Goal: Task Accomplishment & Management: Manage account settings

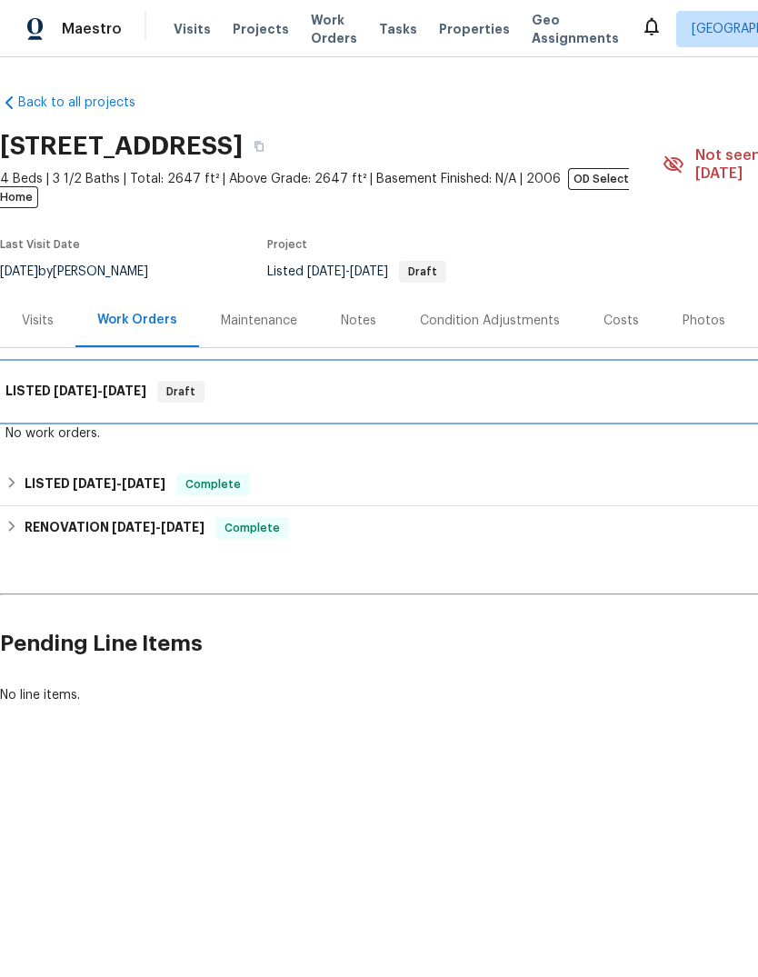
click at [46, 381] on h6 "LISTED 9/16/25 - 9/18/25" at bounding box center [75, 392] width 141 height 22
click at [55, 381] on h6 "LISTED 9/16/25 - 9/18/25" at bounding box center [75, 392] width 141 height 22
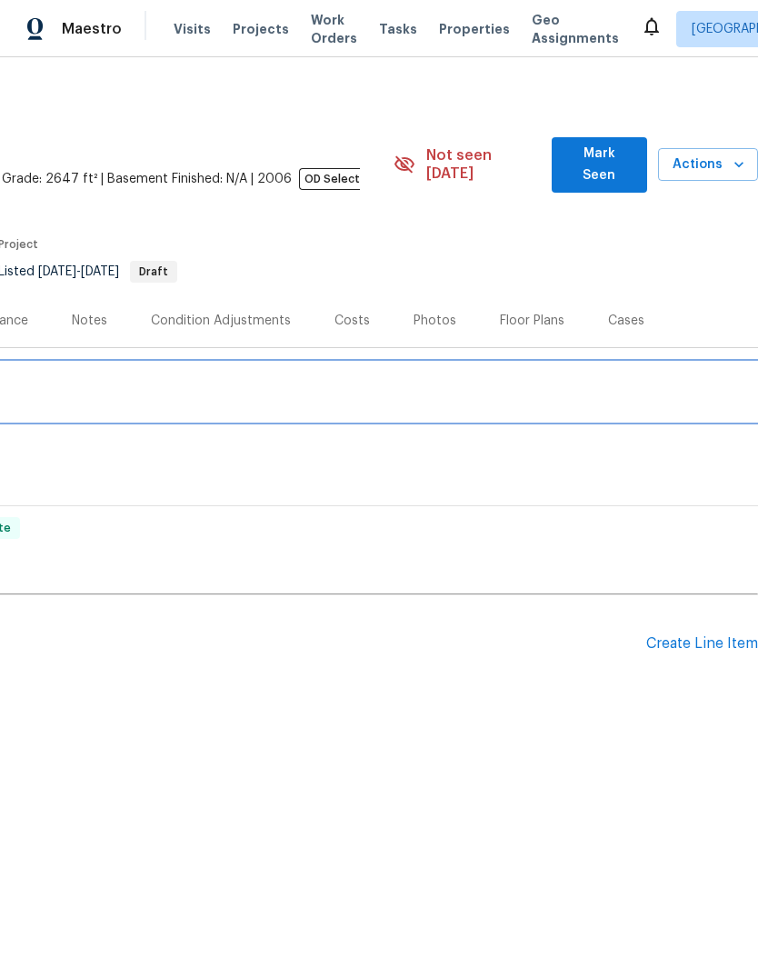
scroll to position [0, 269]
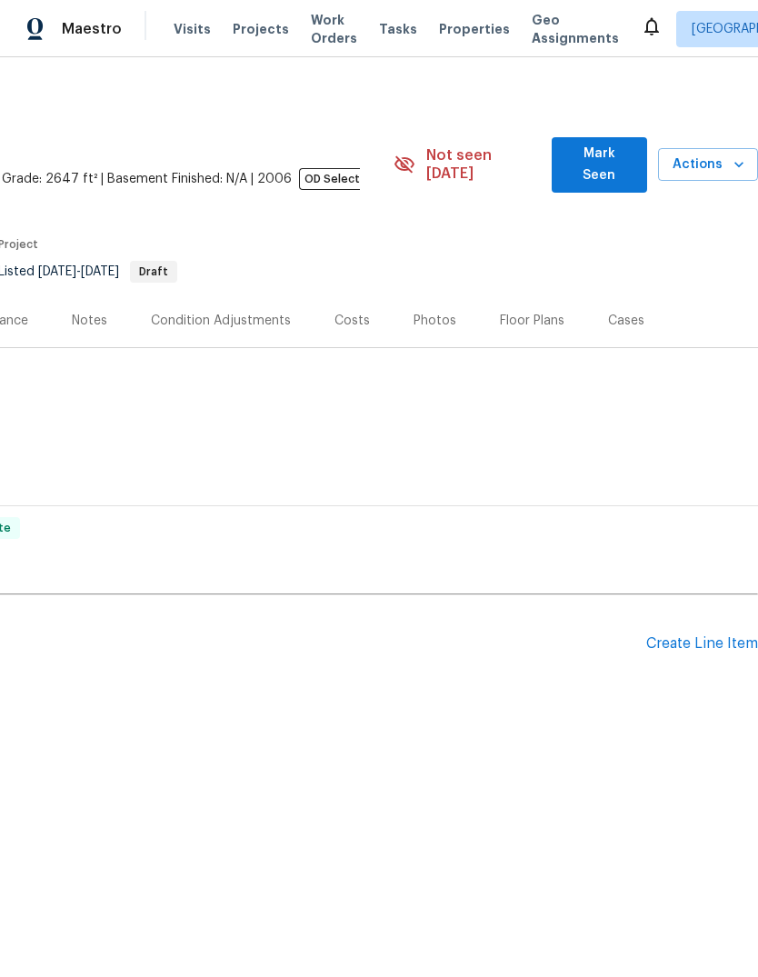
click at [693, 635] on div "Create Line Item" at bounding box center [702, 643] width 112 height 17
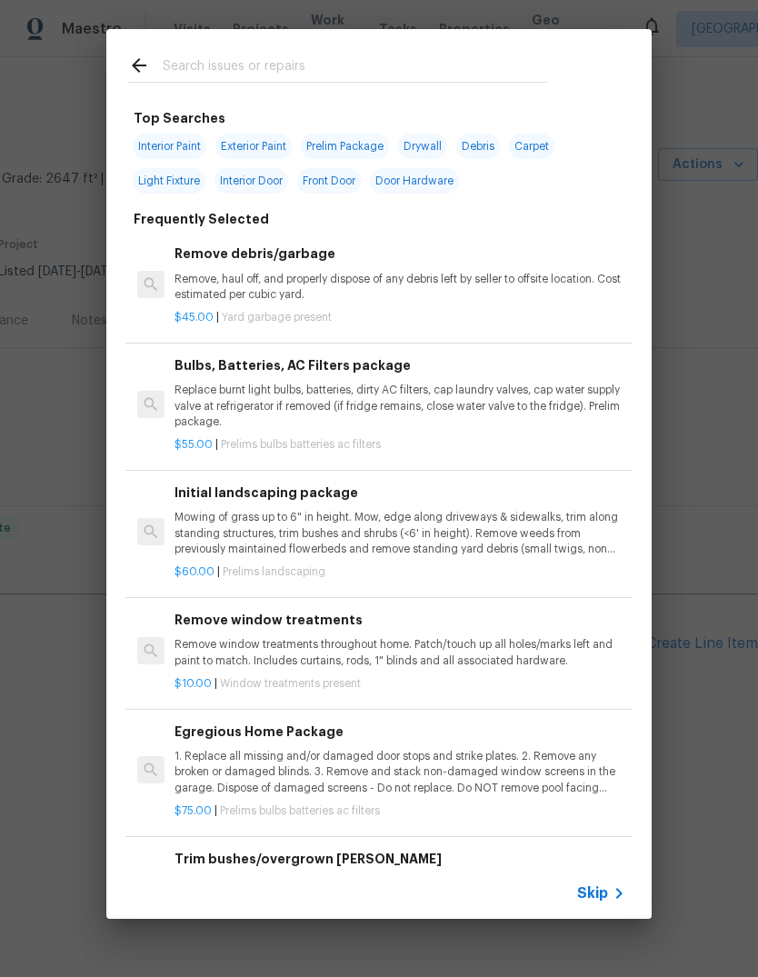
click at [218, 55] on input "text" at bounding box center [355, 68] width 385 height 27
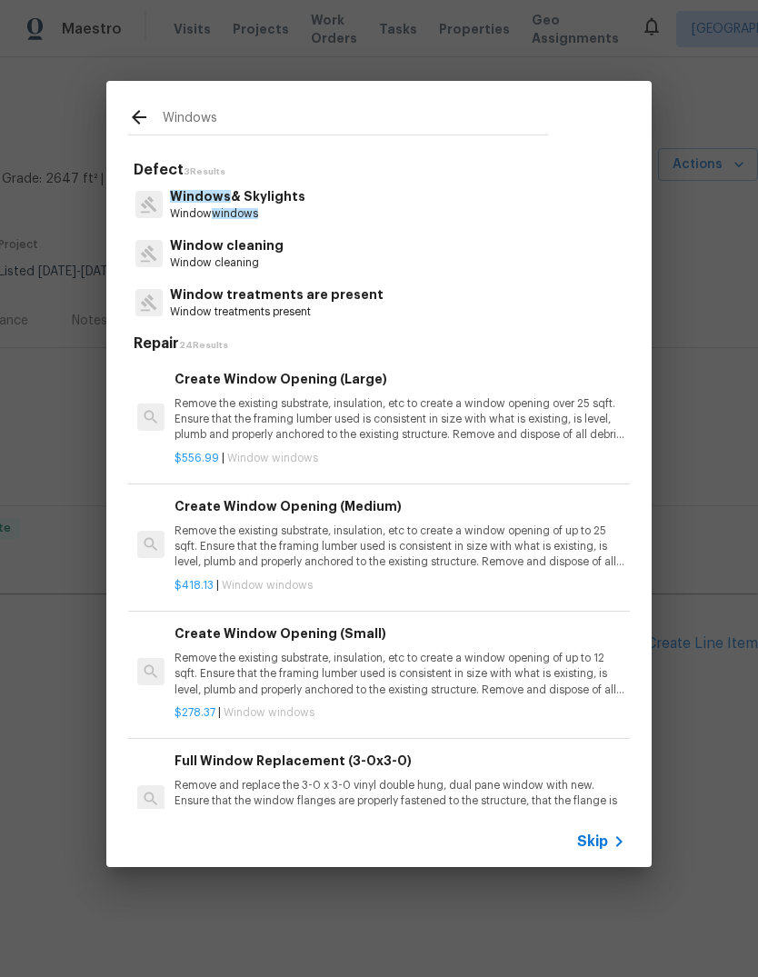
type input "Windows"
click at [316, 206] on div "Windows & Skylights Window windows" at bounding box center [379, 204] width 502 height 49
click at [315, 205] on div "Windows & Skylights Window windows" at bounding box center [379, 204] width 502 height 49
click at [327, 202] on div "Windows & Skylights Window windows" at bounding box center [379, 204] width 502 height 49
click at [289, 210] on p "Window windows" at bounding box center [237, 213] width 135 height 15
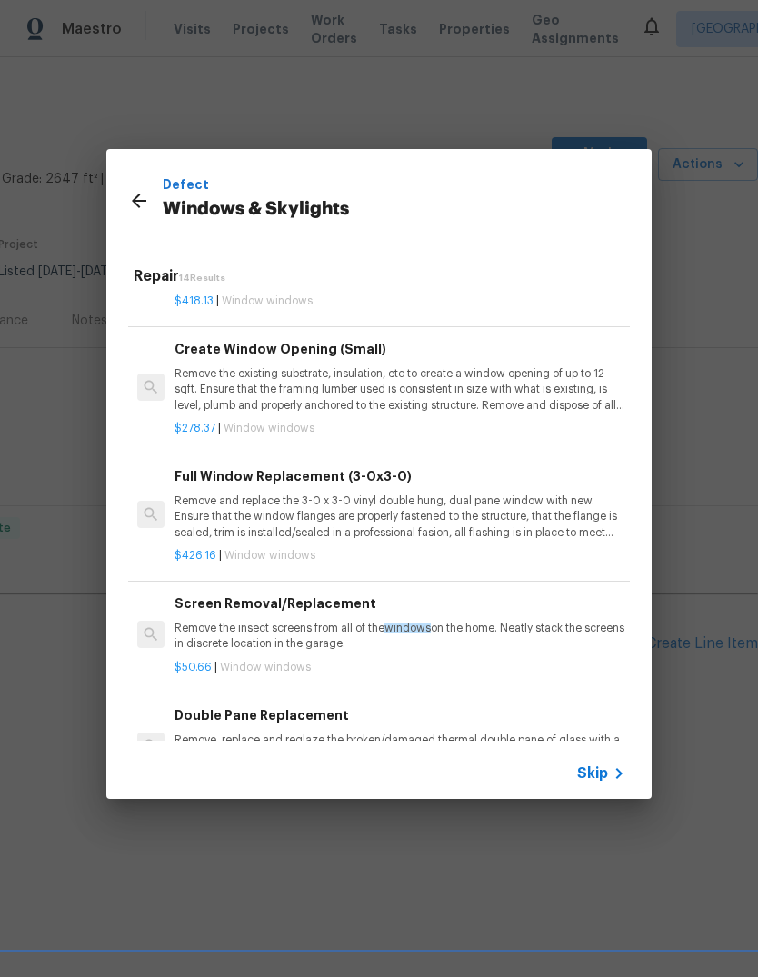
scroll to position [215, 0]
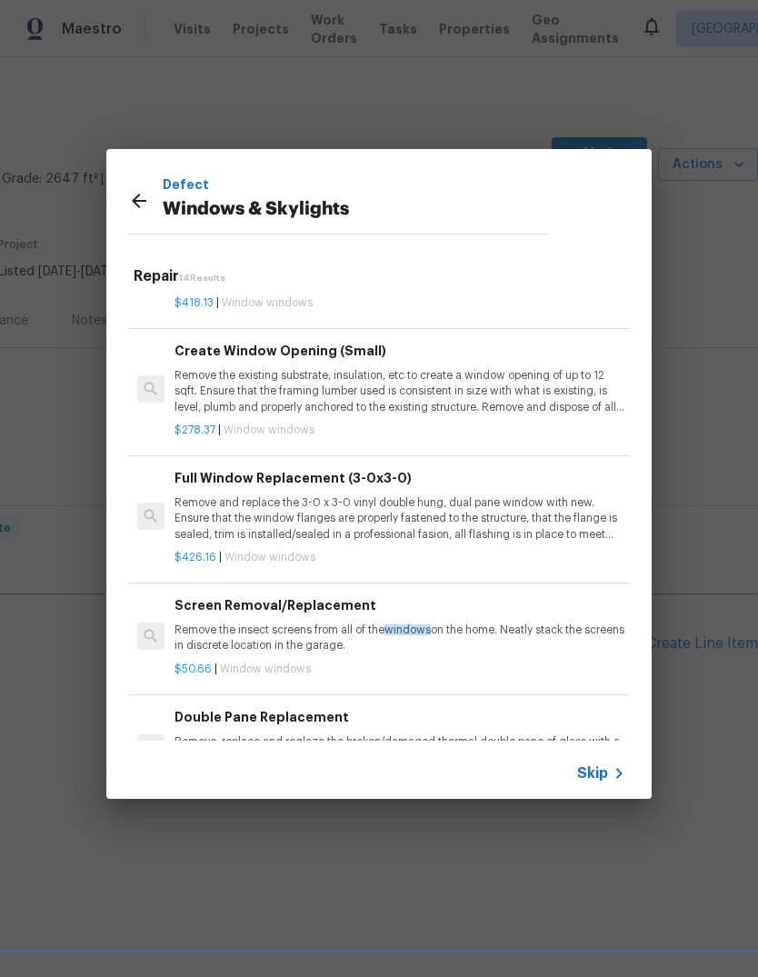
click at [478, 523] on p "Remove and replace the 3-0 x 3-0 vinyl double hung, dual pane window with new. …" at bounding box center [400, 518] width 451 height 46
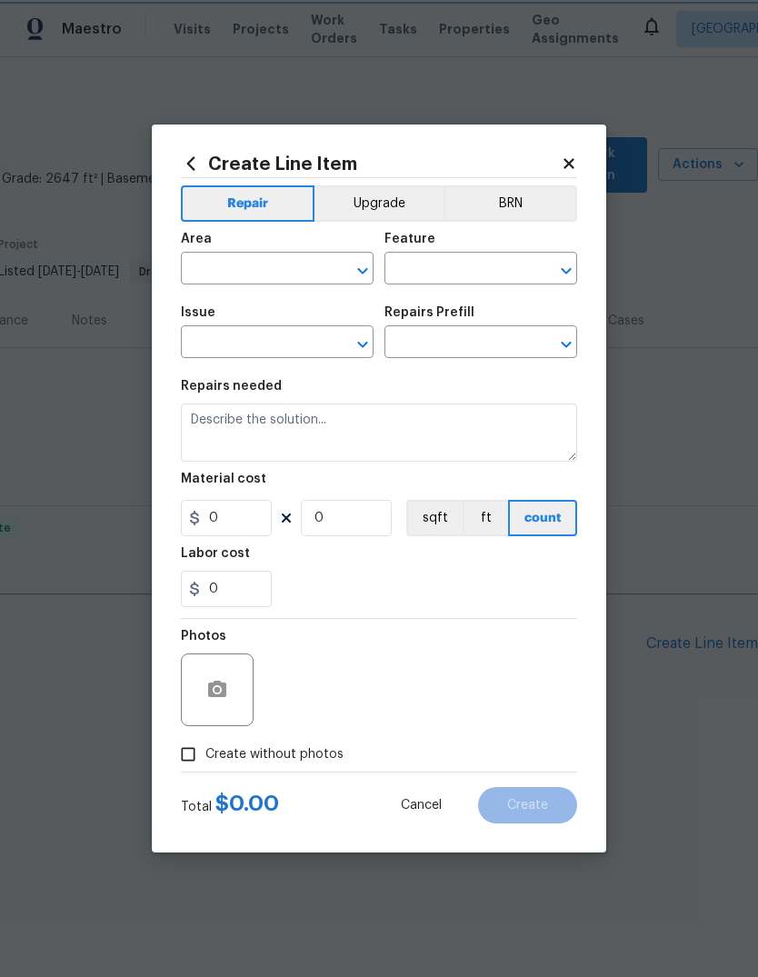
type input "Windows & Skylights"
type input "Full Window Replacement (3-0x3-0) $426.16"
type textarea "Remove and replace the 3-0 x 3-0 vinyl double hung, dual pane window with new. …"
type input "426.16"
type input "1"
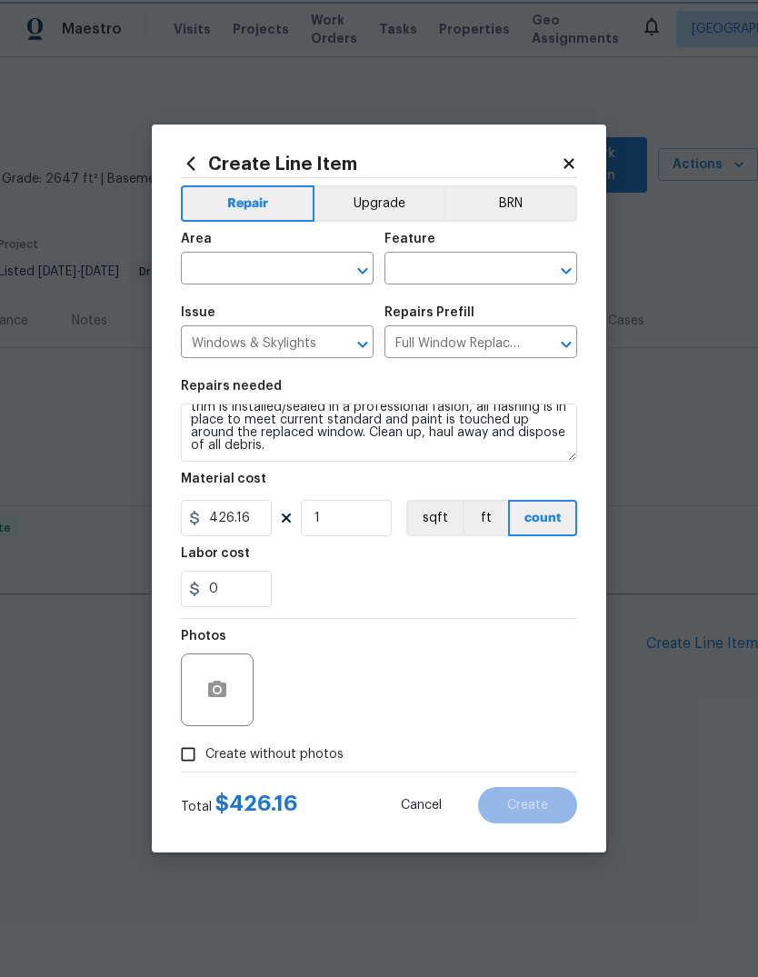
scroll to position [51, 0]
click at [259, 452] on textarea "Remove and replace the 3-0 x 3-0 vinyl double hung, dual pane window with new. …" at bounding box center [379, 433] width 396 height 58
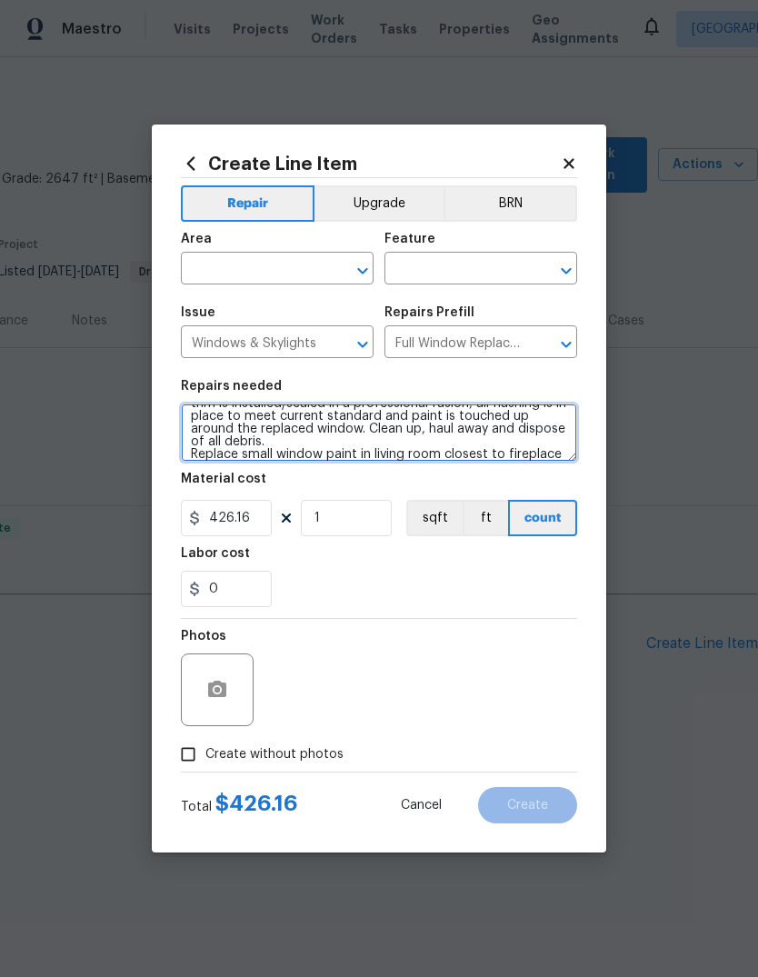
scroll to position [55, 0]
type textarea "Remove and replace the 3-0 x 3-0 vinyl double hung, dual pane window with new. …"
click at [308, 272] on input "text" at bounding box center [252, 270] width 142 height 28
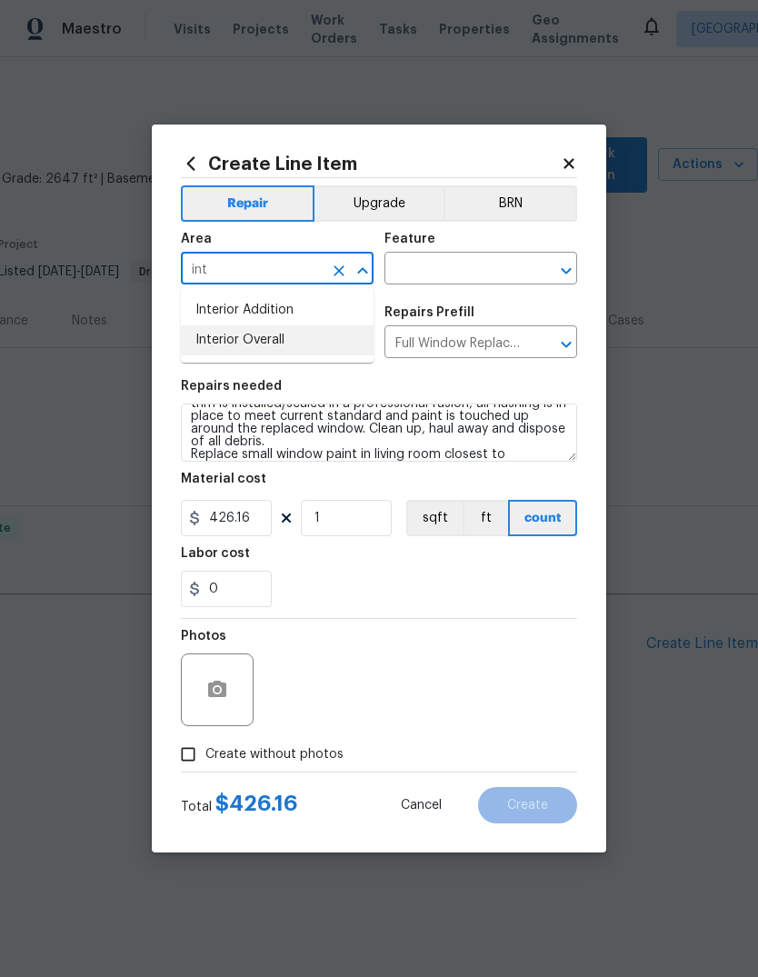
click at [293, 341] on li "Interior Overall" at bounding box center [277, 340] width 193 height 30
type input "Interior Overall"
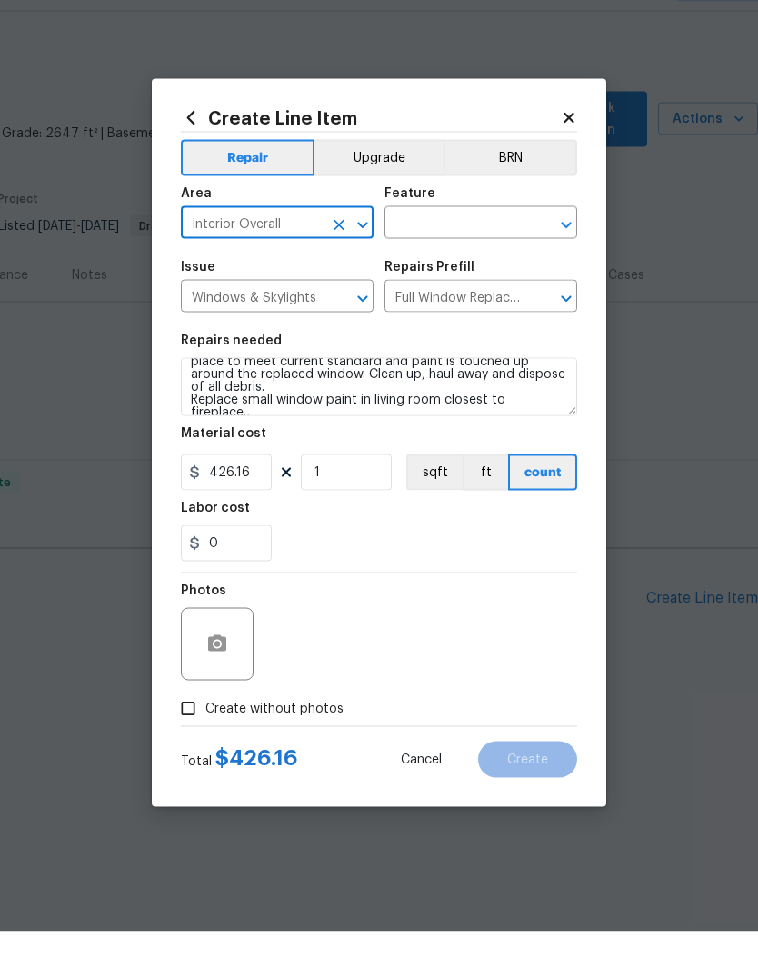
scroll to position [64, 0]
click at [575, 405] on textarea "Remove and replace the 3-0 x 3-0 vinyl double hung, dual pane window with new. …" at bounding box center [379, 433] width 396 height 58
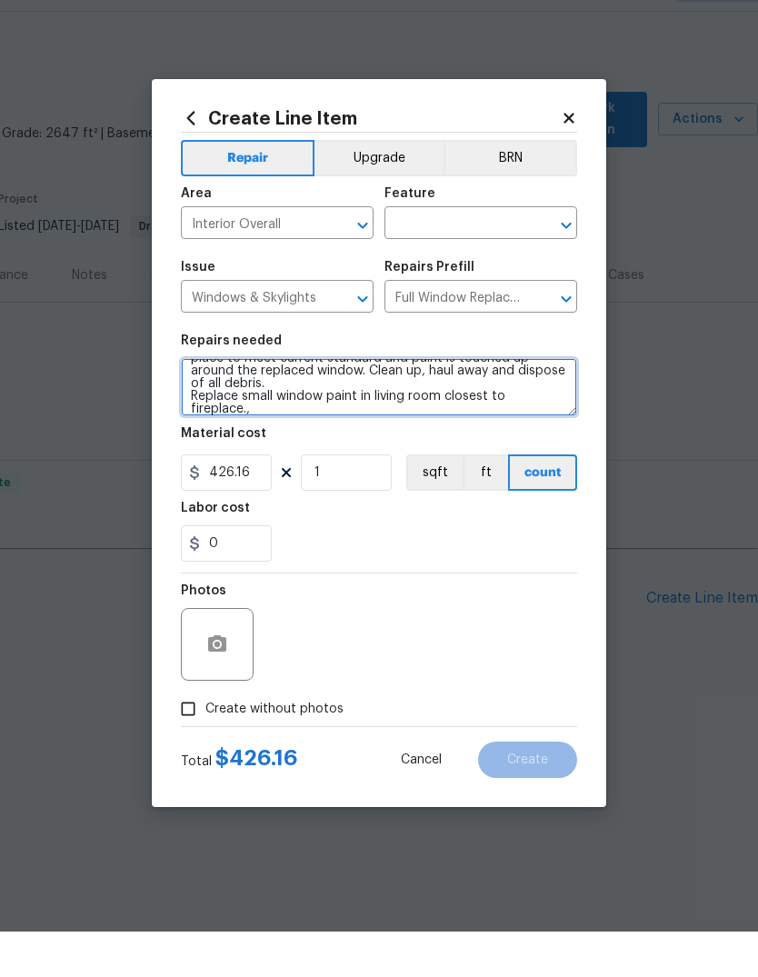
scroll to position [67, 0]
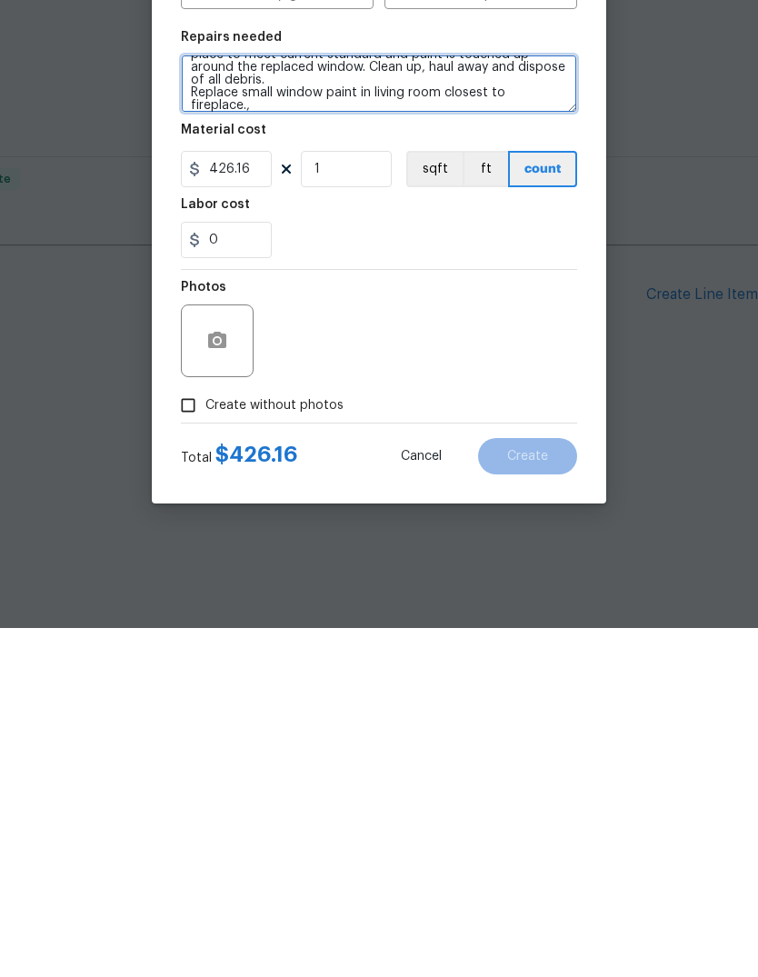
type textarea "Remove and replace the 3-0 x 3-0 vinyl double hung, dual pane window with new. …"
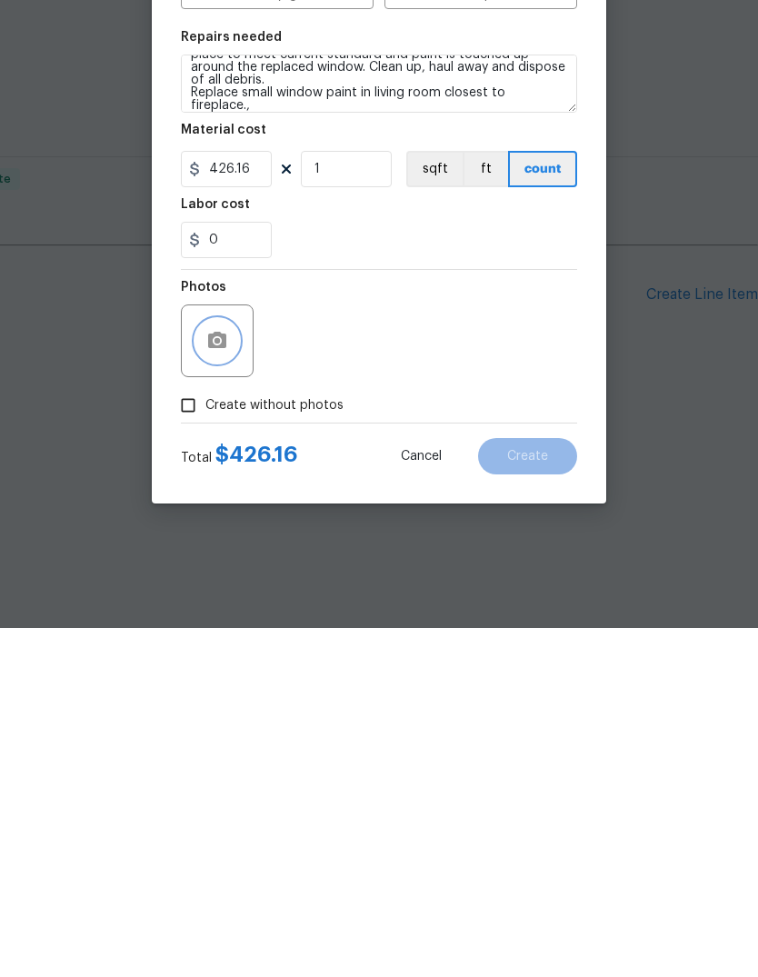
click at [209, 681] on icon "button" at bounding box center [217, 689] width 18 height 16
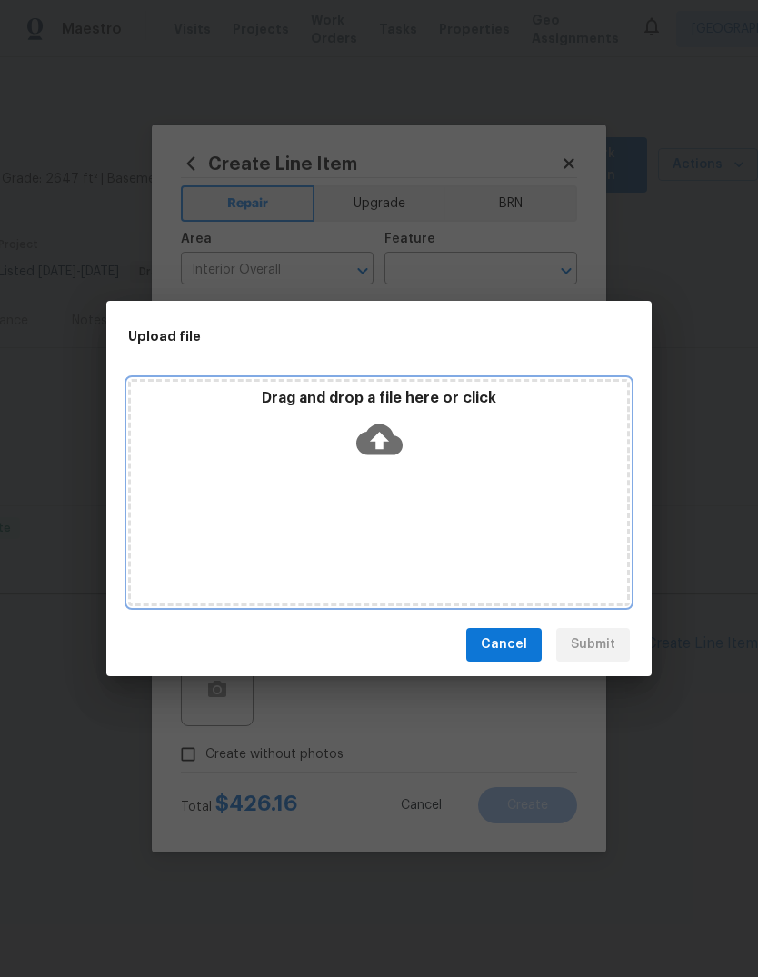
click at [378, 426] on icon at bounding box center [379, 439] width 46 height 31
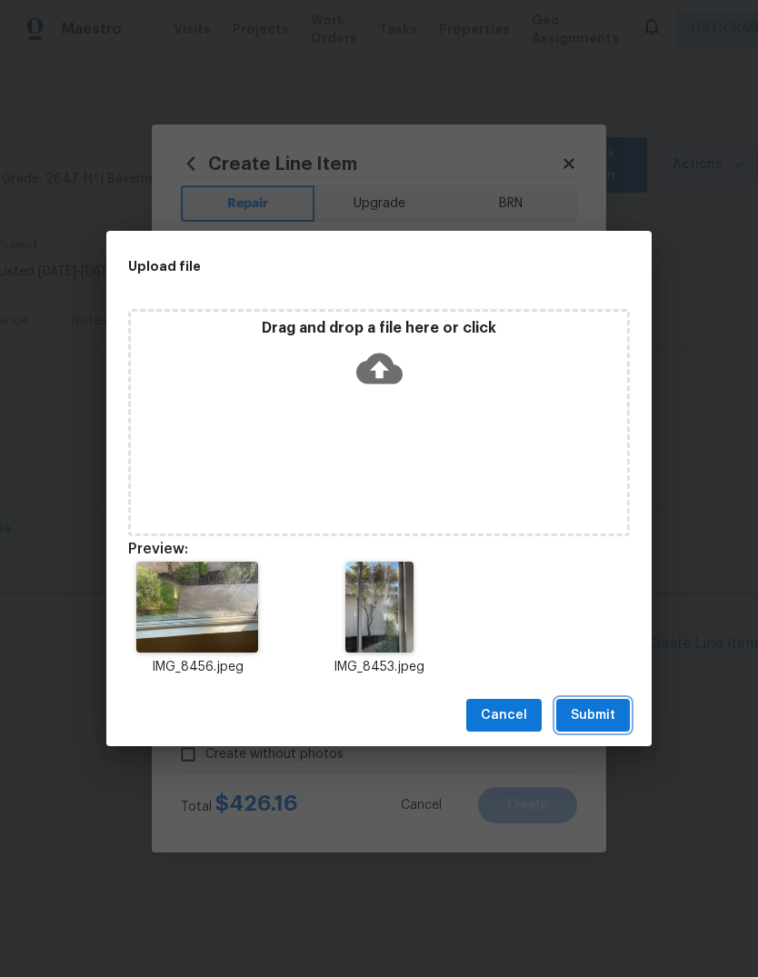
click at [603, 712] on span "Submit" at bounding box center [593, 716] width 45 height 23
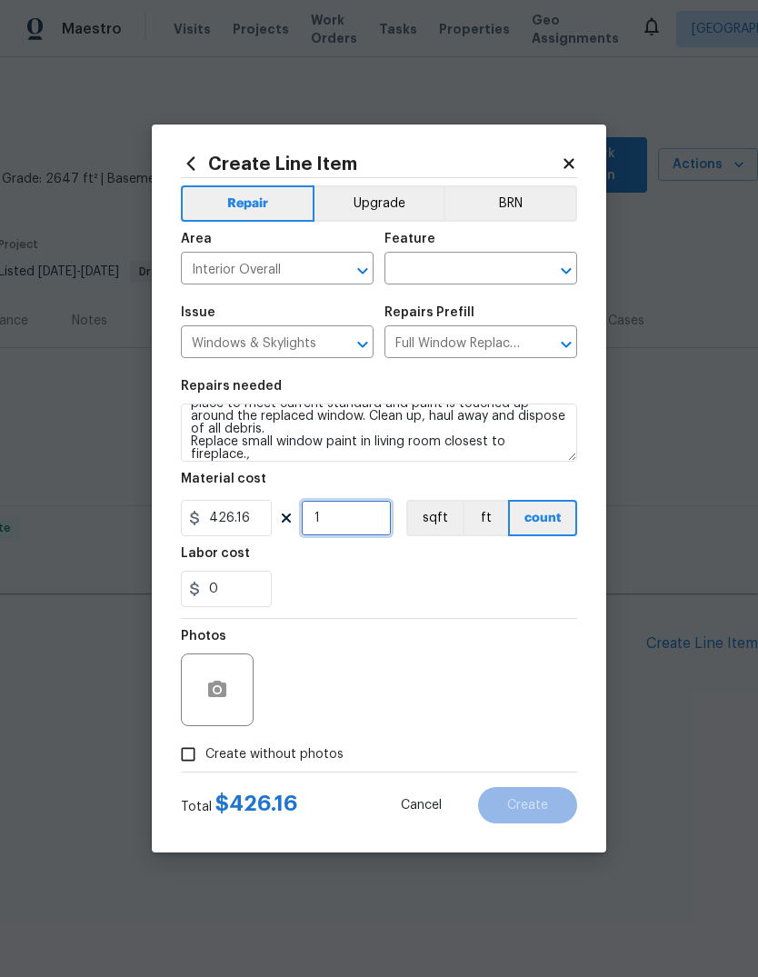
click at [348, 523] on input "1" at bounding box center [346, 518] width 91 height 36
type input "2"
click at [395, 215] on button "Upgrade" at bounding box center [380, 203] width 130 height 36
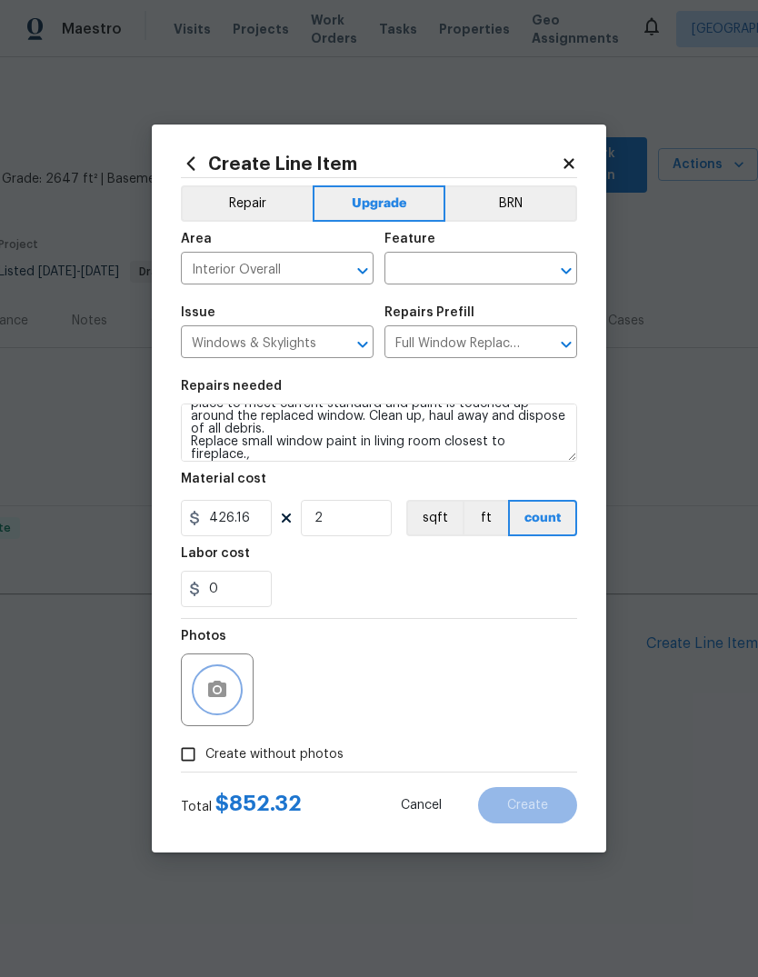
click at [208, 695] on icon "button" at bounding box center [217, 689] width 18 height 16
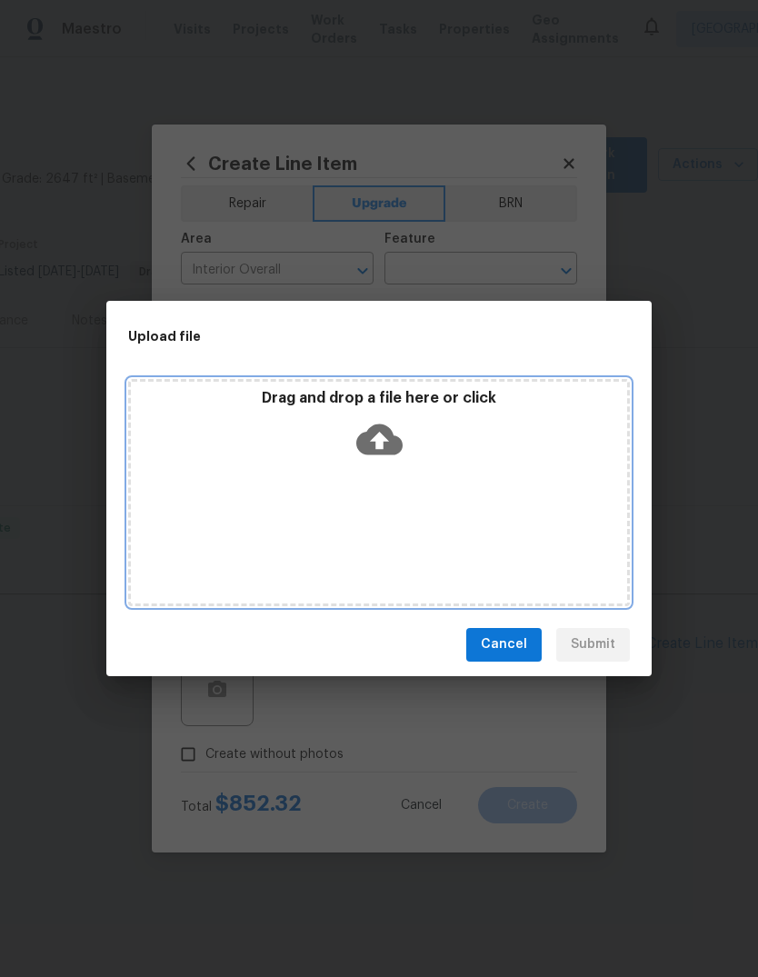
click at [385, 435] on icon at bounding box center [379, 439] width 46 height 31
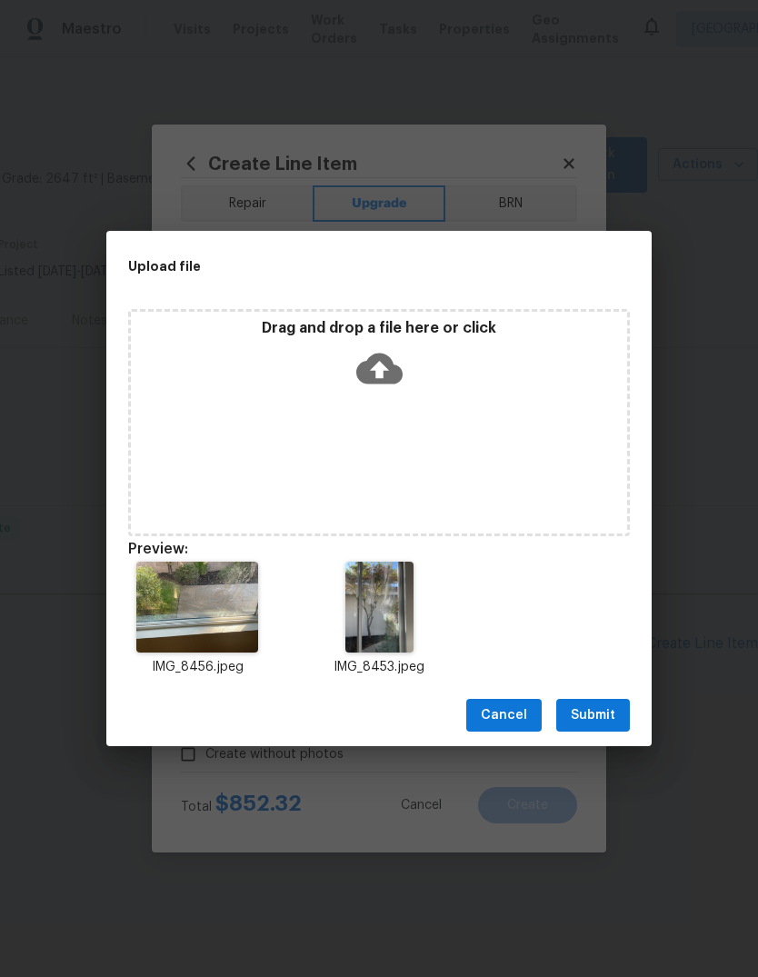
click at [597, 715] on span "Submit" at bounding box center [593, 716] width 45 height 23
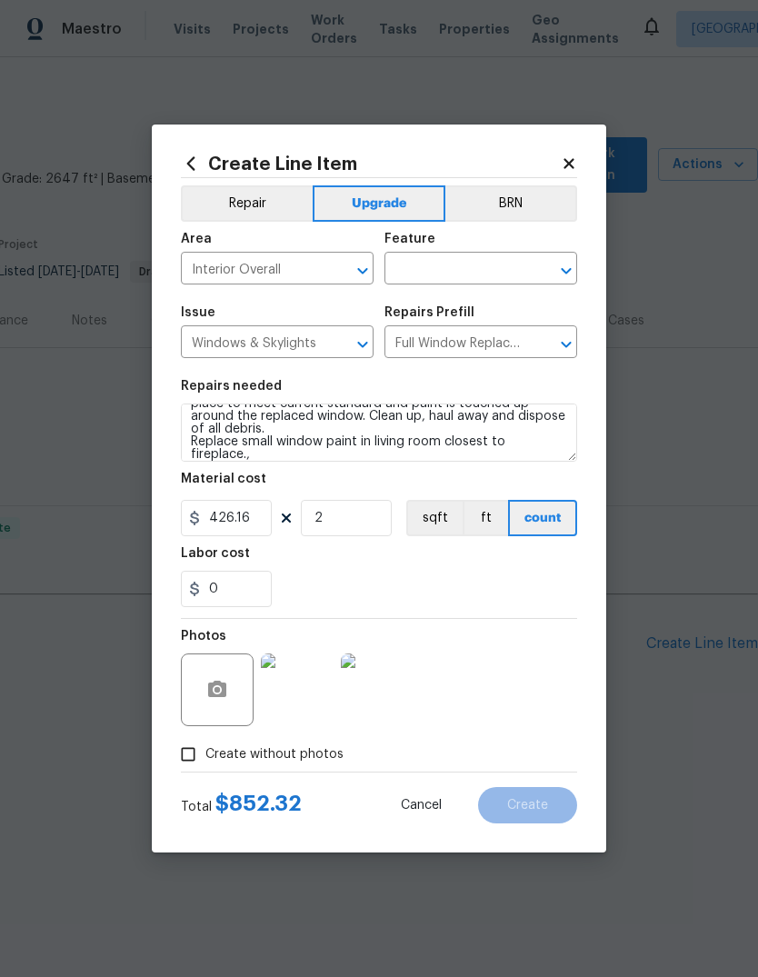
click at [513, 658] on div "Photos" at bounding box center [379, 678] width 396 height 118
click at [529, 622] on div "Photos" at bounding box center [379, 678] width 396 height 118
click at [508, 591] on div "0" at bounding box center [379, 589] width 396 height 36
click at [537, 645] on div "Photos" at bounding box center [379, 678] width 396 height 118
click at [184, 758] on input "Create without photos" at bounding box center [188, 754] width 35 height 35
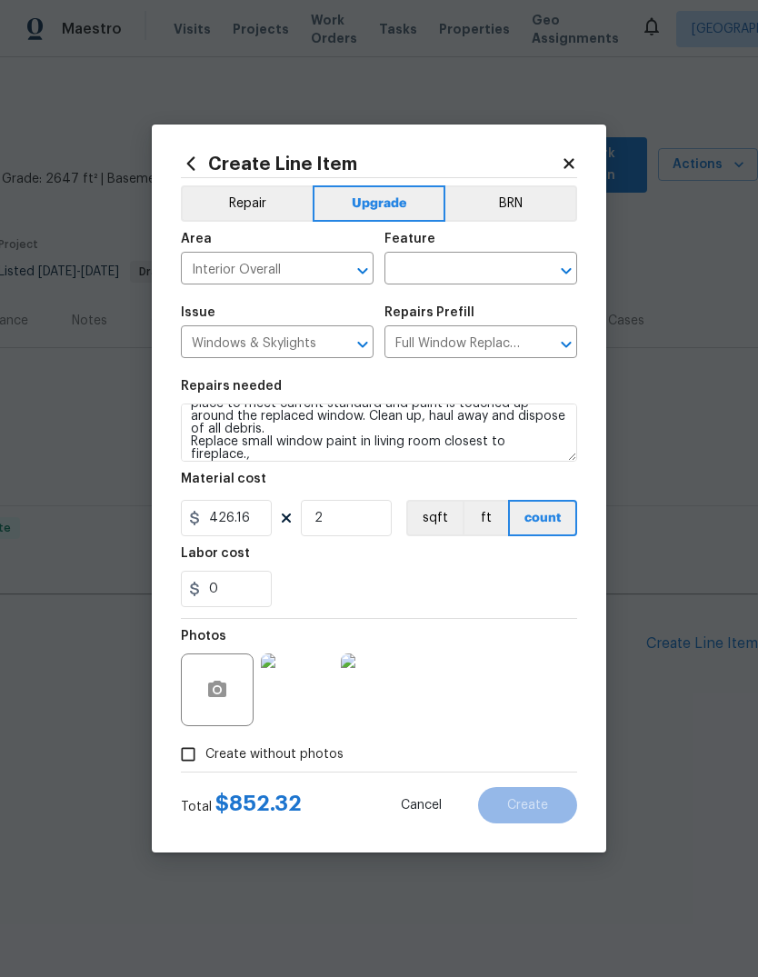
checkbox input "false"
click at [531, 603] on div "0" at bounding box center [379, 589] width 396 height 36
click at [510, 588] on div "0" at bounding box center [379, 589] width 396 height 36
click at [574, 155] on icon at bounding box center [569, 163] width 16 height 16
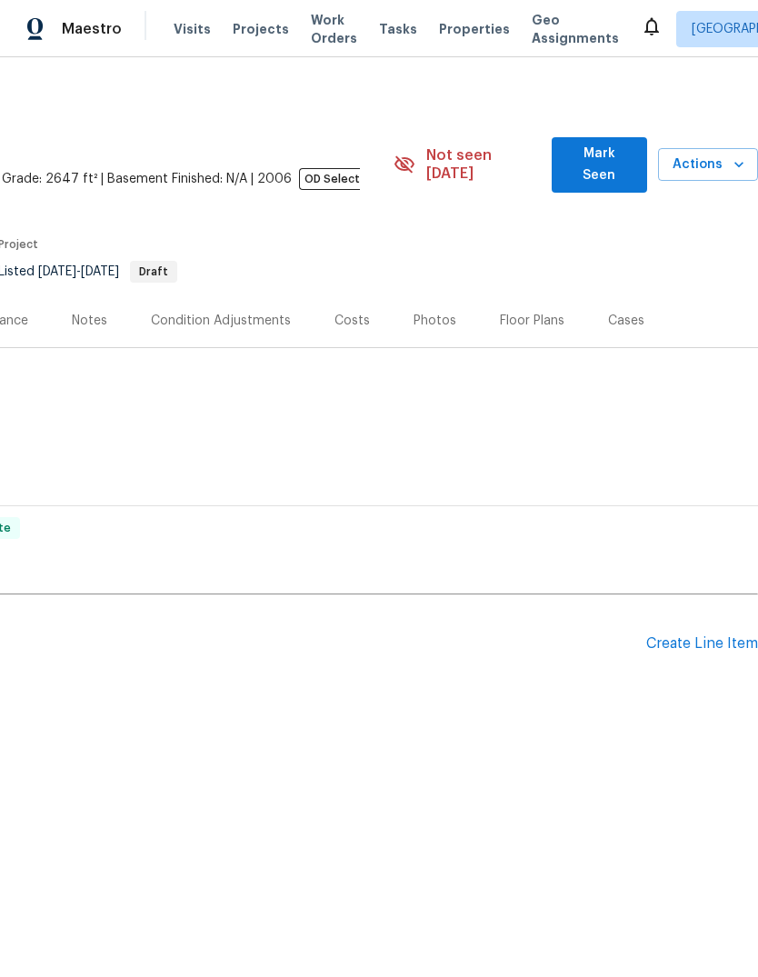
click at [713, 635] on div "Create Line Item" at bounding box center [702, 643] width 112 height 17
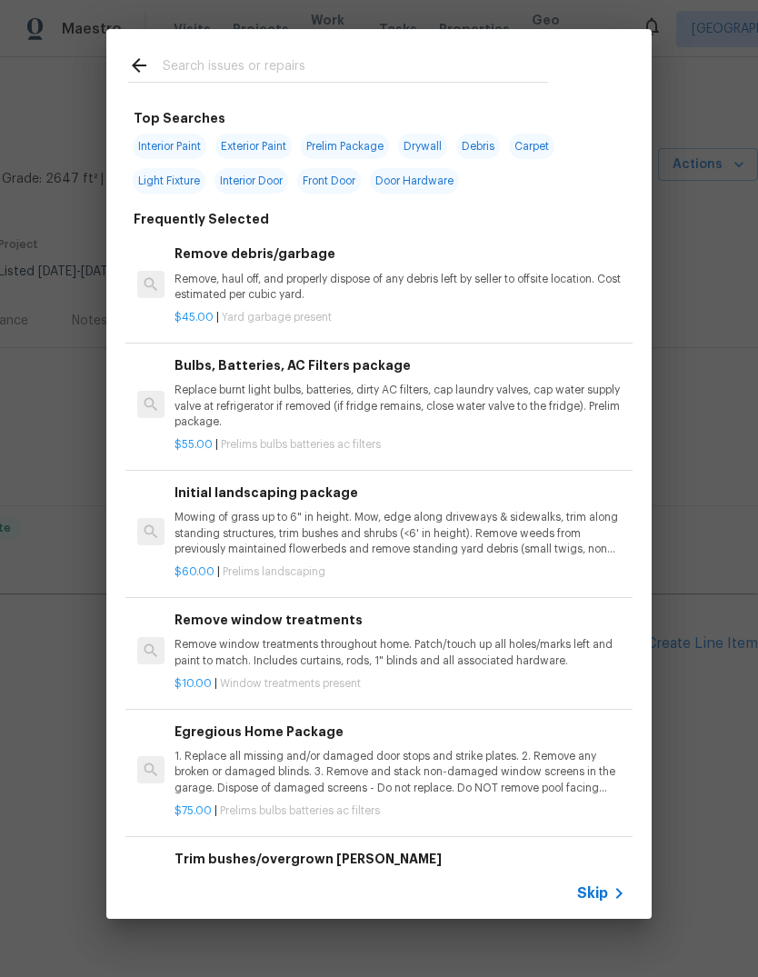
click at [252, 55] on input "text" at bounding box center [355, 68] width 385 height 27
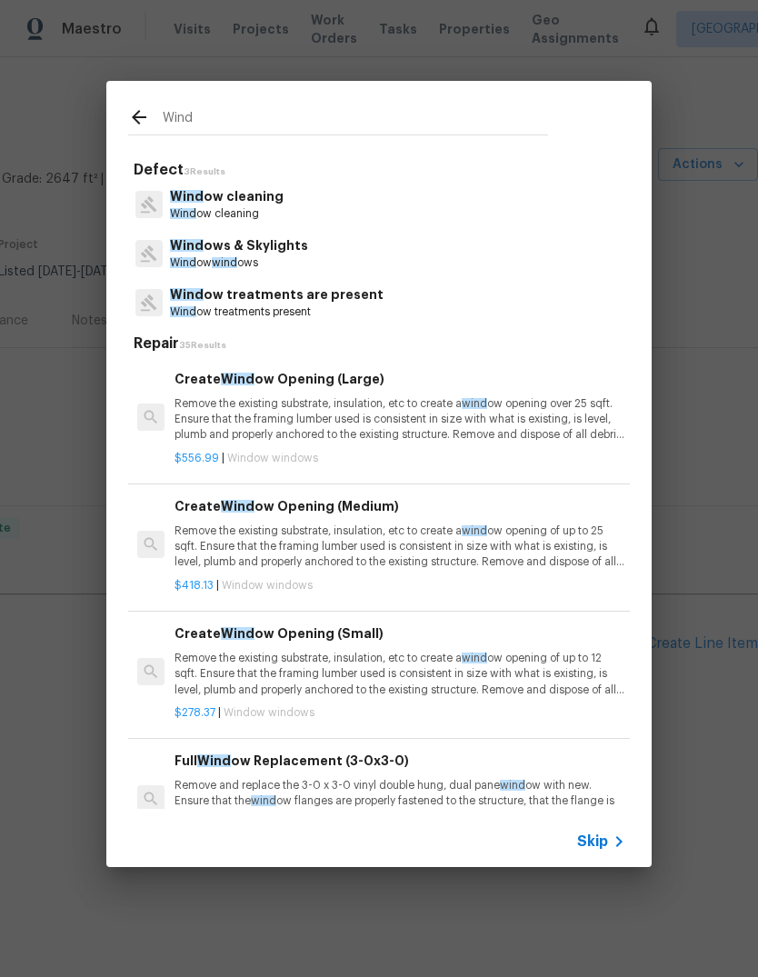
type input "Wind"
click at [300, 197] on div "Wind ow cleaning Wind ow cleaning" at bounding box center [379, 204] width 502 height 49
click at [317, 204] on div "Wind ow cleaning Wind ow cleaning" at bounding box center [379, 204] width 502 height 49
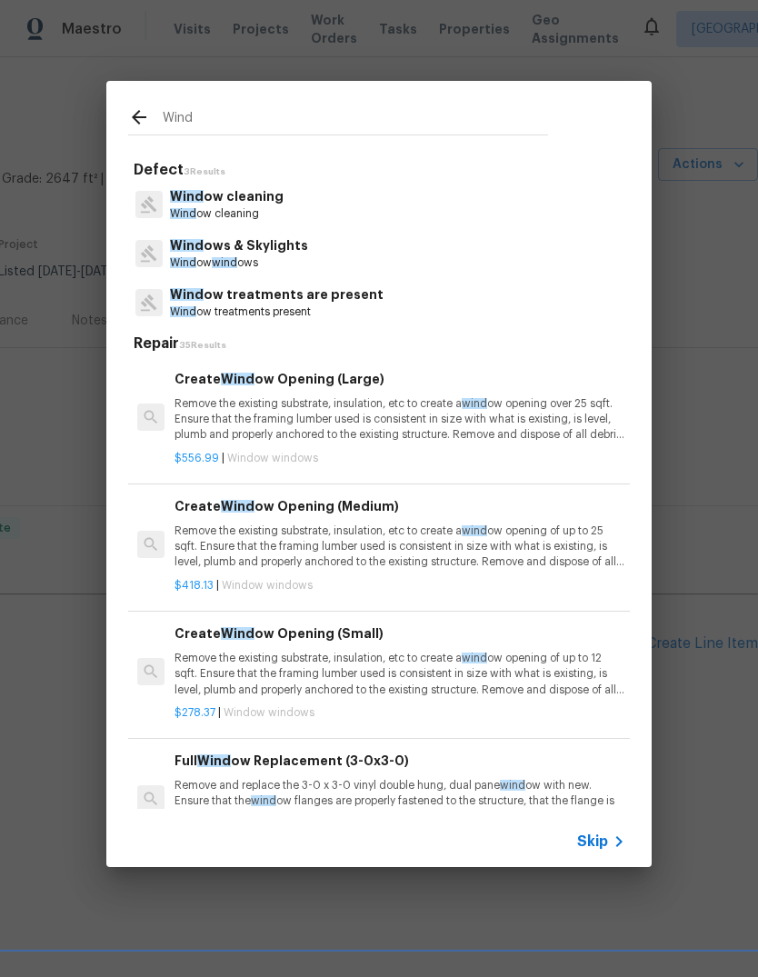
click at [275, 196] on p "Wind ow cleaning" at bounding box center [227, 196] width 114 height 19
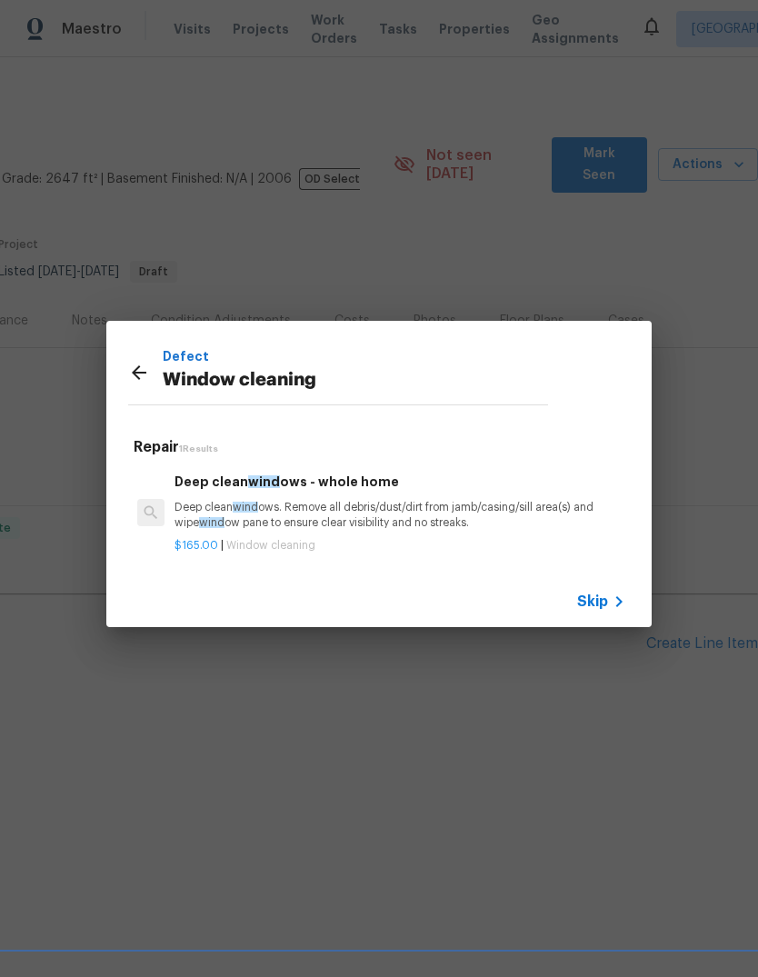
click at [181, 355] on p "Defect" at bounding box center [355, 356] width 385 height 20
click at [135, 375] on icon at bounding box center [139, 372] width 15 height 15
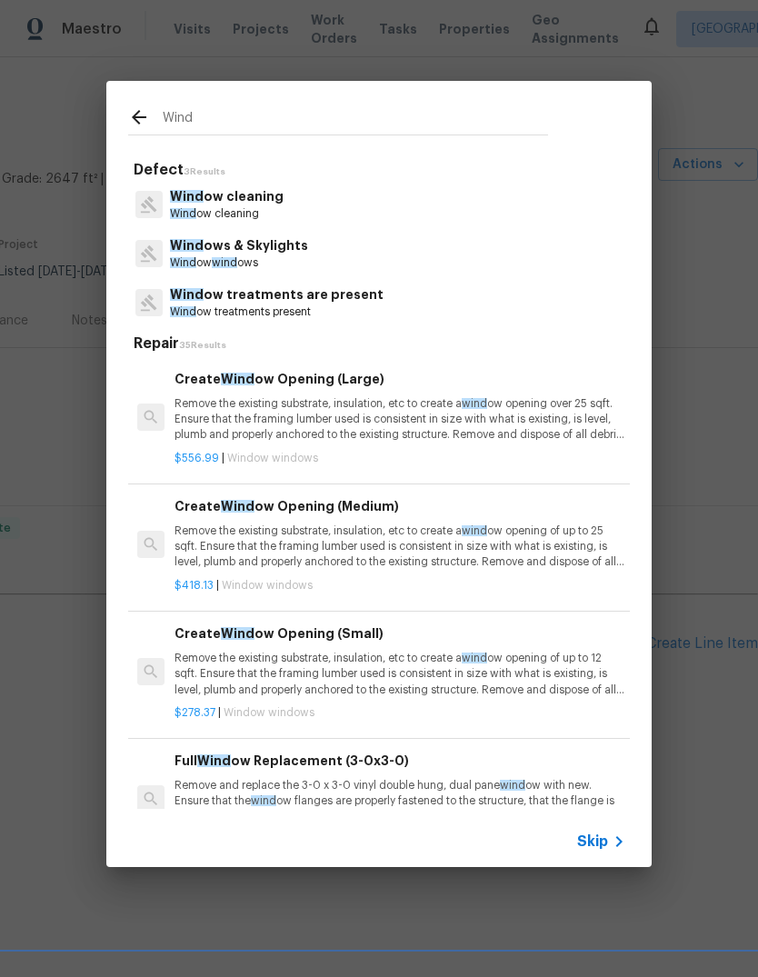
click at [140, 379] on div at bounding box center [151, 417] width 42 height 103
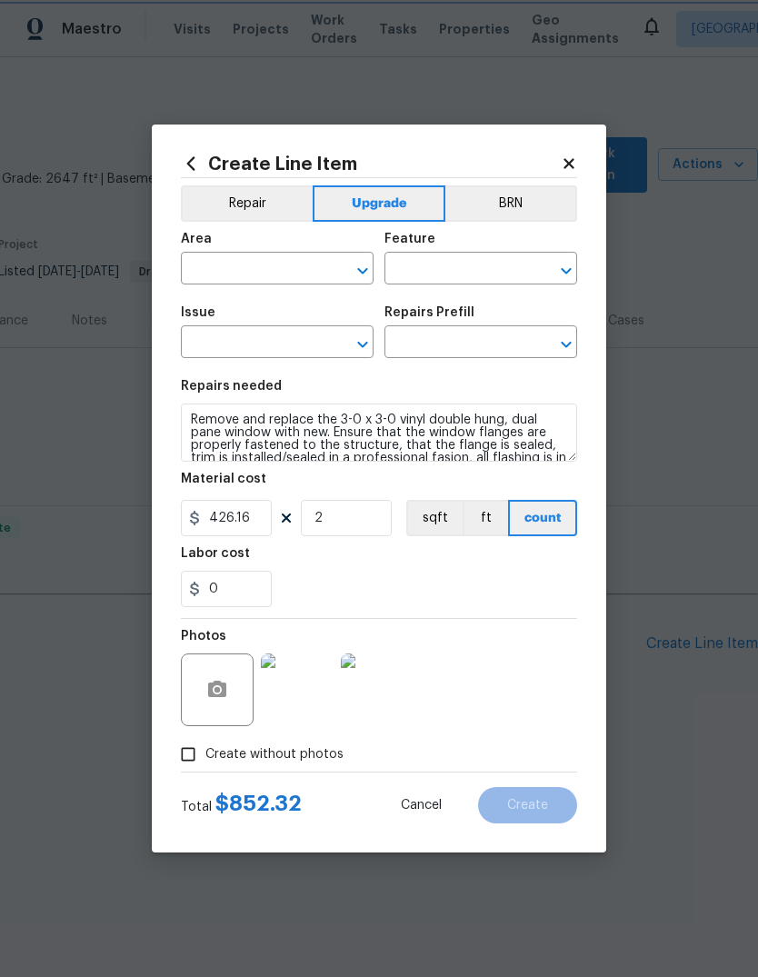
type input "Interior Overall"
type input "Windows & Skylights"
type input "Create Window Opening (Large) $556.99"
type textarea "Remove the existing substrate, insulation, etc to create a window opening over …"
type input "556.99"
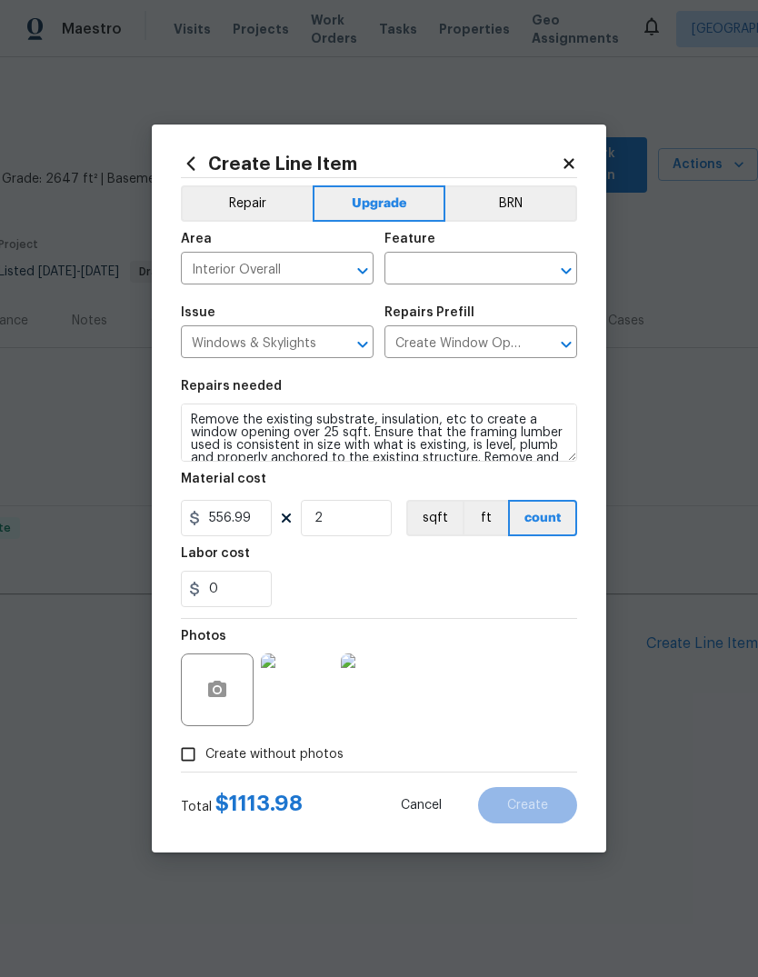
click at [555, 692] on div "Photos" at bounding box center [379, 678] width 396 height 118
click at [495, 263] on input "text" at bounding box center [456, 270] width 142 height 28
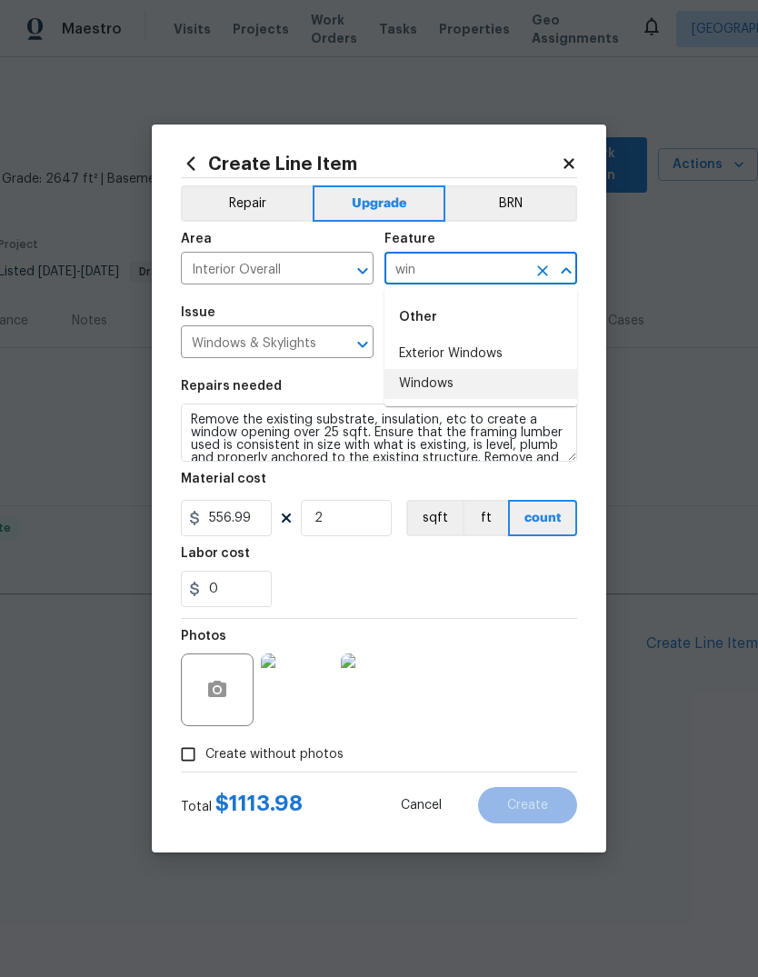
click at [453, 385] on li "Windows" at bounding box center [481, 384] width 193 height 30
type input "Windows"
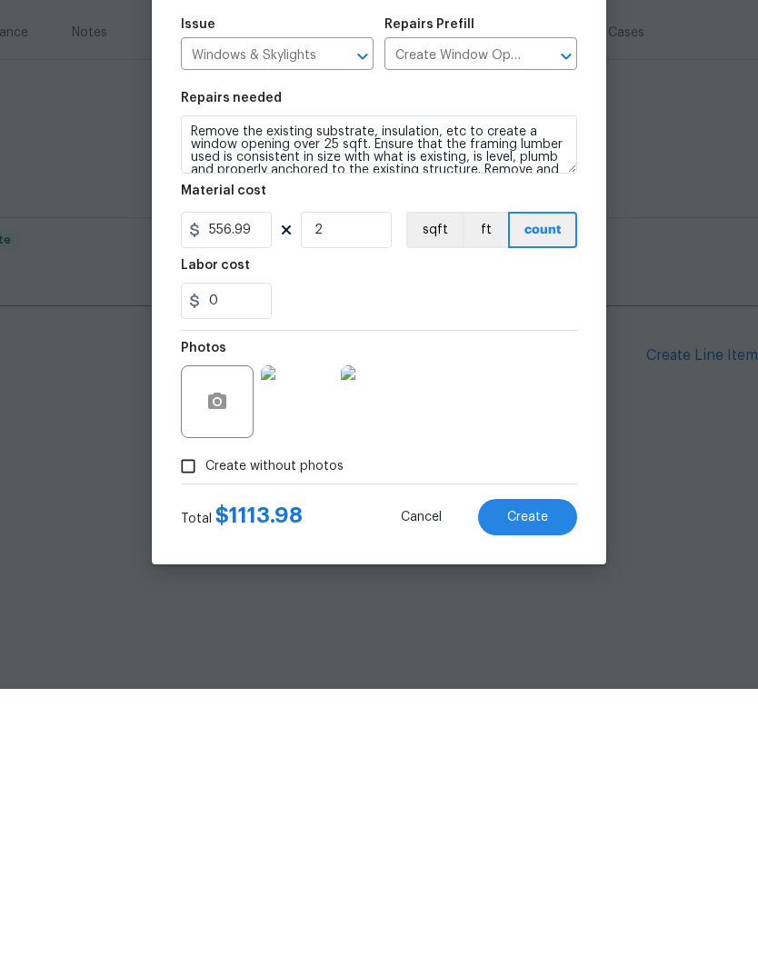
click at [534, 799] on span "Create" at bounding box center [527, 806] width 41 height 14
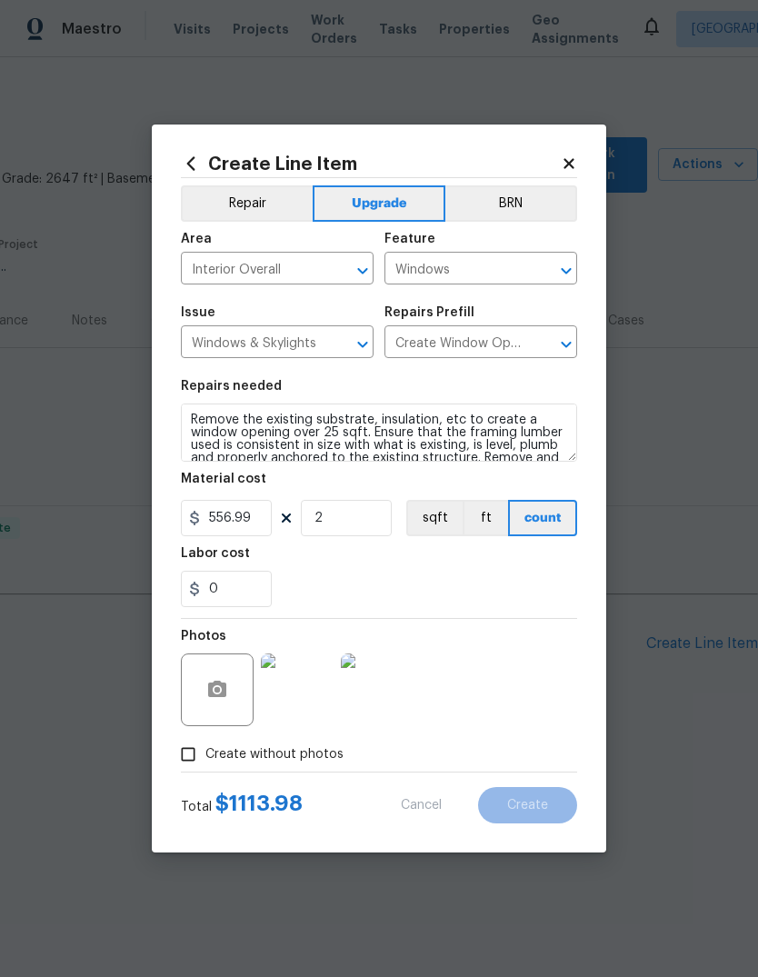
type input "0"
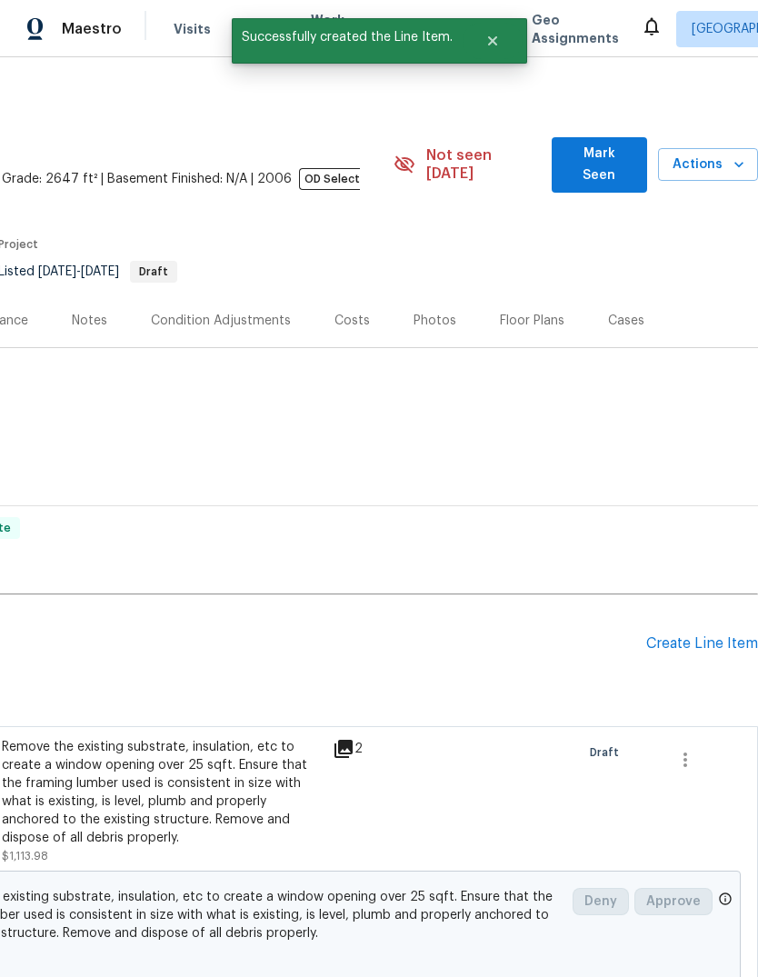
click at [699, 635] on div "Create Line Item" at bounding box center [702, 643] width 112 height 17
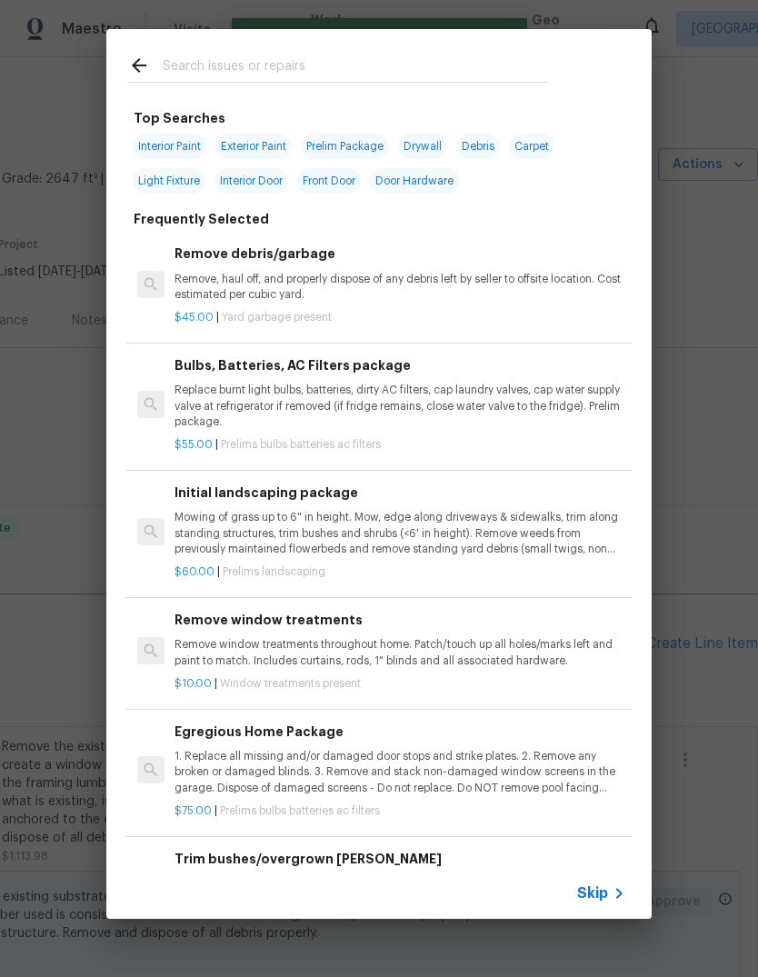
click at [259, 50] on div at bounding box center [338, 65] width 464 height 72
click at [240, 62] on input "text" at bounding box center [355, 68] width 385 height 27
type input "Dry"
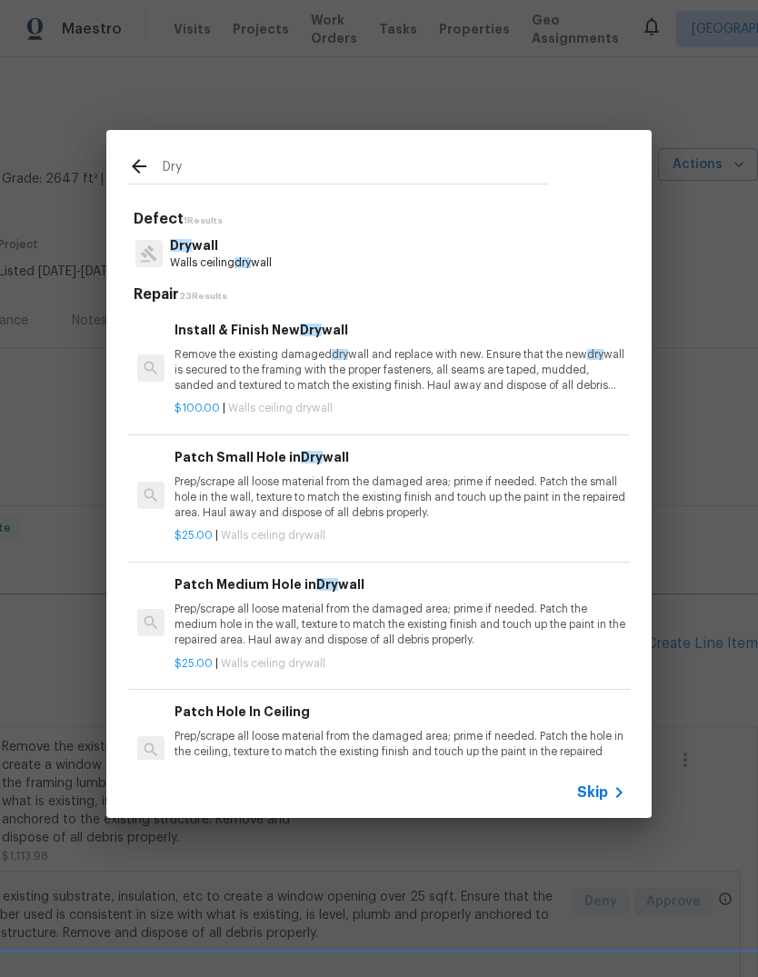
click at [269, 265] on p "Walls ceiling dry wall" at bounding box center [221, 262] width 102 height 15
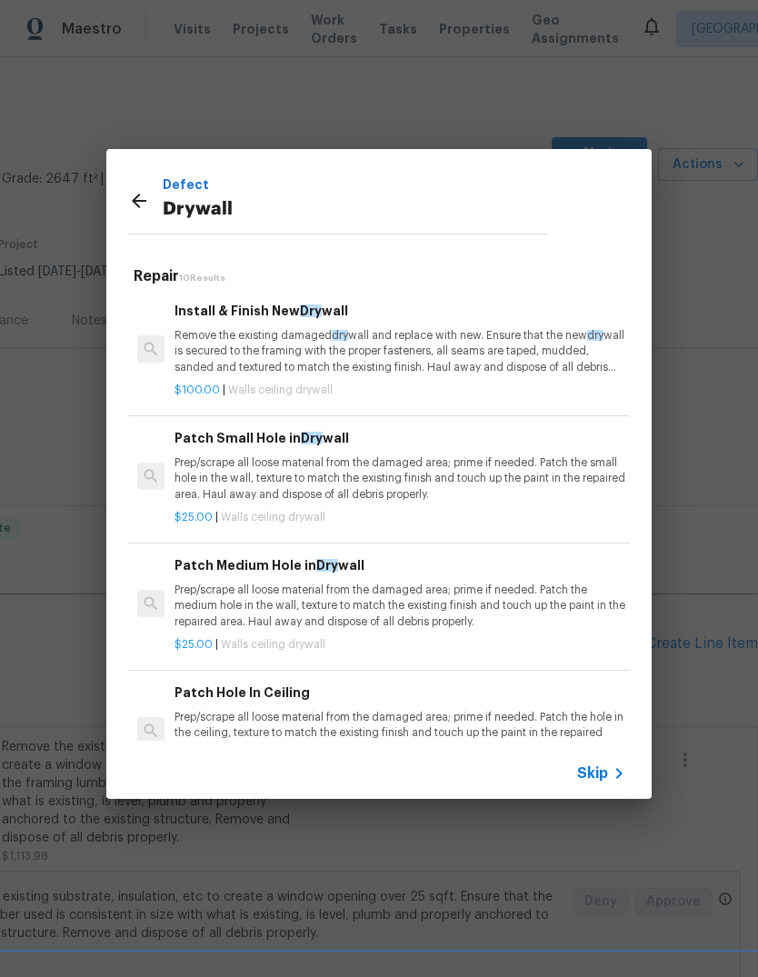
click at [269, 265] on div "Repair 10 Results Install & Finish New Dry wall Remove the existing damaged dry…" at bounding box center [379, 500] width 502 height 481
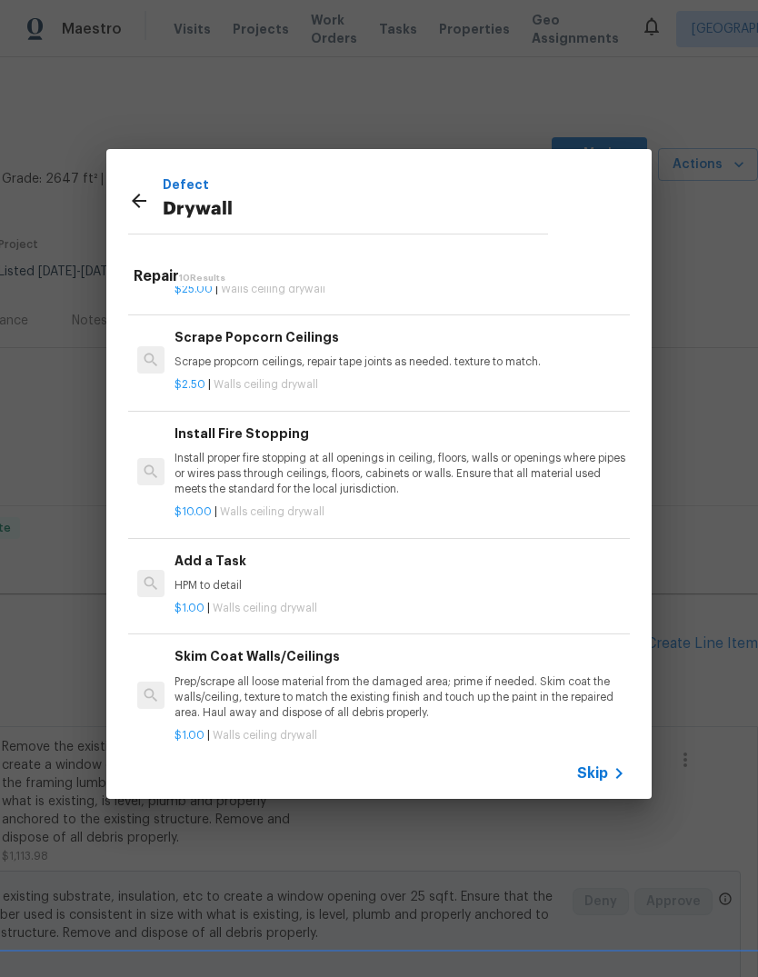
scroll to position [484, 0]
click at [399, 676] on p "Prep/scrape all loose material from the damaged area; prime if needed. Skim coa…" at bounding box center [400, 697] width 451 height 46
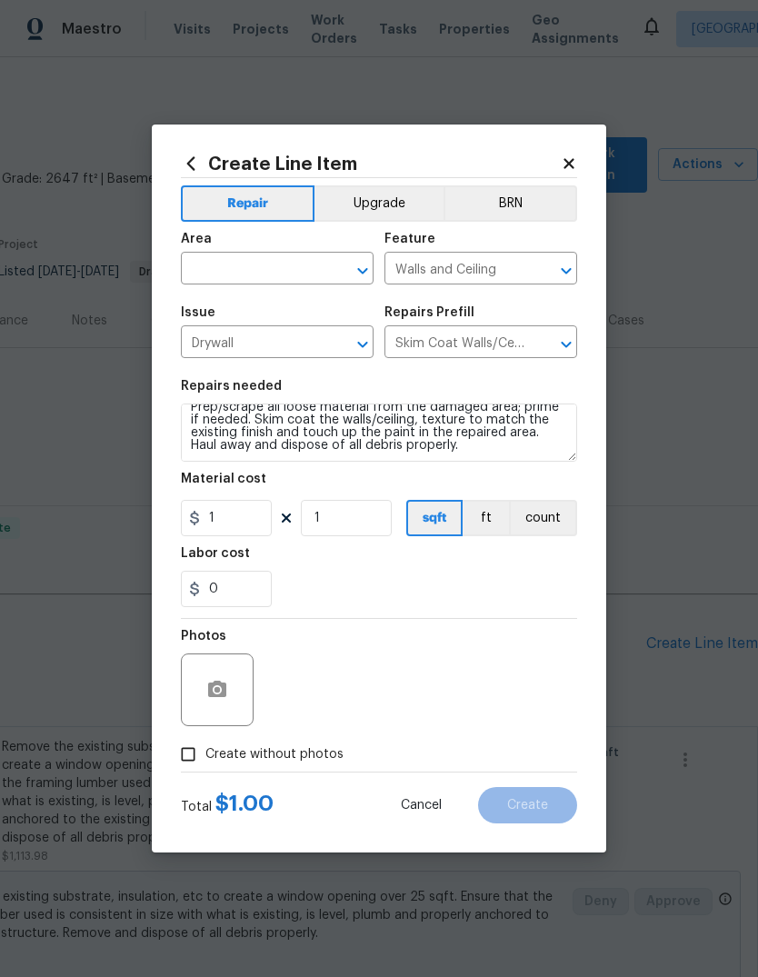
scroll to position [13, 0]
click at [447, 452] on textarea "Prep/scrape all loose material from the damaged area; prime if needed. Skim coa…" at bounding box center [379, 433] width 396 height 58
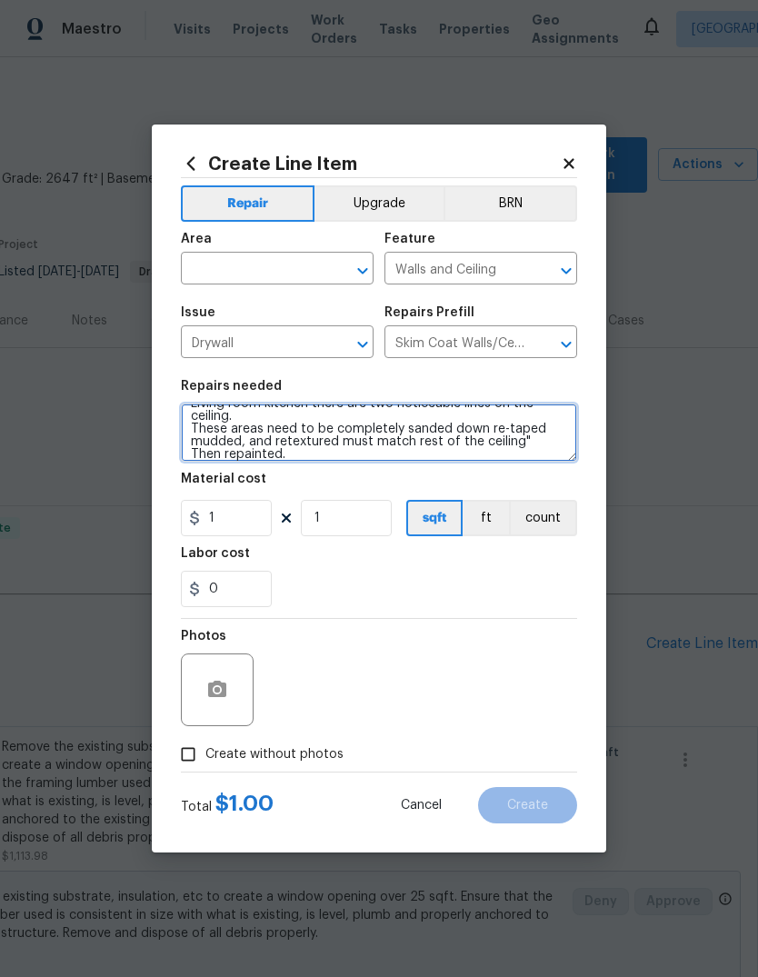
scroll to position [67, 0]
type textarea "Prep/scrape all loose material from the damaged area; prime if needed. Skim coa…"
click at [270, 269] on input "text" at bounding box center [252, 270] width 142 height 28
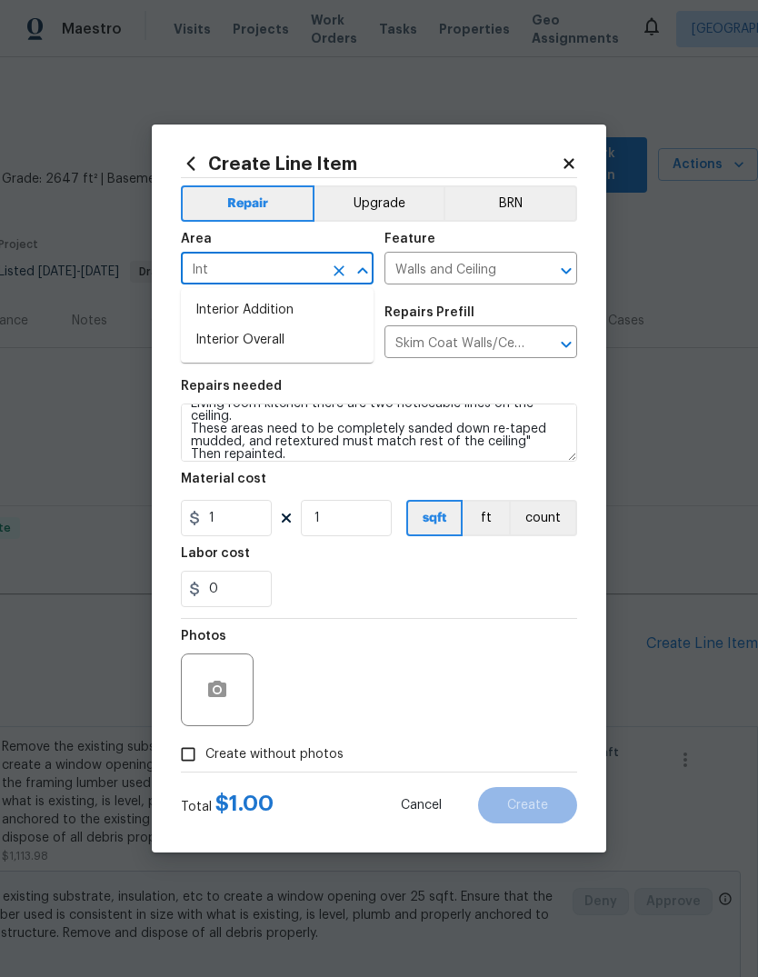
click at [275, 335] on li "Interior Overall" at bounding box center [277, 340] width 193 height 30
type input "Interior Overall"
click at [275, 335] on input "Drywall" at bounding box center [252, 344] width 142 height 28
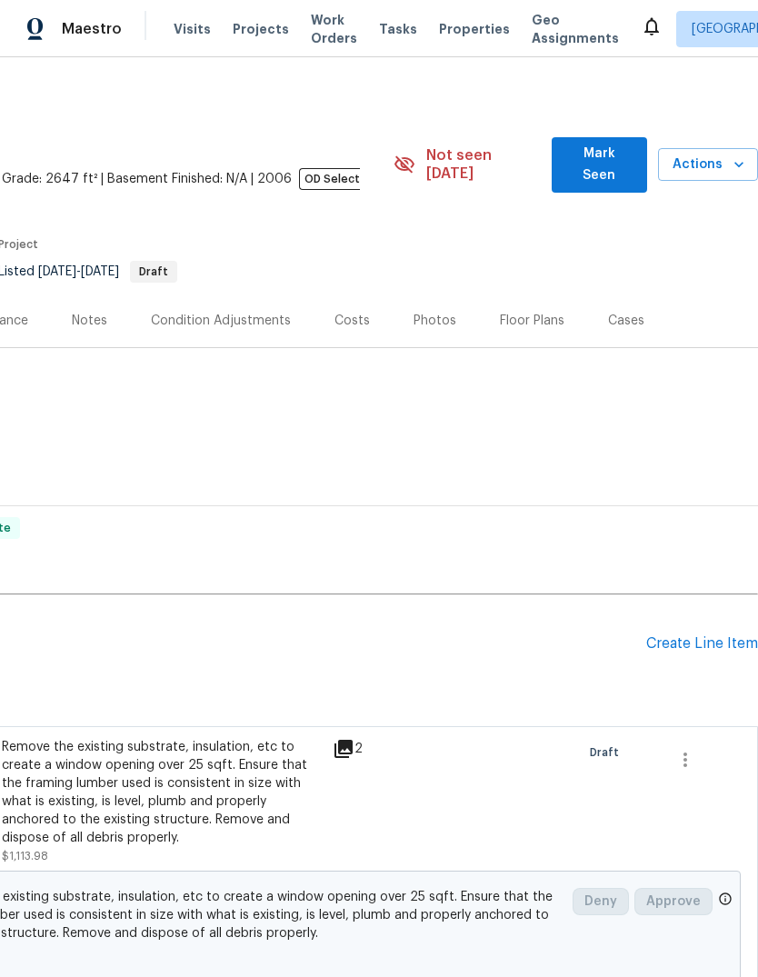
click at [705, 635] on div "Create Line Item" at bounding box center [702, 643] width 112 height 17
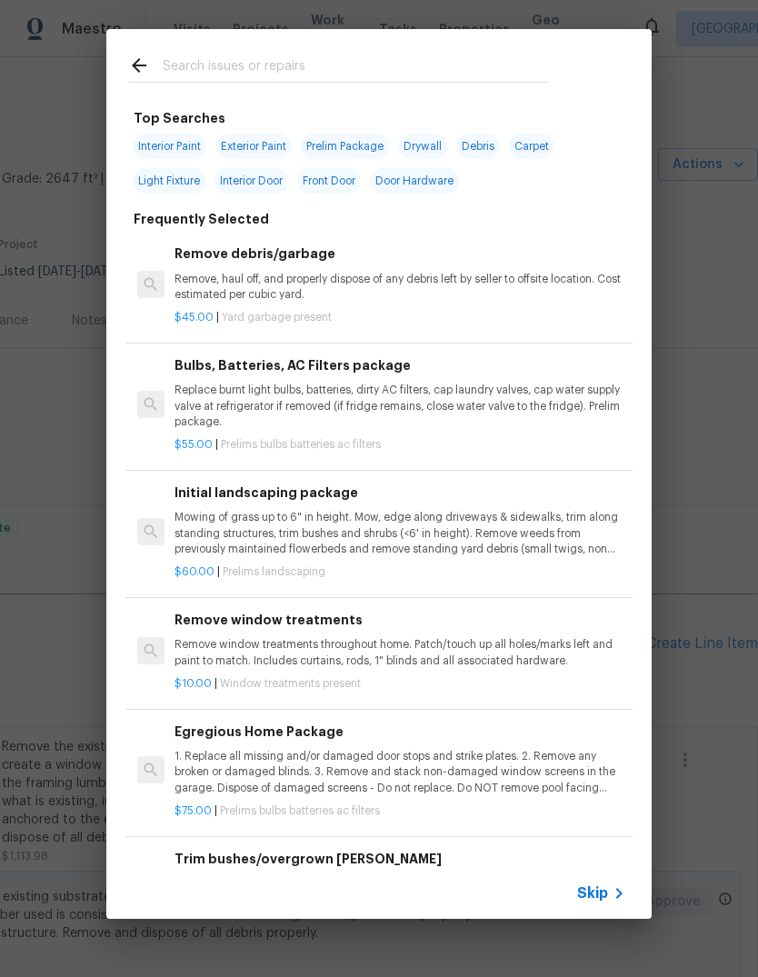
click at [212, 65] on input "text" at bounding box center [355, 68] width 385 height 27
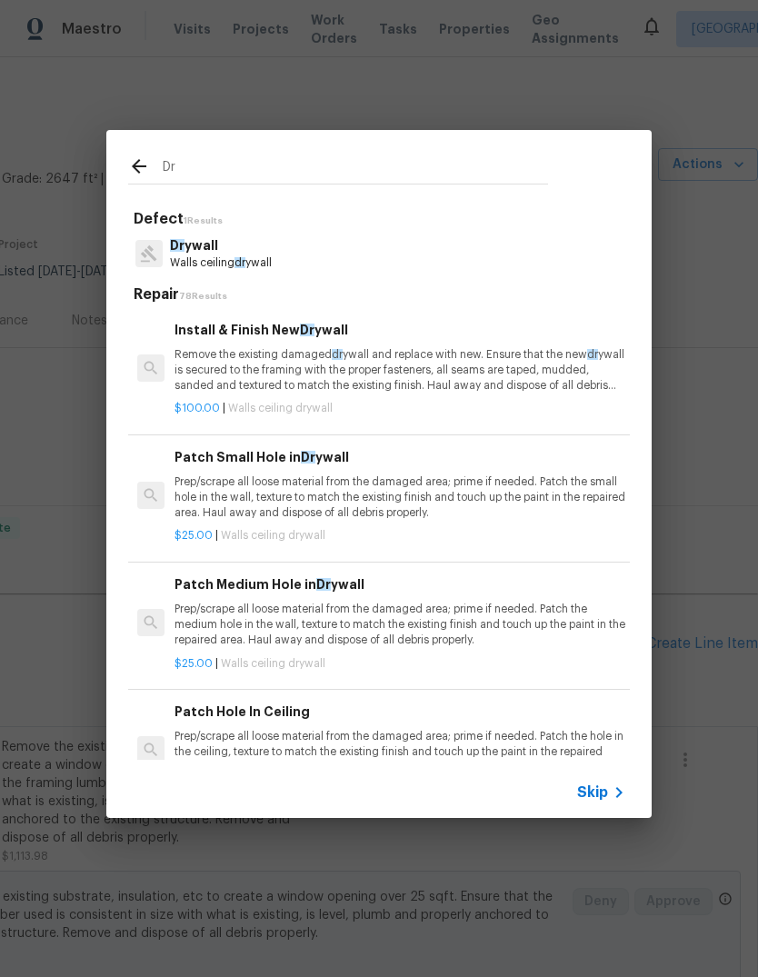
type input "Dry"
click at [272, 243] on p "Dry wall" at bounding box center [221, 245] width 102 height 19
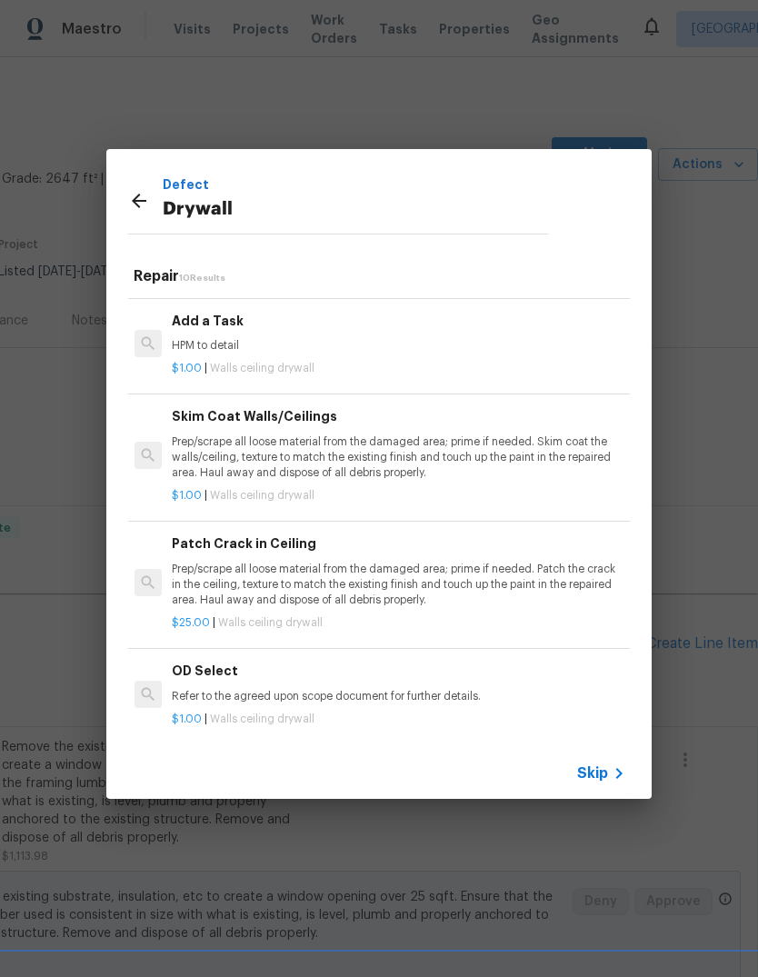
scroll to position [715, 3]
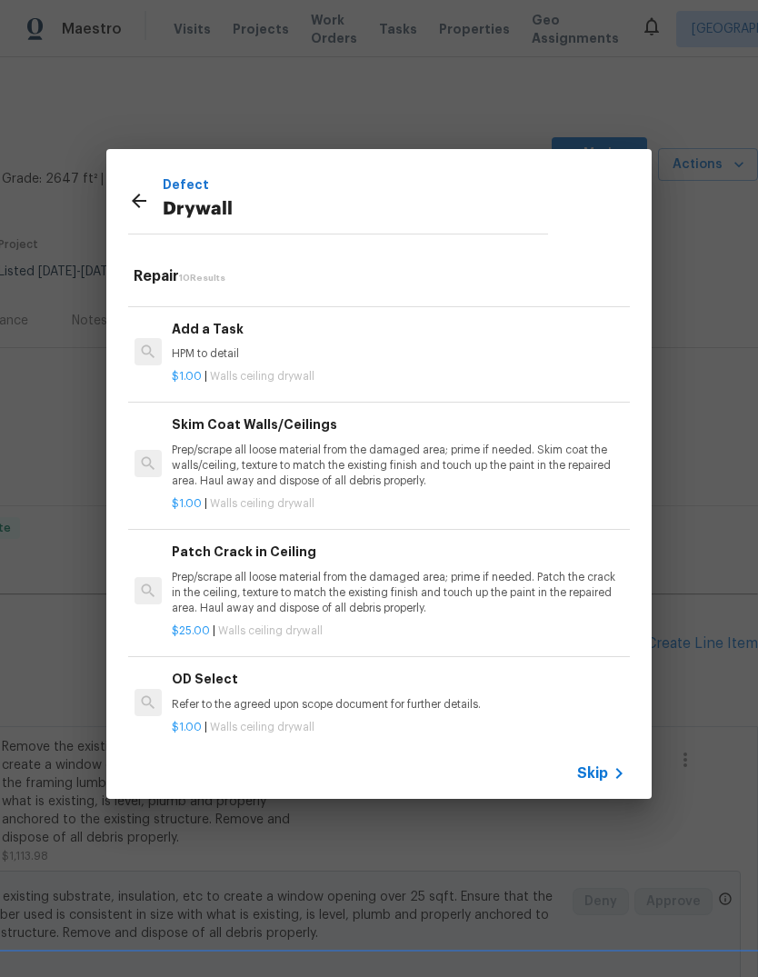
click at [481, 454] on p "Prep/scrape all loose material from the damaged area; prime if needed. Skim coa…" at bounding box center [397, 466] width 451 height 46
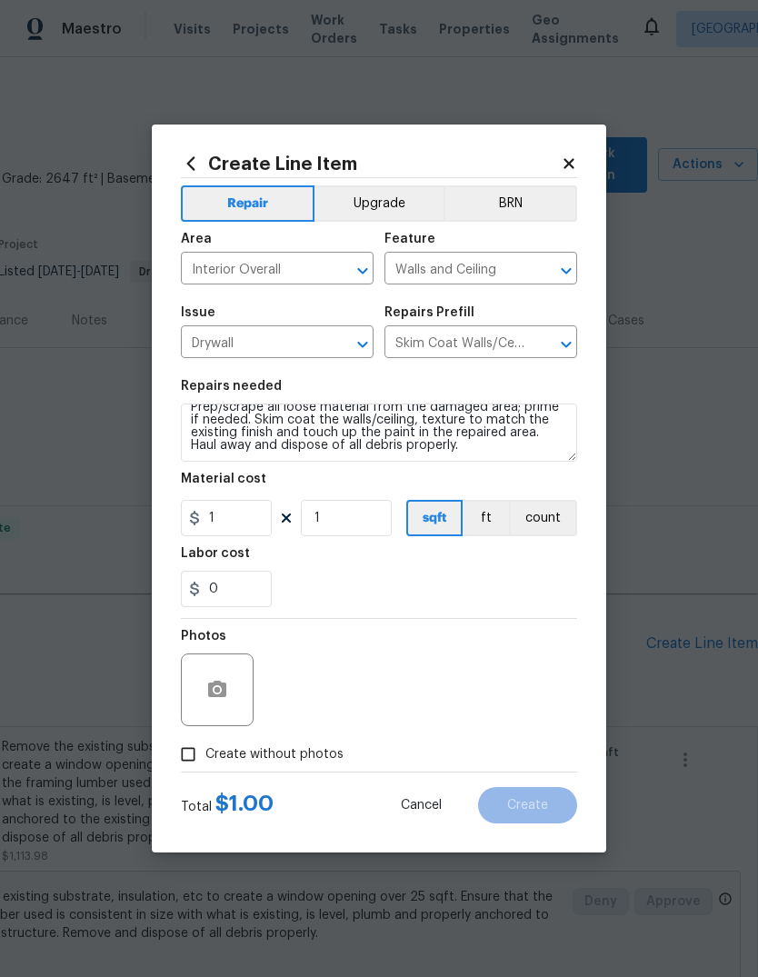
scroll to position [13, 0]
click at [459, 455] on textarea "Prep/scrape all loose material from the damaged area; prime if needed. Skim coa…" at bounding box center [379, 433] width 396 height 58
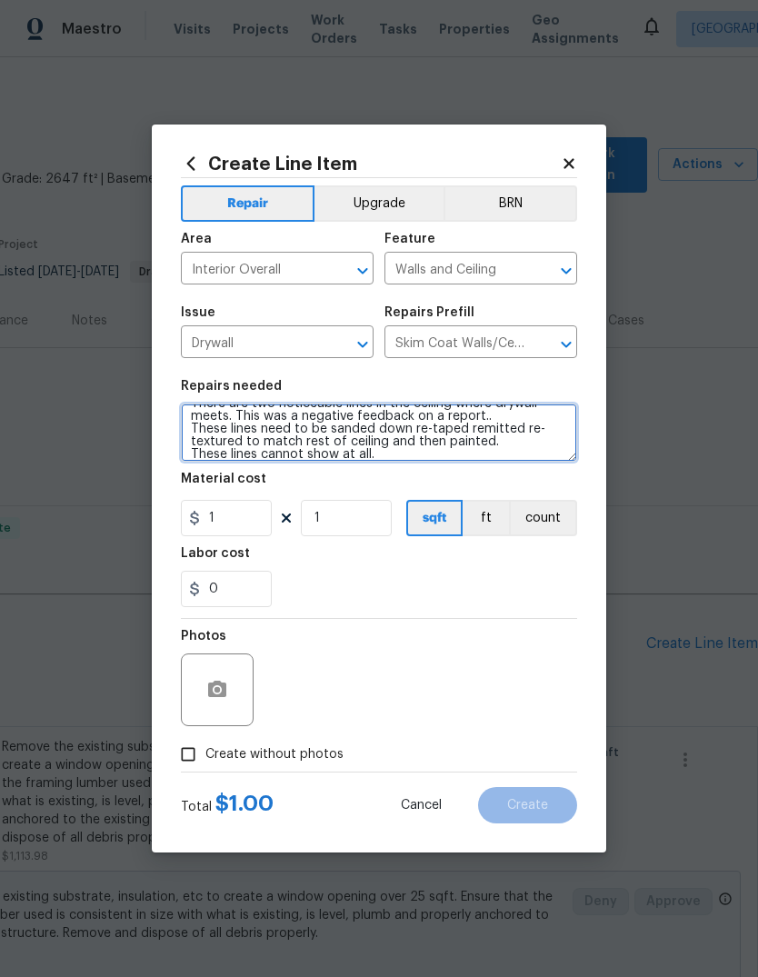
scroll to position [67, 0]
type textarea "Prep/scrape all loose material from the damaged area; prime if needed. Skim coa…"
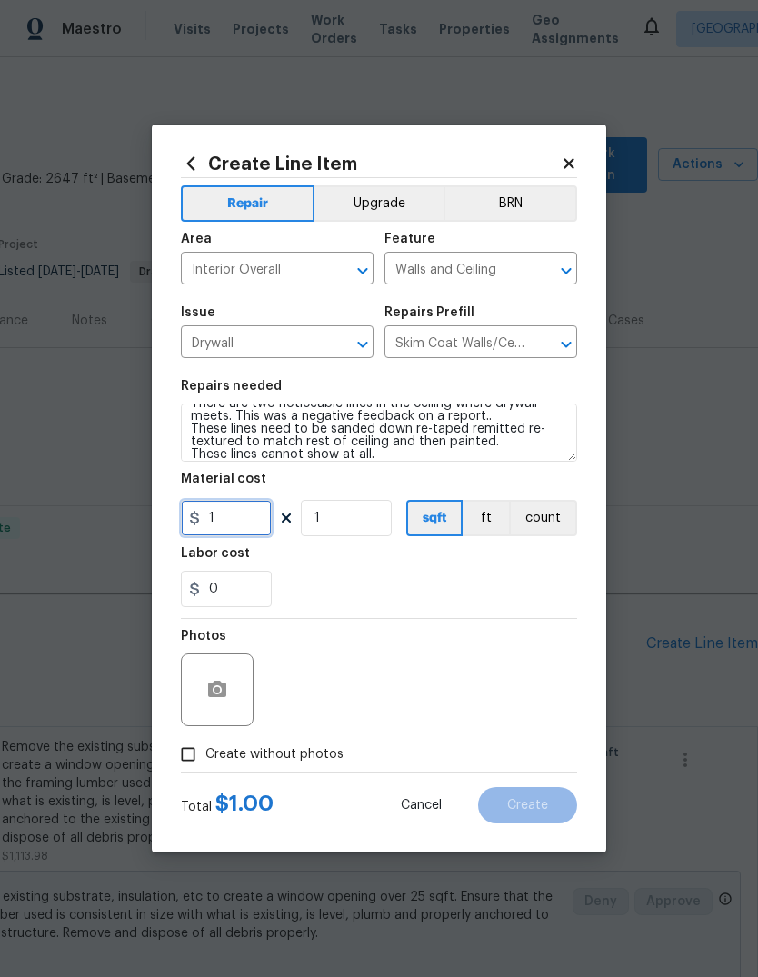
click at [232, 535] on input "1" at bounding box center [226, 518] width 91 height 36
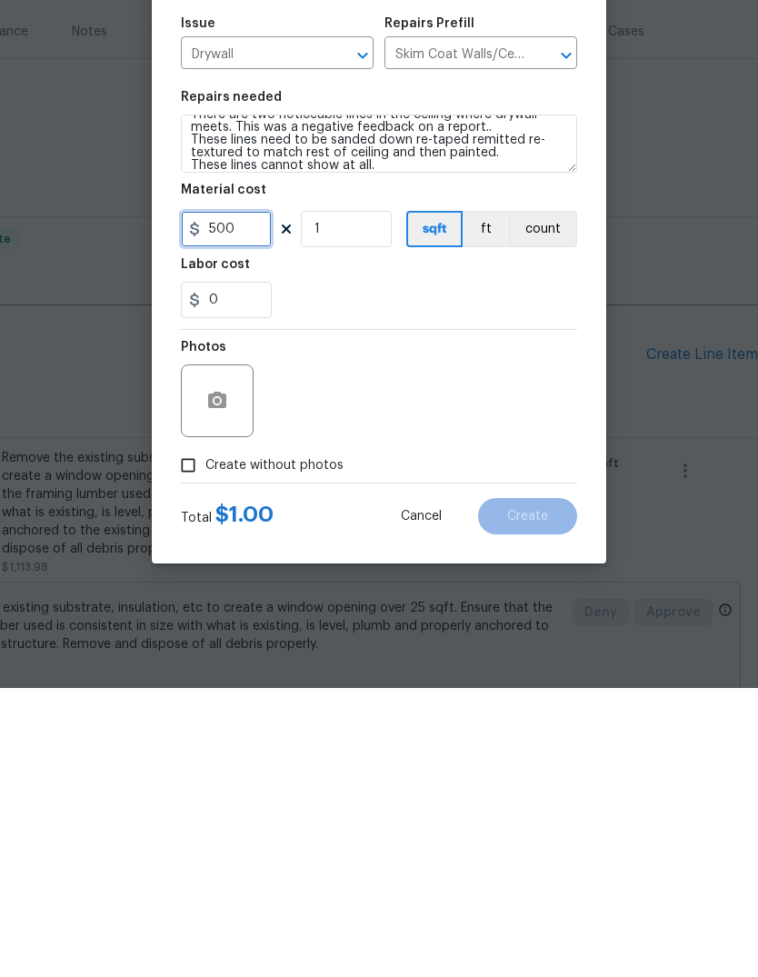
type input "500"
click at [231, 668] on button "button" at bounding box center [217, 690] width 44 height 44
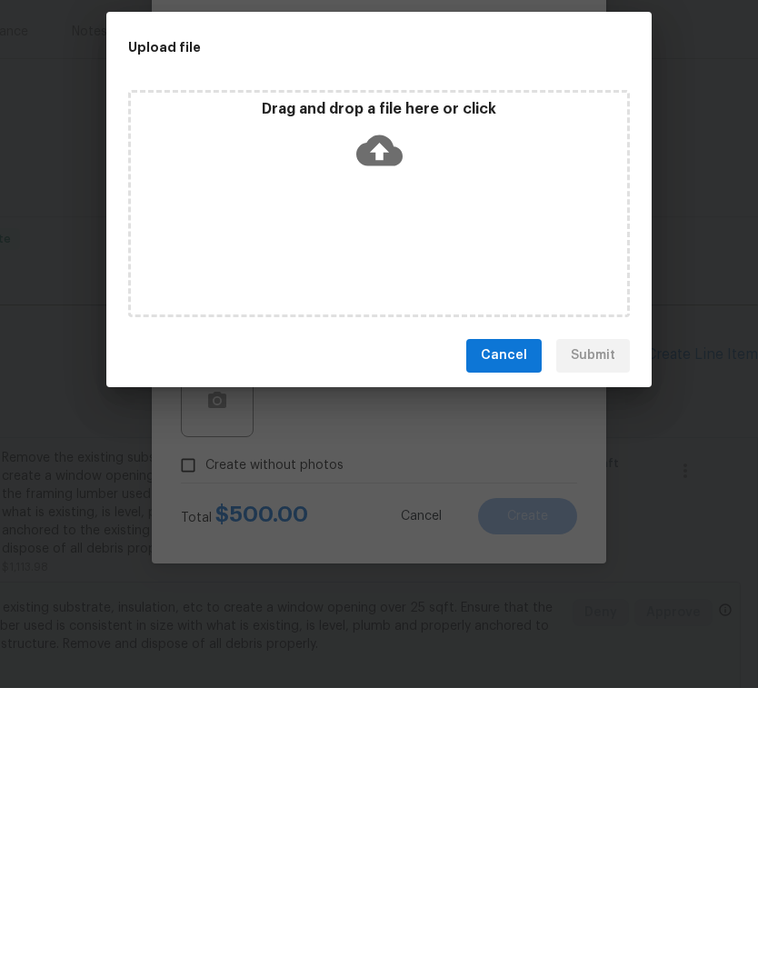
scroll to position [68, 0]
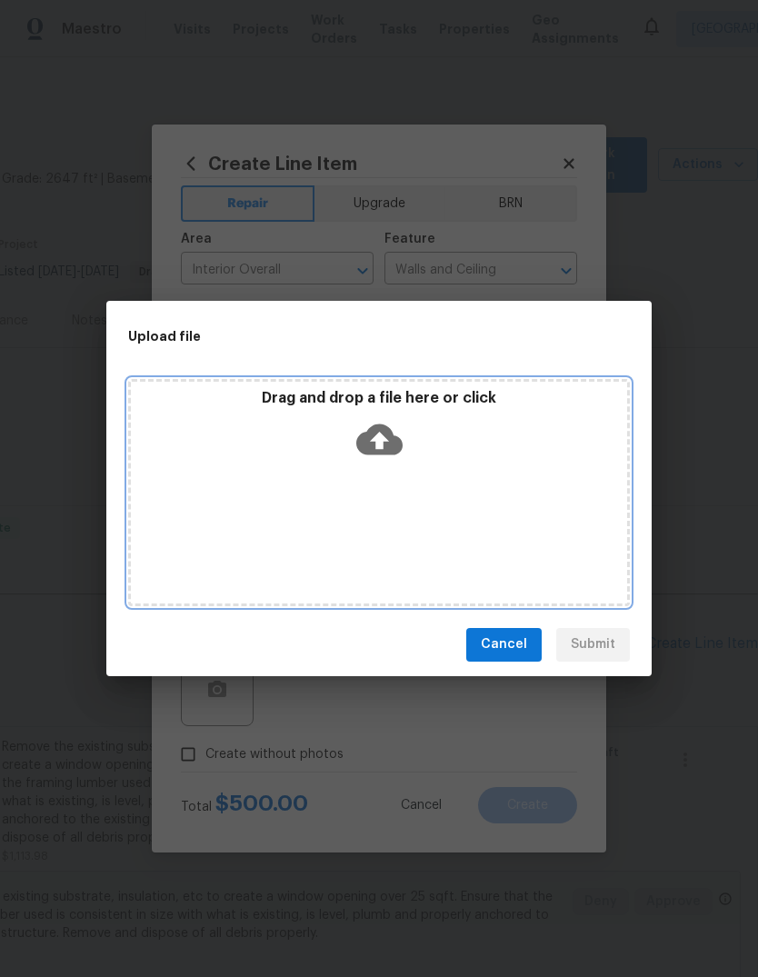
click at [392, 435] on icon at bounding box center [379, 439] width 46 height 31
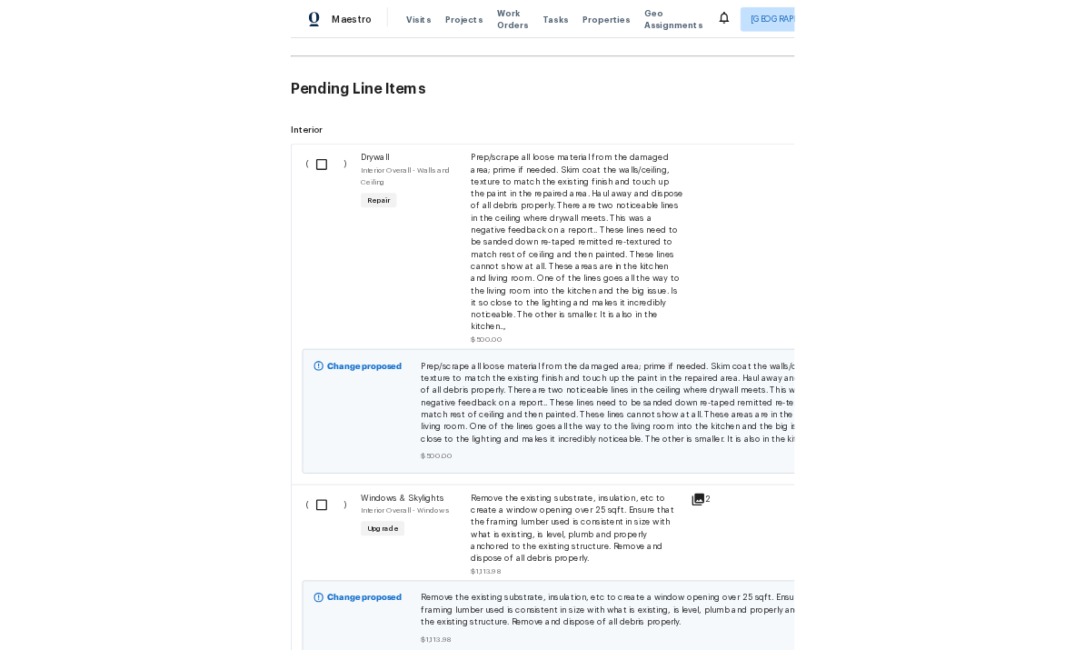
scroll to position [509, 0]
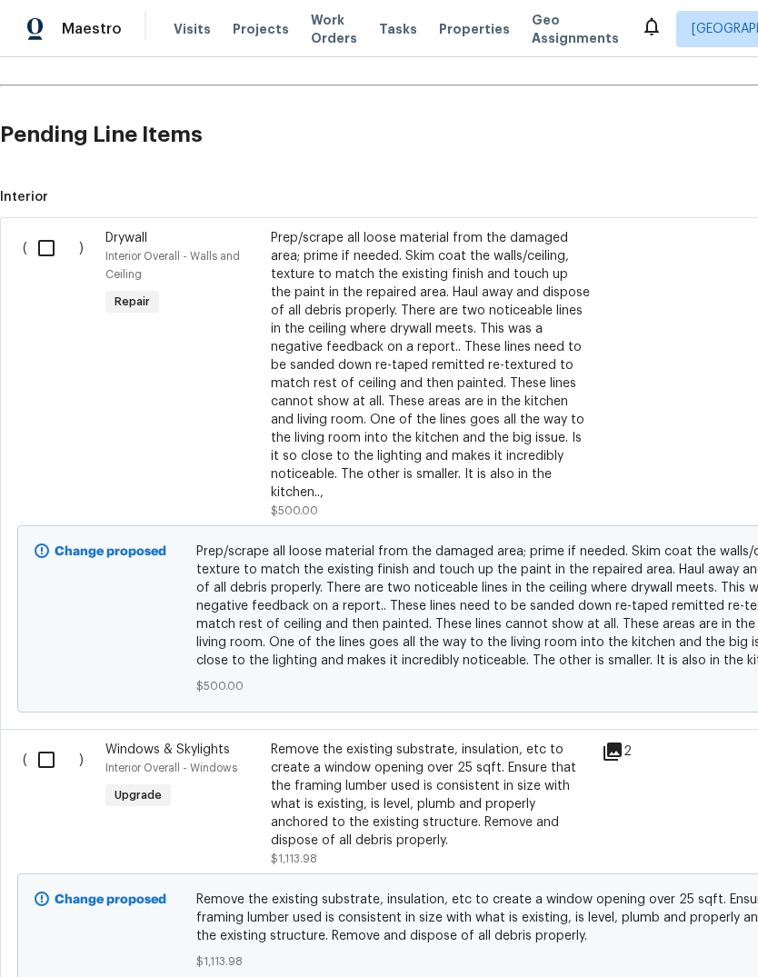
click at [455, 370] on div "Prep/scrape all loose material from the damaged area; prime if needed. Skim coa…" at bounding box center [431, 365] width 320 height 273
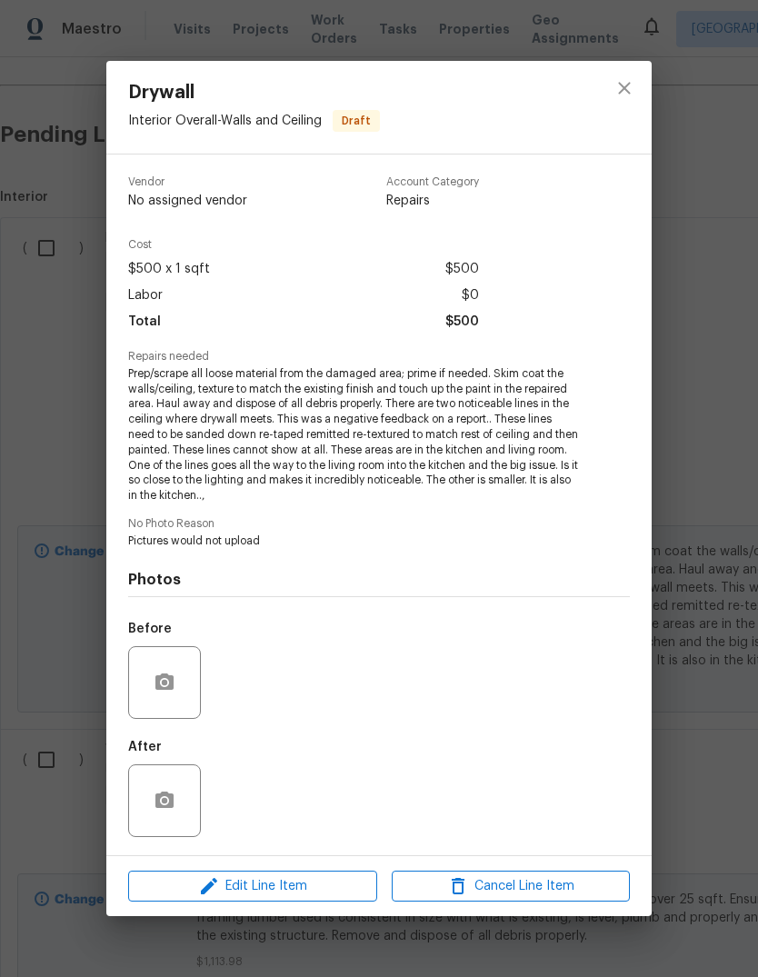
click at [486, 729] on div "Before" at bounding box center [379, 671] width 502 height 118
click at [284, 894] on span "Edit Line Item" at bounding box center [253, 886] width 238 height 23
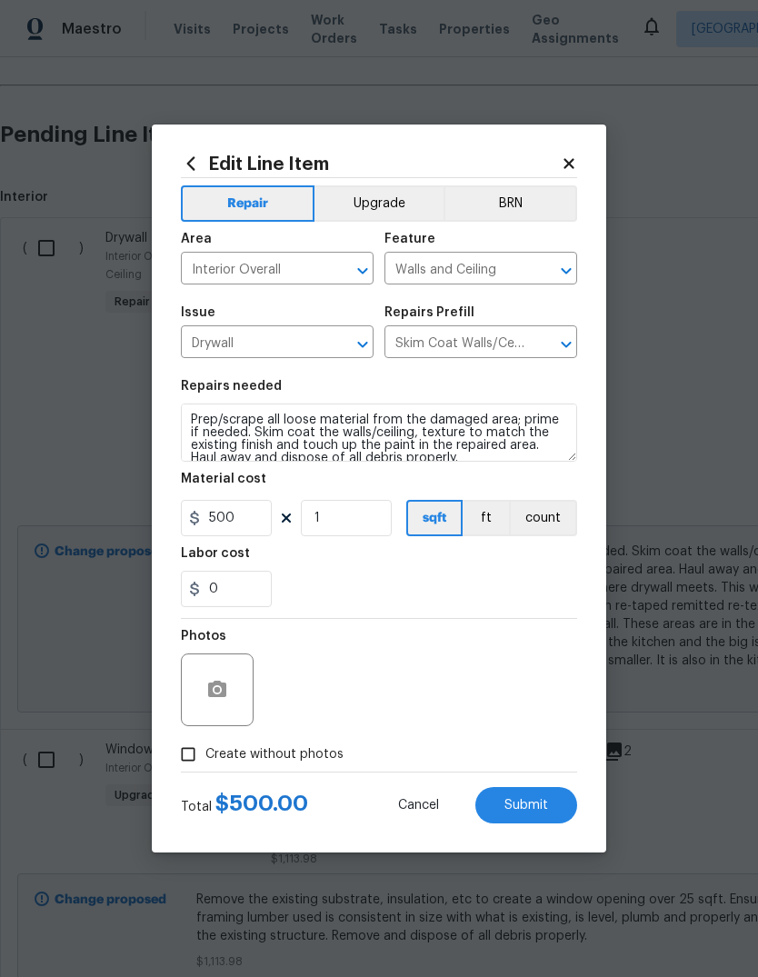
click at [365, 196] on button "Upgrade" at bounding box center [380, 203] width 130 height 36
click at [527, 811] on span "Submit" at bounding box center [527, 806] width 44 height 14
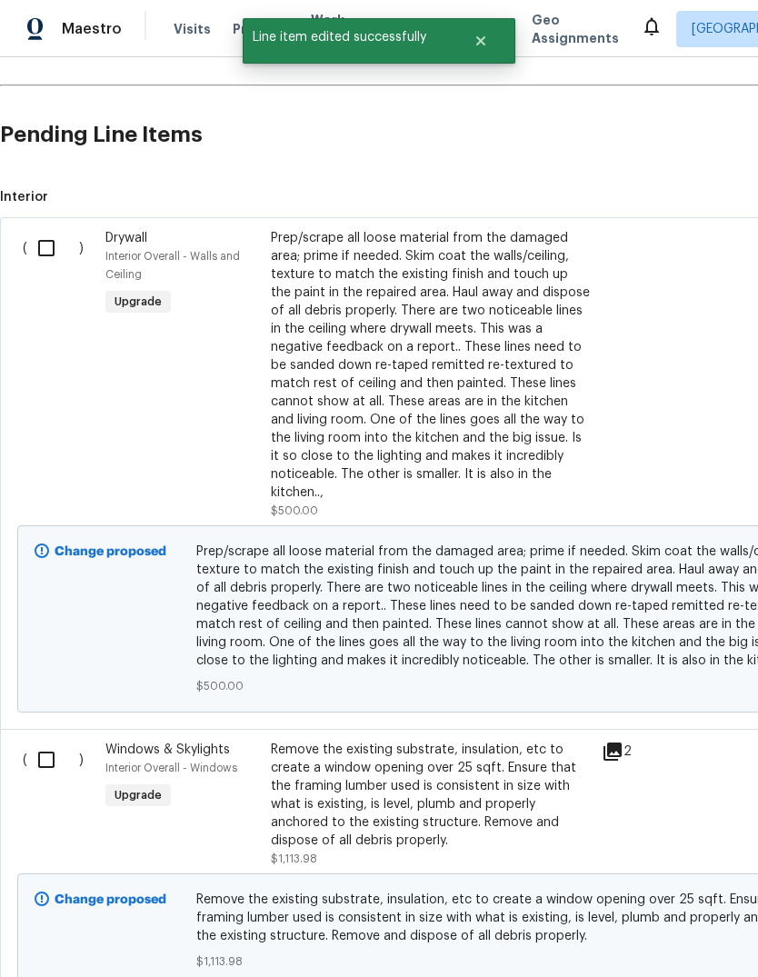
click at [460, 585] on span "Prep/scrape all loose material from the damaged area; prime if needed. Skim coa…" at bounding box center [513, 606] width 635 height 127
click at [441, 413] on div "Prep/scrape all loose material from the damaged area; prime if needed. Skim coa…" at bounding box center [431, 365] width 320 height 273
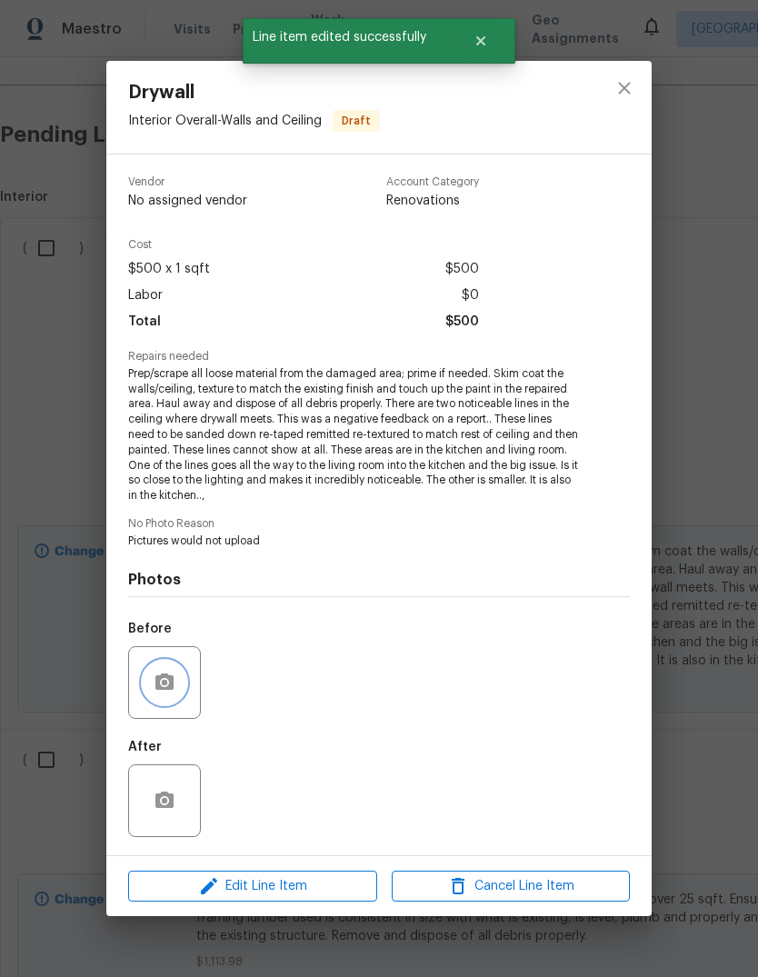
click at [164, 693] on icon "button" at bounding box center [165, 683] width 22 height 22
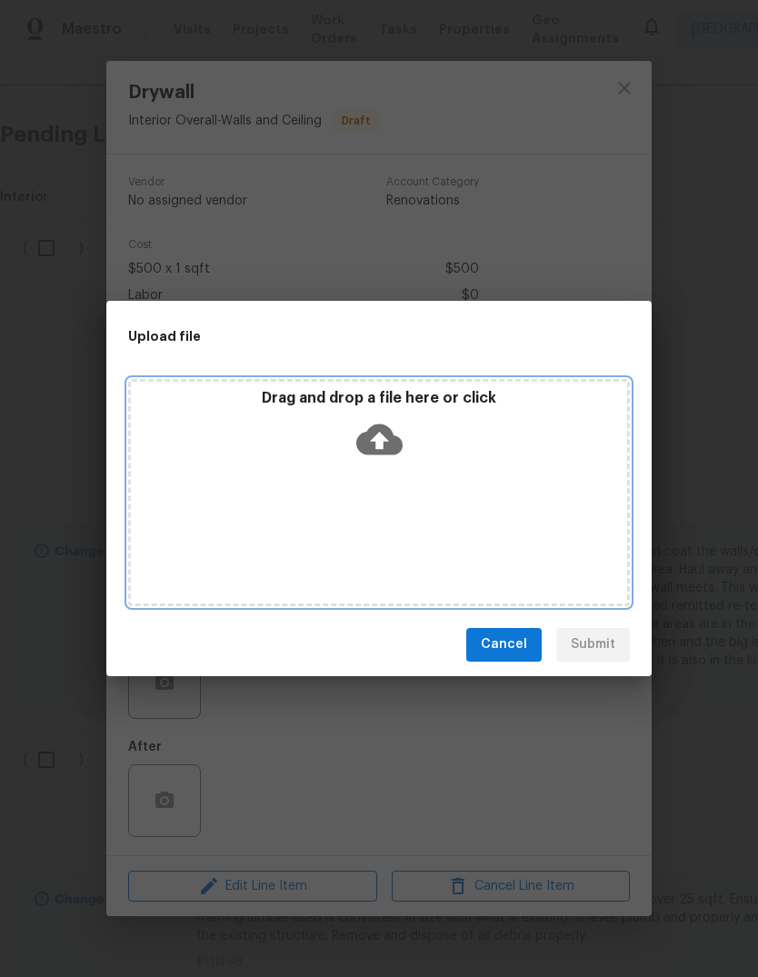
click at [381, 448] on icon at bounding box center [379, 439] width 46 height 46
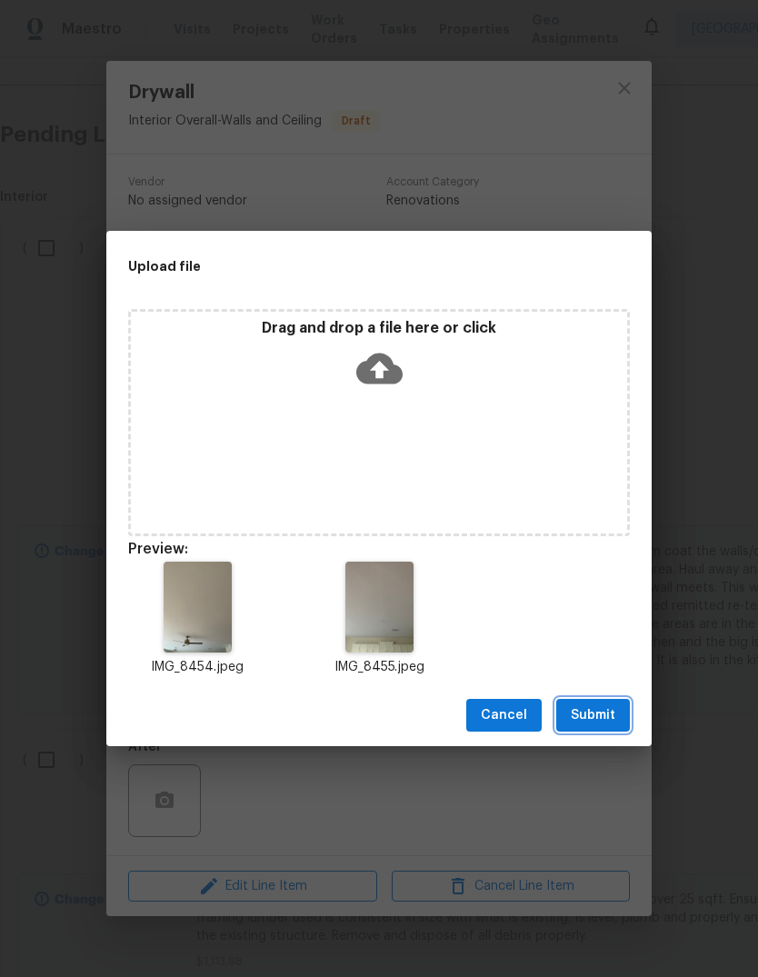
click at [588, 724] on span "Submit" at bounding box center [593, 716] width 45 height 23
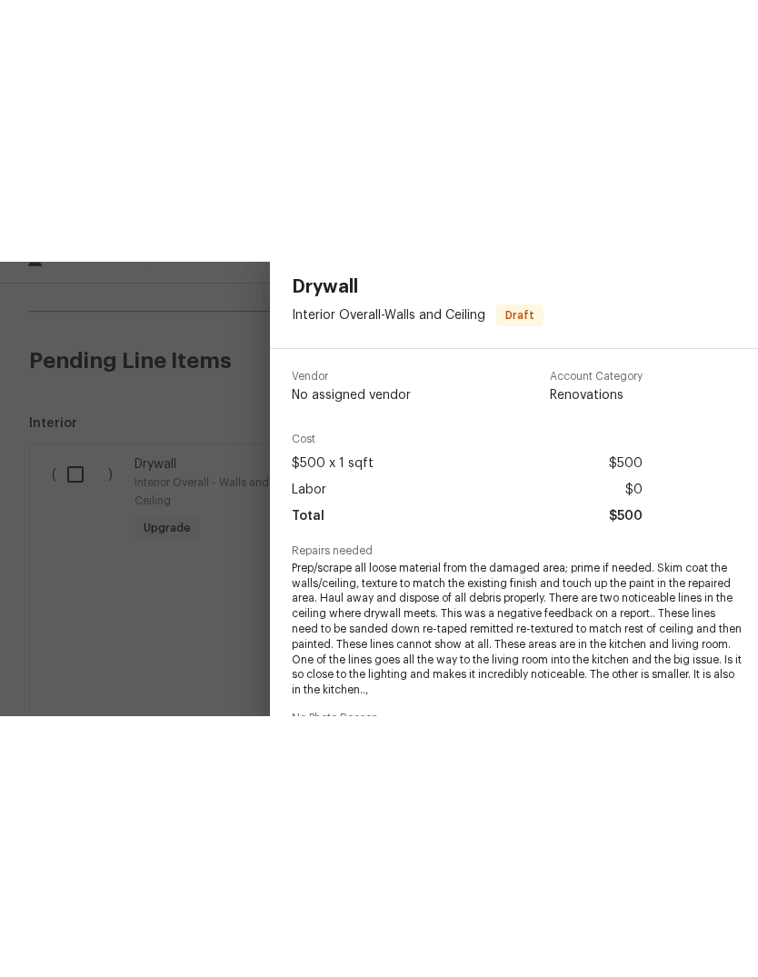
scroll to position [68, 0]
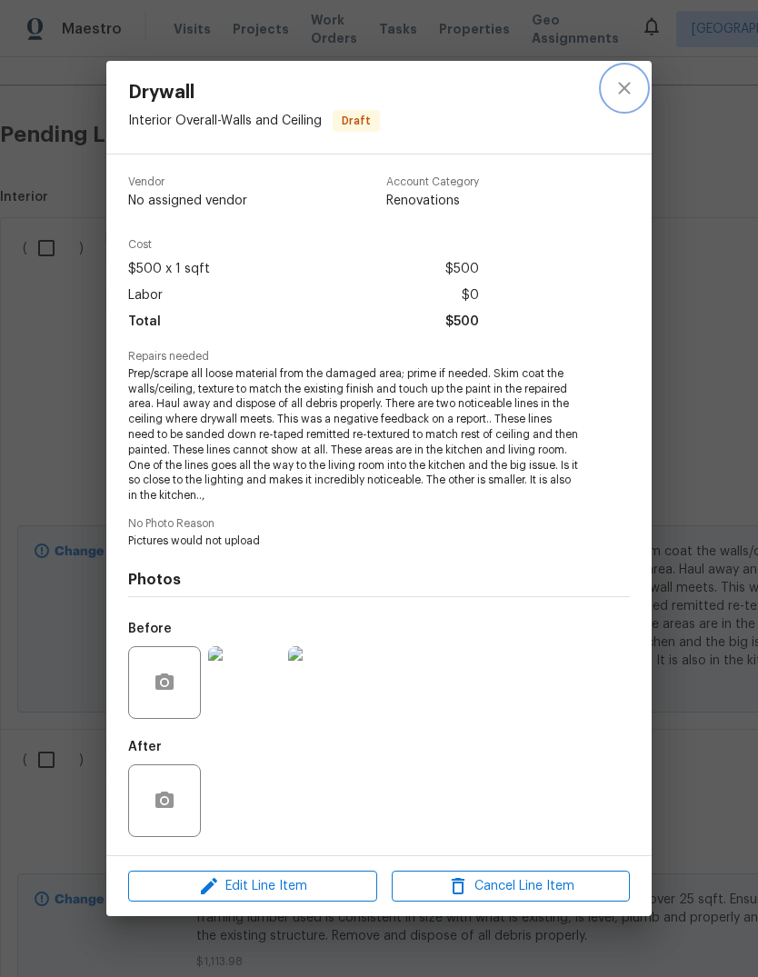
click at [629, 88] on icon "close" at bounding box center [625, 88] width 22 height 22
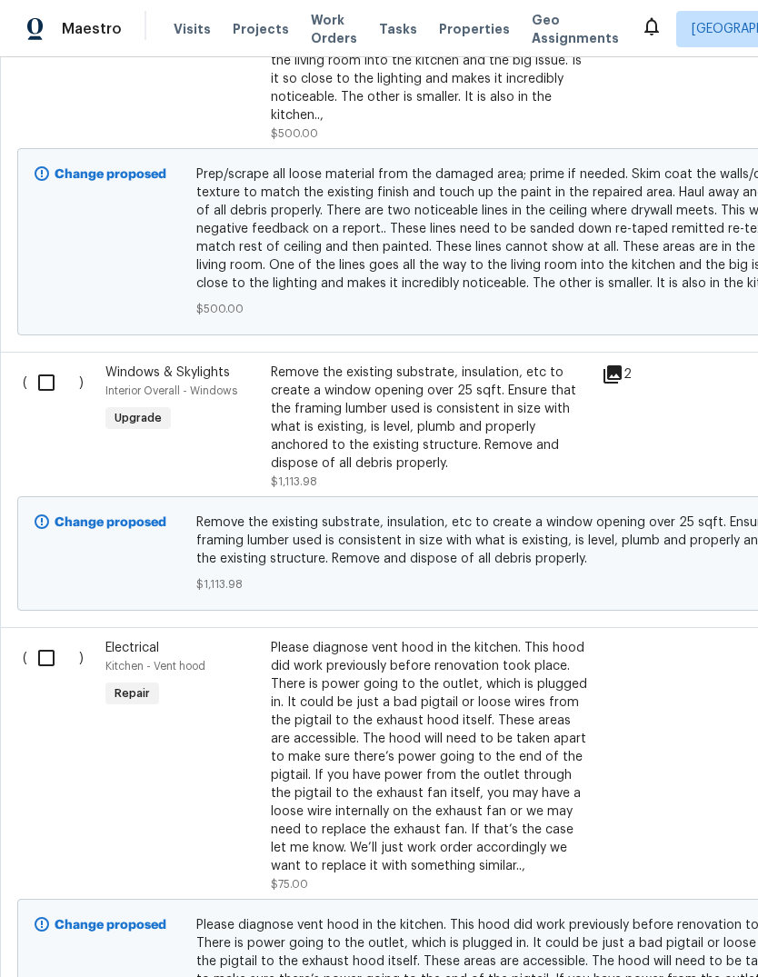
scroll to position [888, 0]
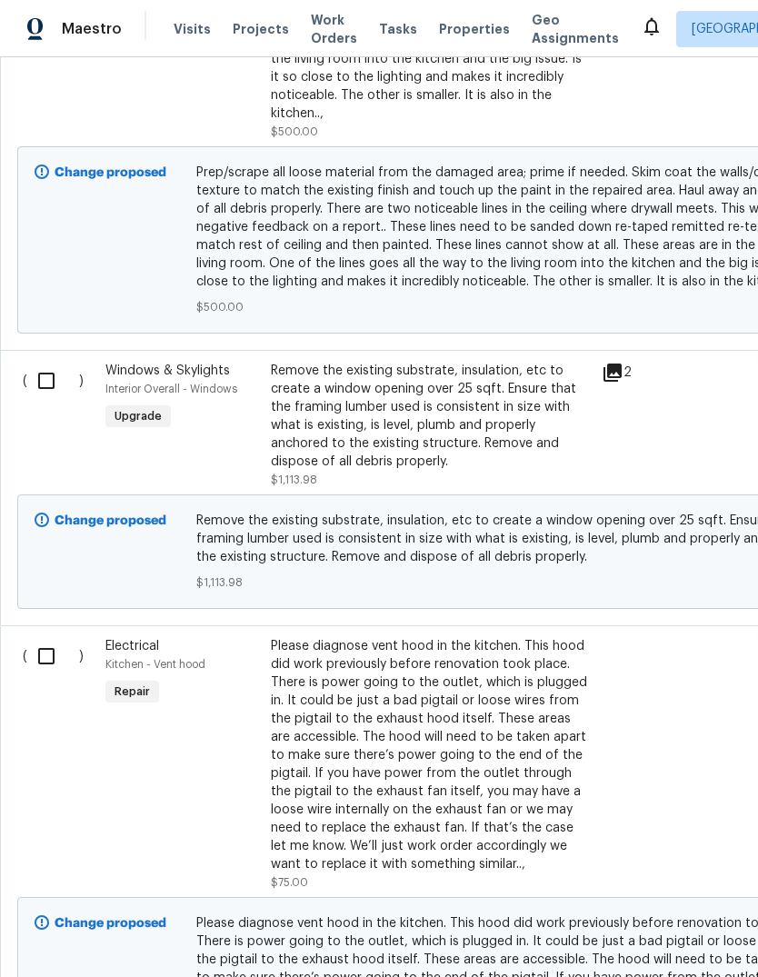
click at [497, 649] on div "Please diagnose vent hood in the kitchen. This hood did work previously before …" at bounding box center [431, 755] width 320 height 236
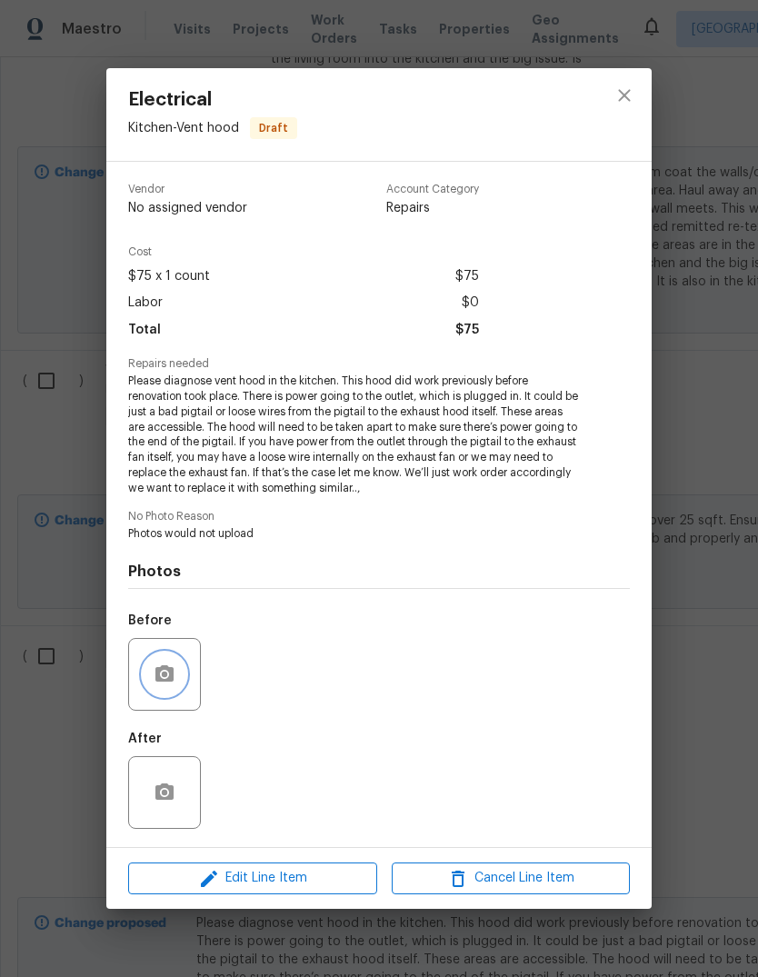
click at [156, 677] on icon "button" at bounding box center [164, 673] width 18 height 16
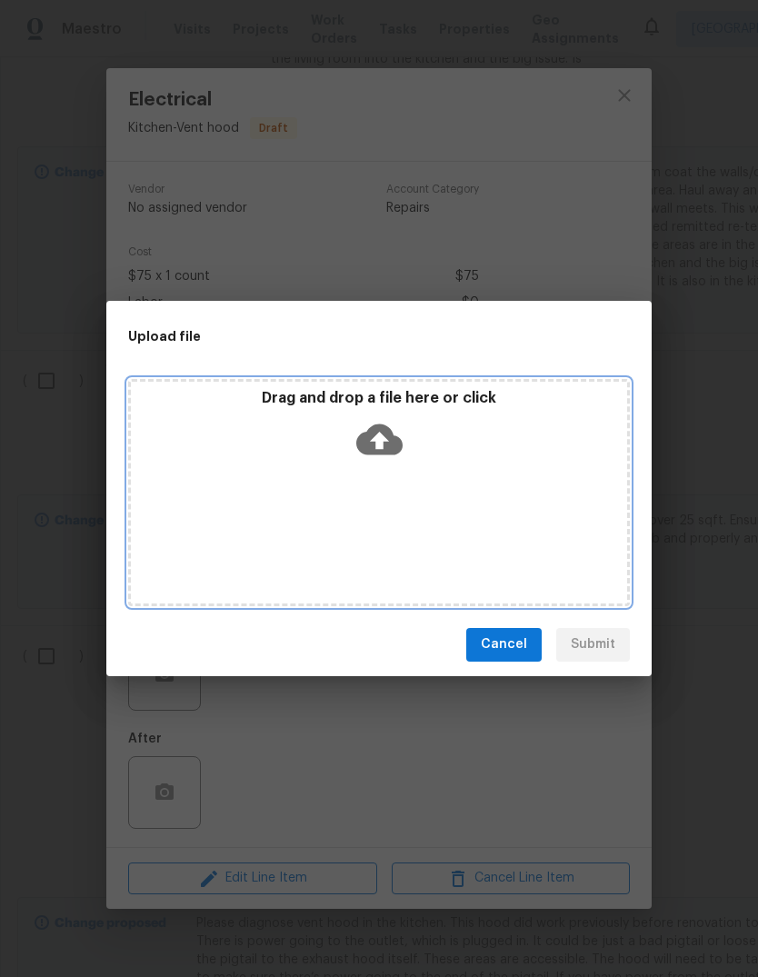
click at [395, 438] on icon at bounding box center [379, 439] width 46 height 31
click at [393, 449] on icon at bounding box center [379, 439] width 46 height 31
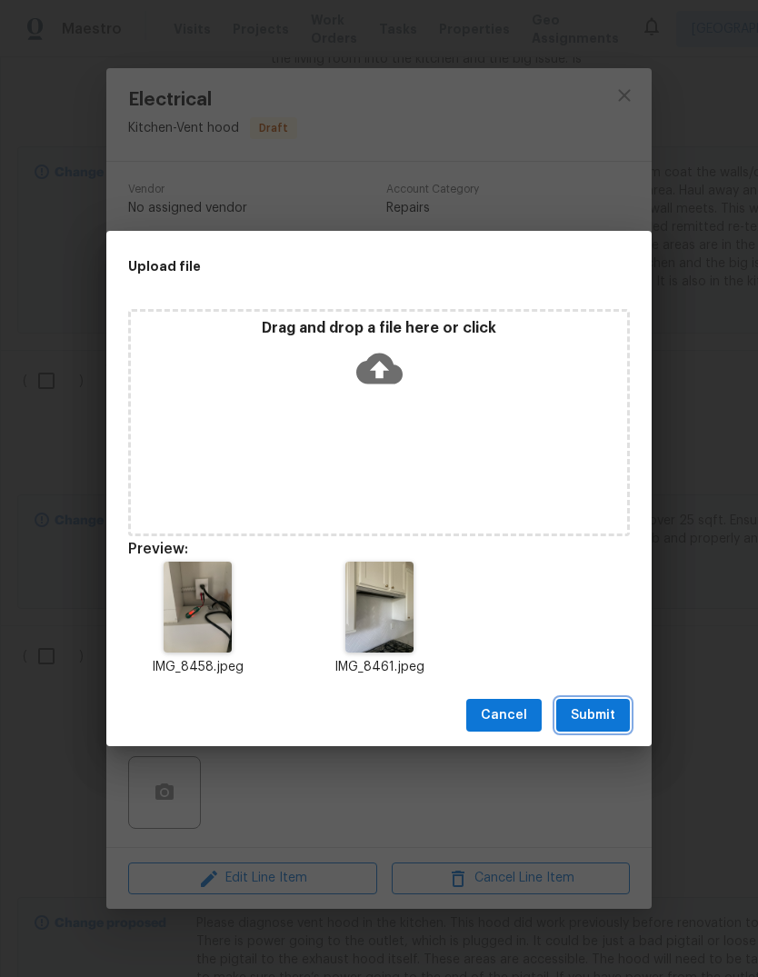
click at [605, 731] on button "Submit" at bounding box center [593, 716] width 74 height 34
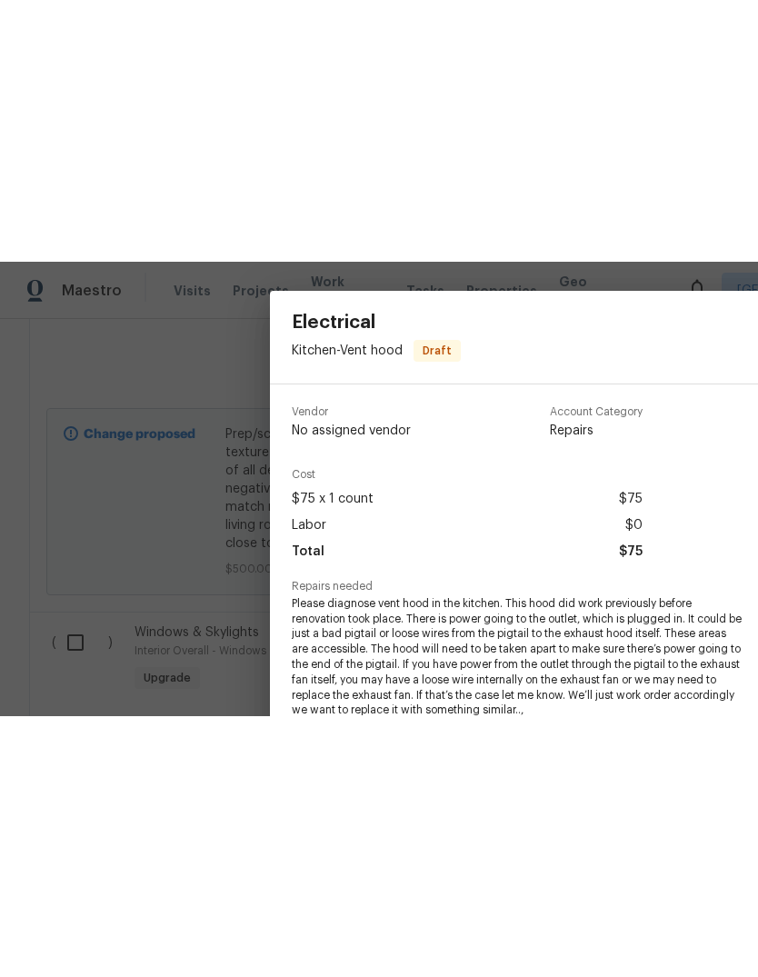
scroll to position [68, 0]
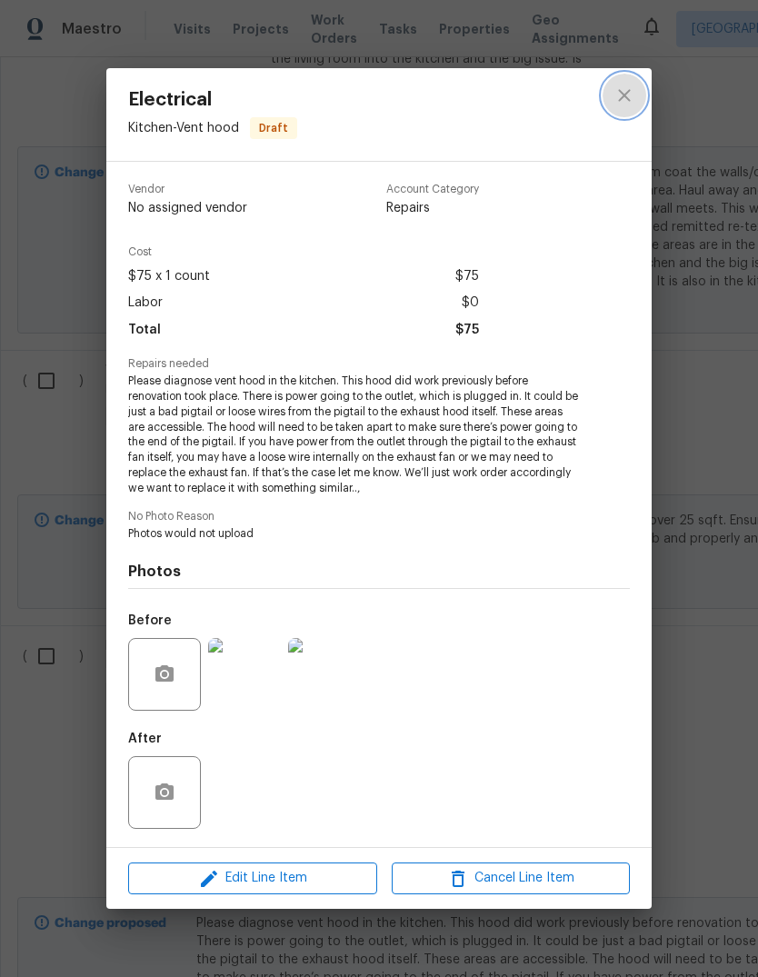
click at [622, 101] on icon "close" at bounding box center [624, 95] width 12 height 12
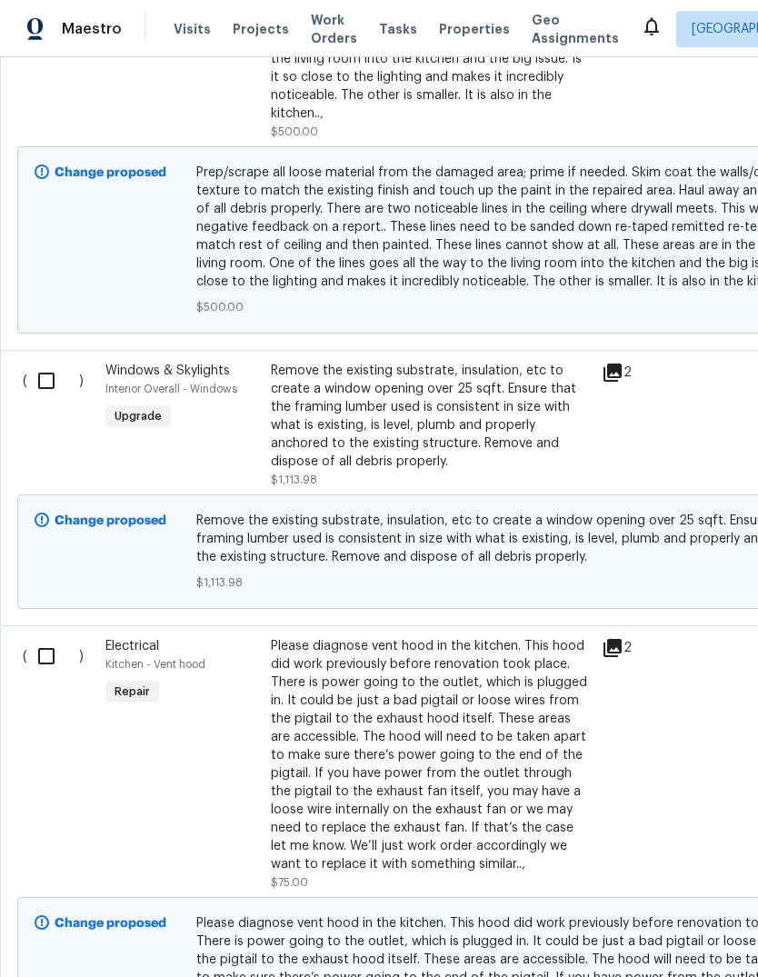
click at [40, 637] on input "checkbox" at bounding box center [53, 656] width 52 height 38
checkbox input "true"
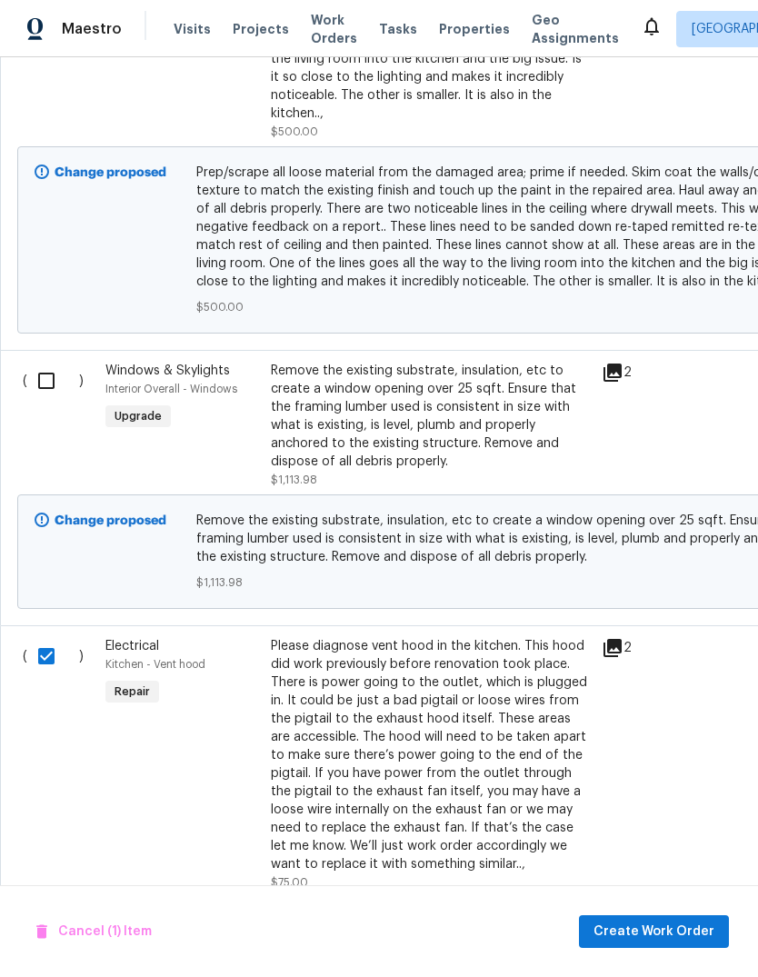
click at [44, 362] on input "checkbox" at bounding box center [53, 381] width 52 height 38
checkbox input "true"
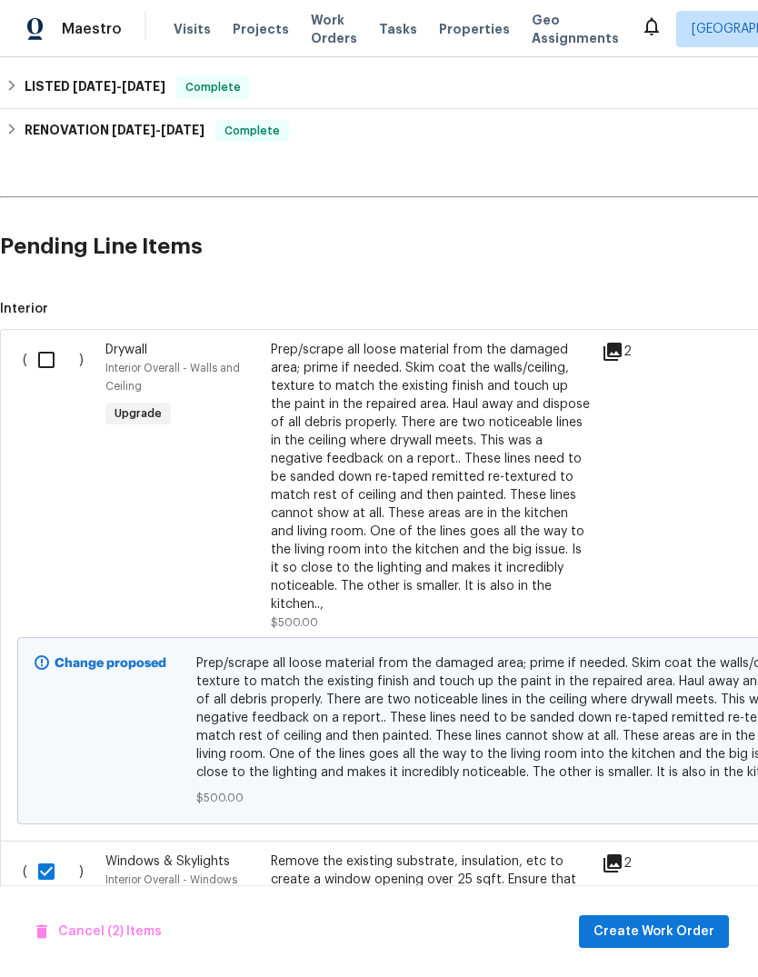
scroll to position [389, 0]
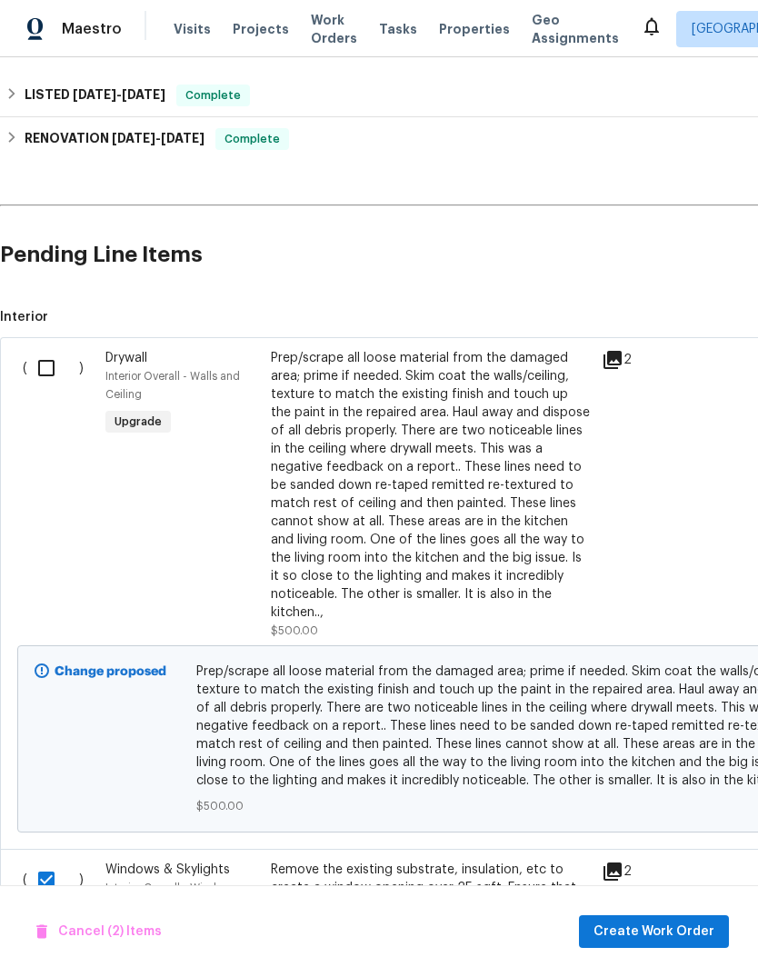
click at [33, 349] on input "checkbox" at bounding box center [53, 368] width 52 height 38
checkbox input "true"
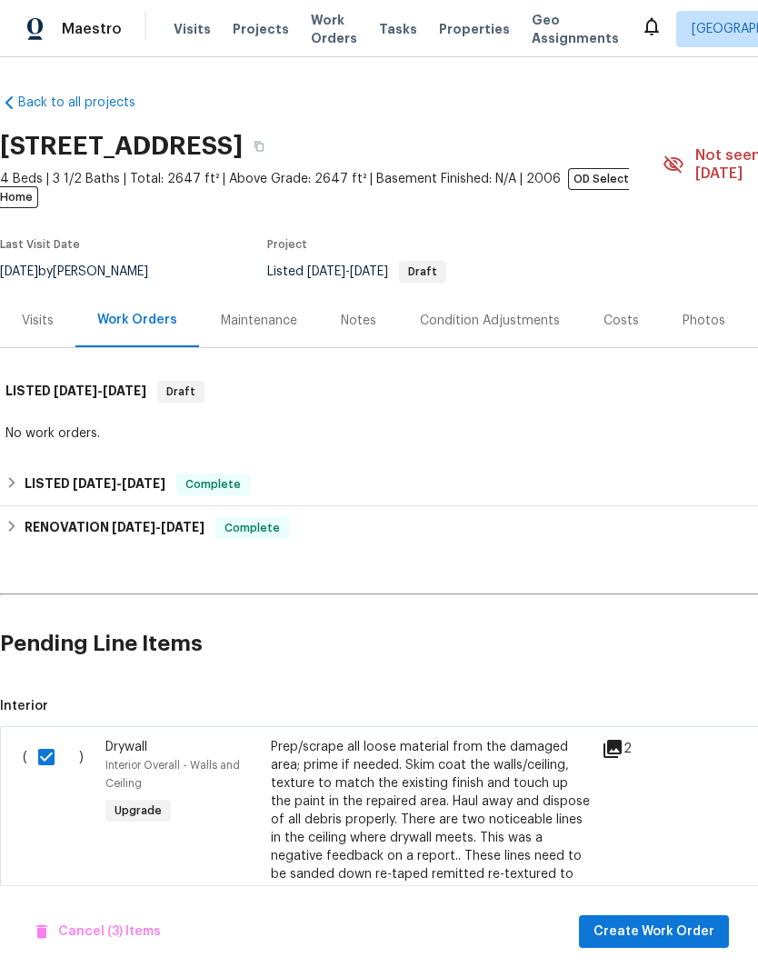
scroll to position [-2, 0]
click at [672, 944] on span "Create Work Order" at bounding box center [654, 932] width 121 height 23
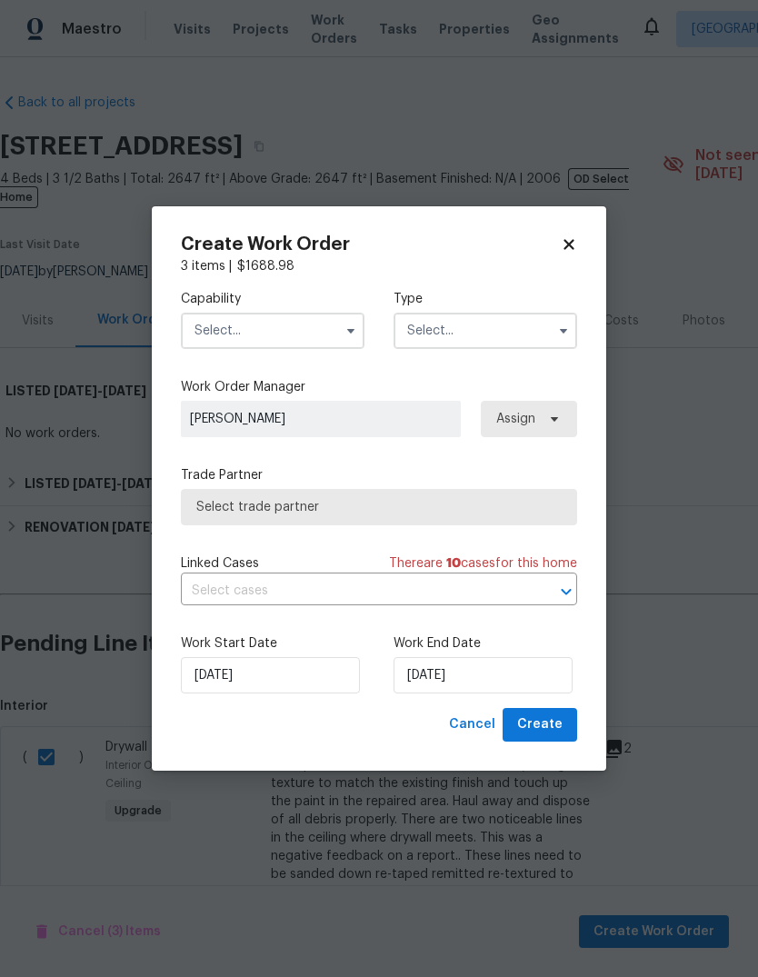
click at [325, 349] on input "text" at bounding box center [273, 331] width 184 height 36
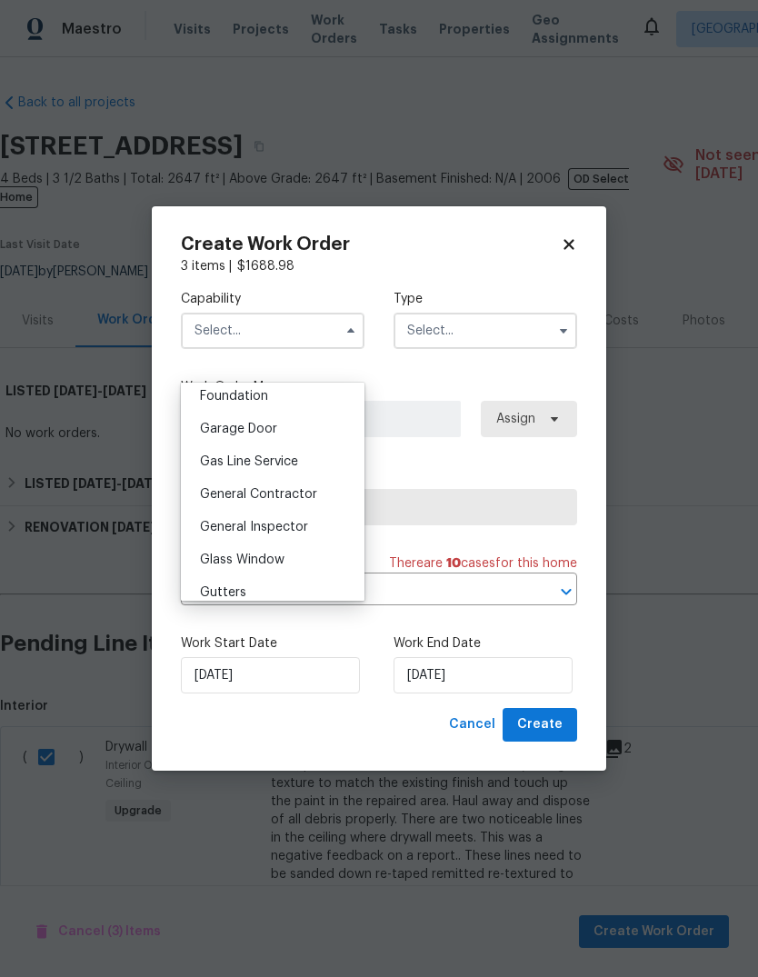
scroll to position [788, 0]
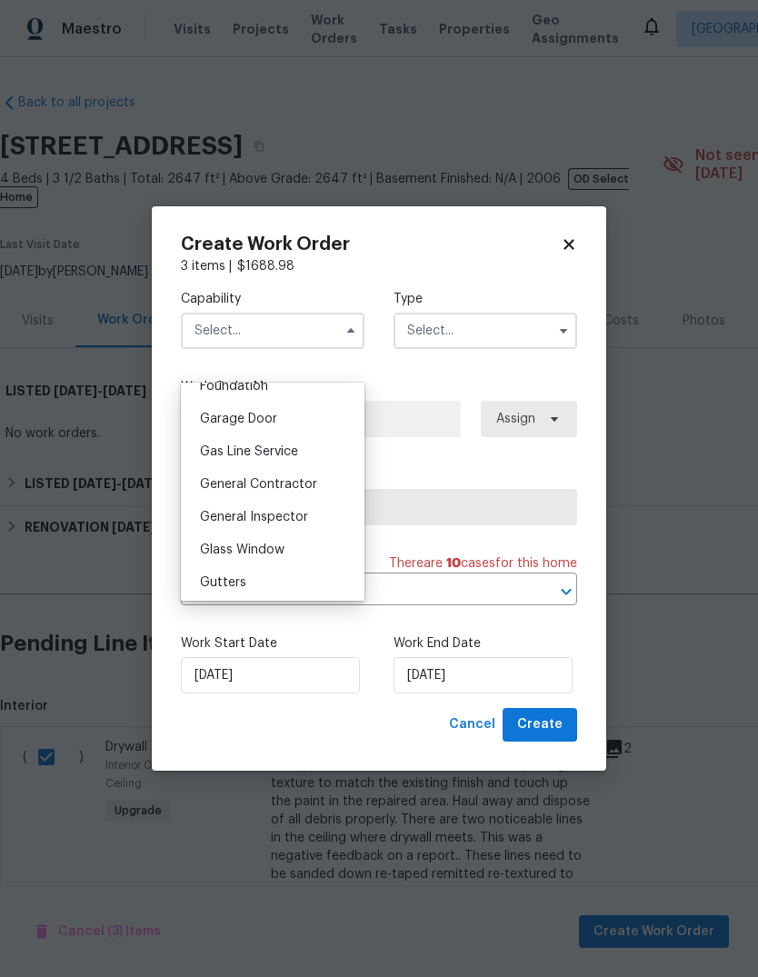
click at [317, 491] on div "General Contractor" at bounding box center [272, 484] width 175 height 33
type input "General Contractor"
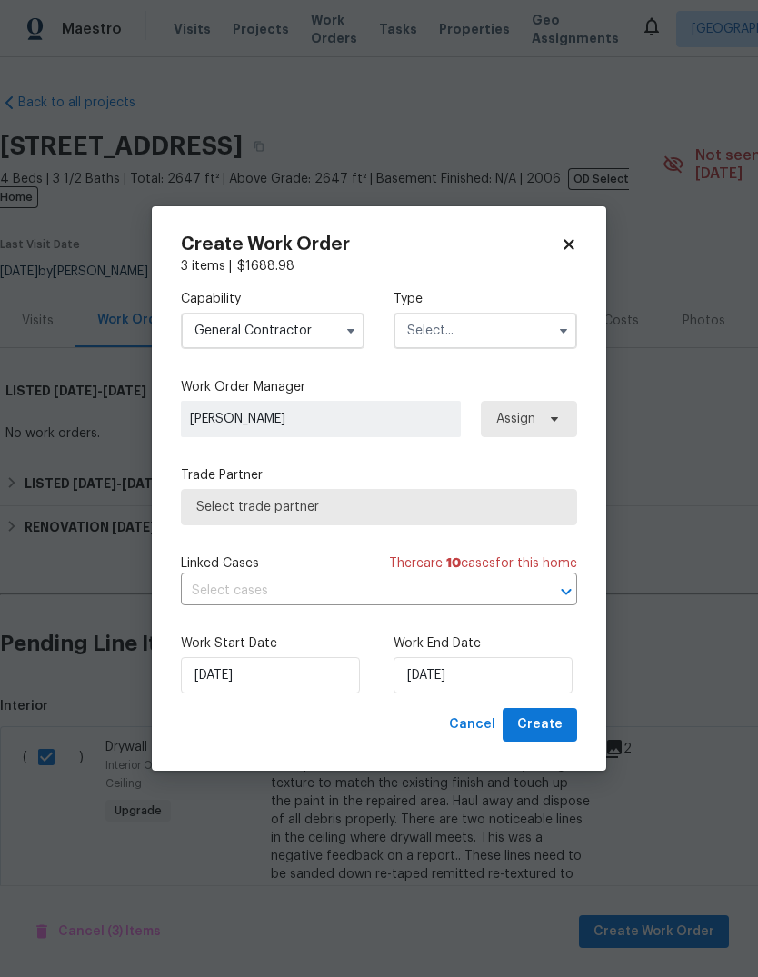
click at [505, 349] on input "text" at bounding box center [486, 331] width 184 height 36
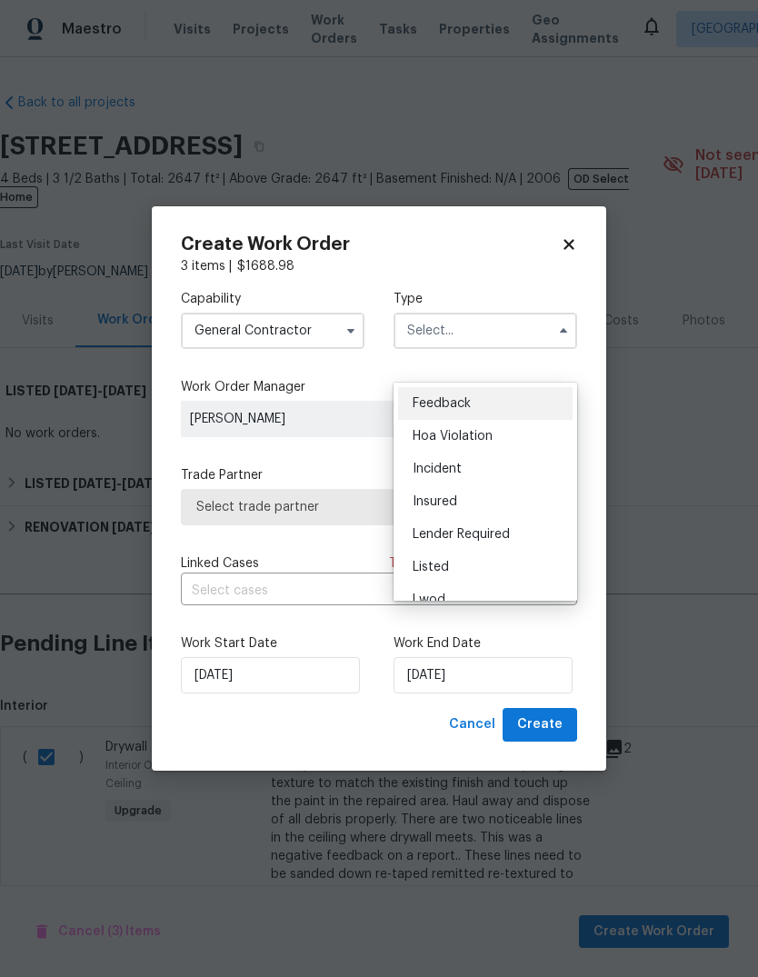
click at [474, 577] on div "Listed" at bounding box center [485, 567] width 175 height 33
type input "Listed"
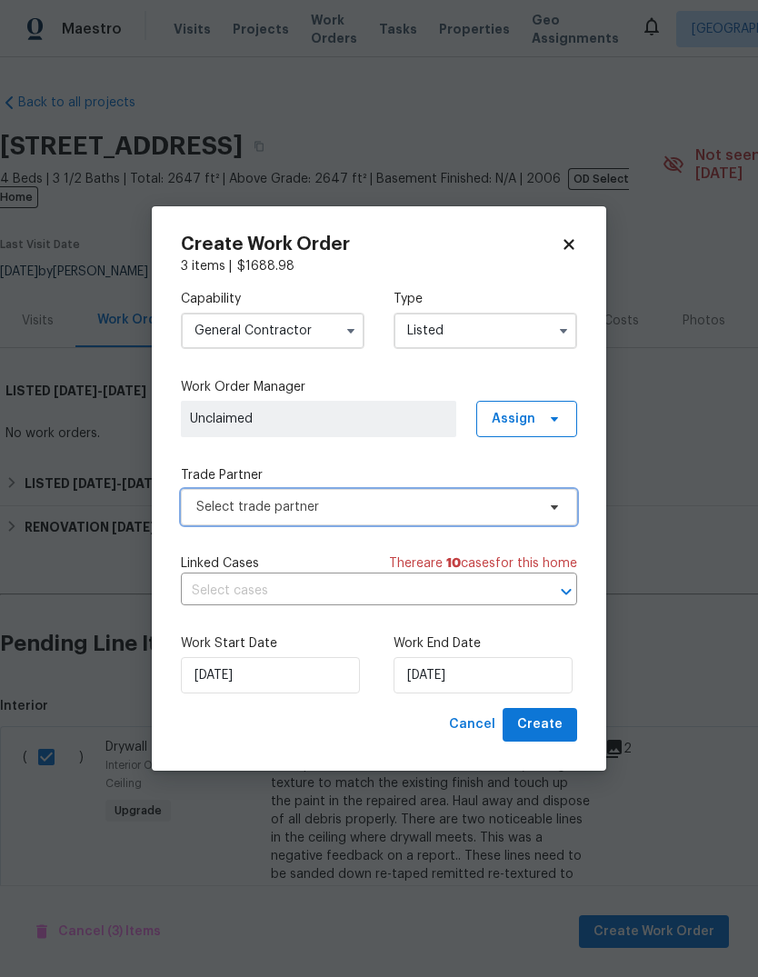
click at [488, 516] on span "Select trade partner" at bounding box center [365, 507] width 339 height 18
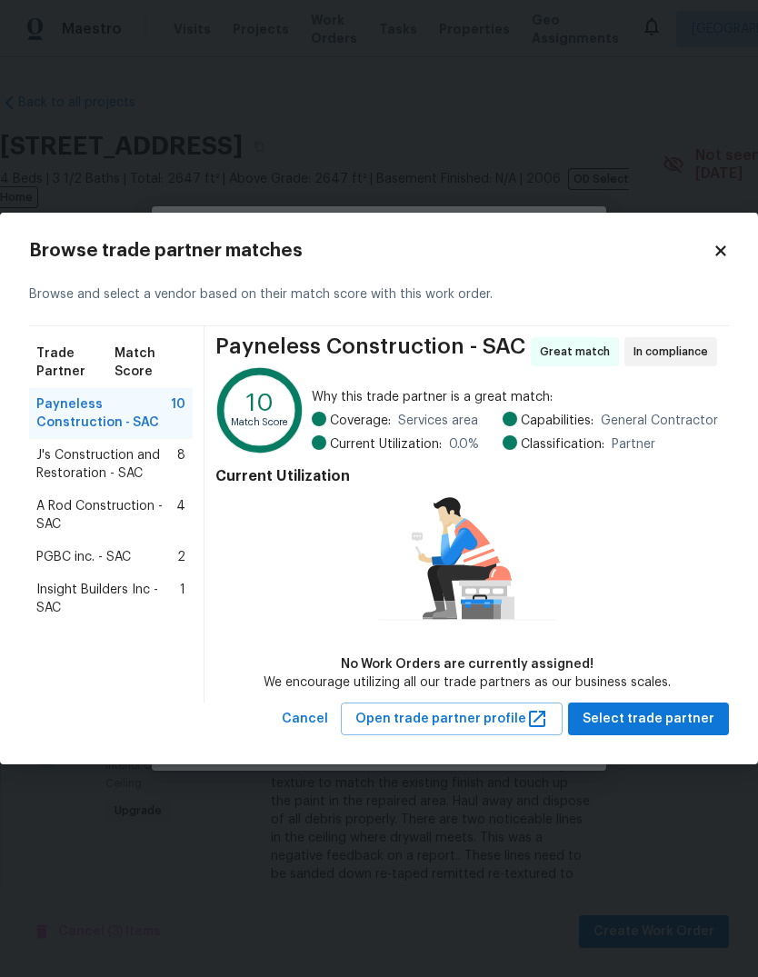
click at [69, 534] on span "A Rod Construction - SAC" at bounding box center [106, 515] width 140 height 36
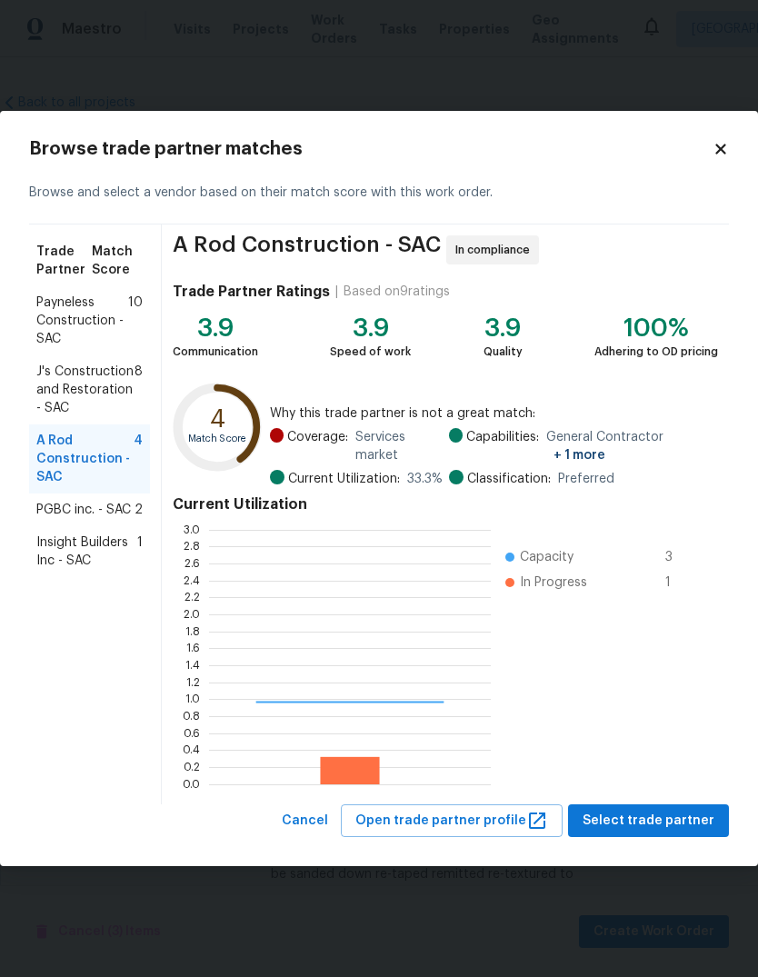
scroll to position [255, 282]
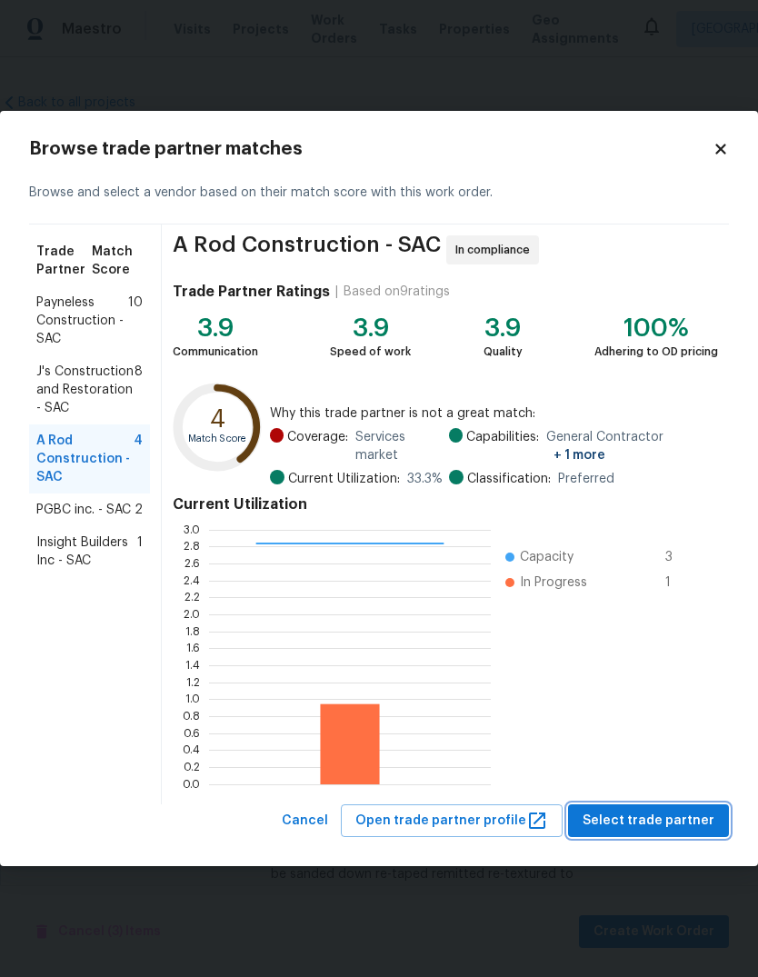
click at [675, 833] on span "Select trade partner" at bounding box center [649, 821] width 132 height 23
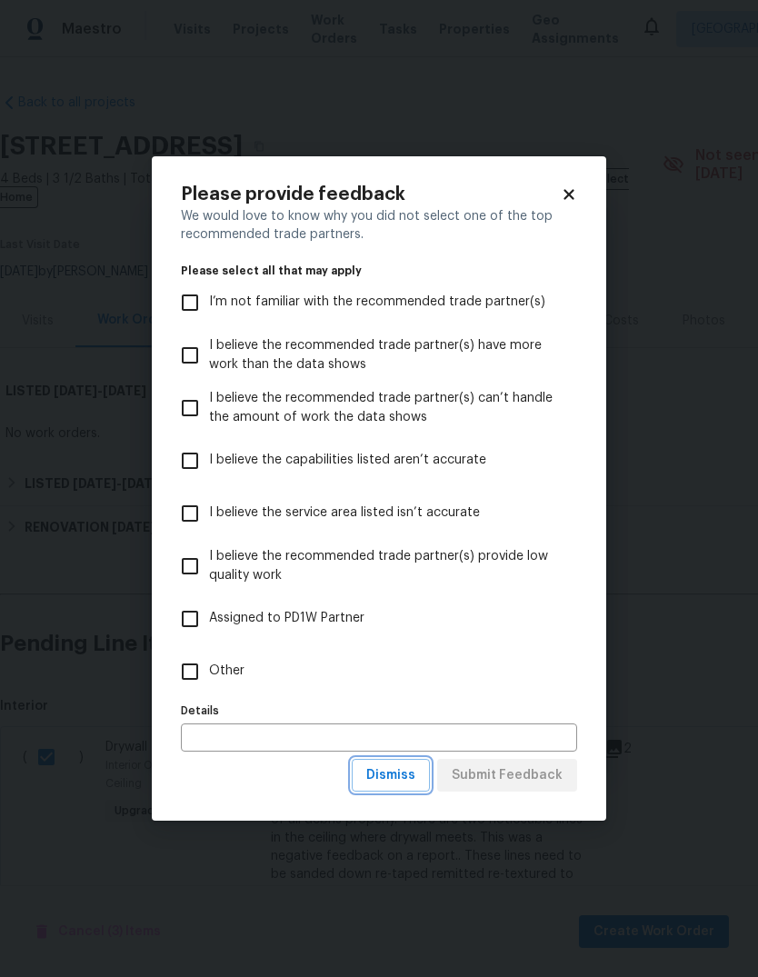
click at [410, 793] on button "Dismiss" at bounding box center [391, 776] width 78 height 34
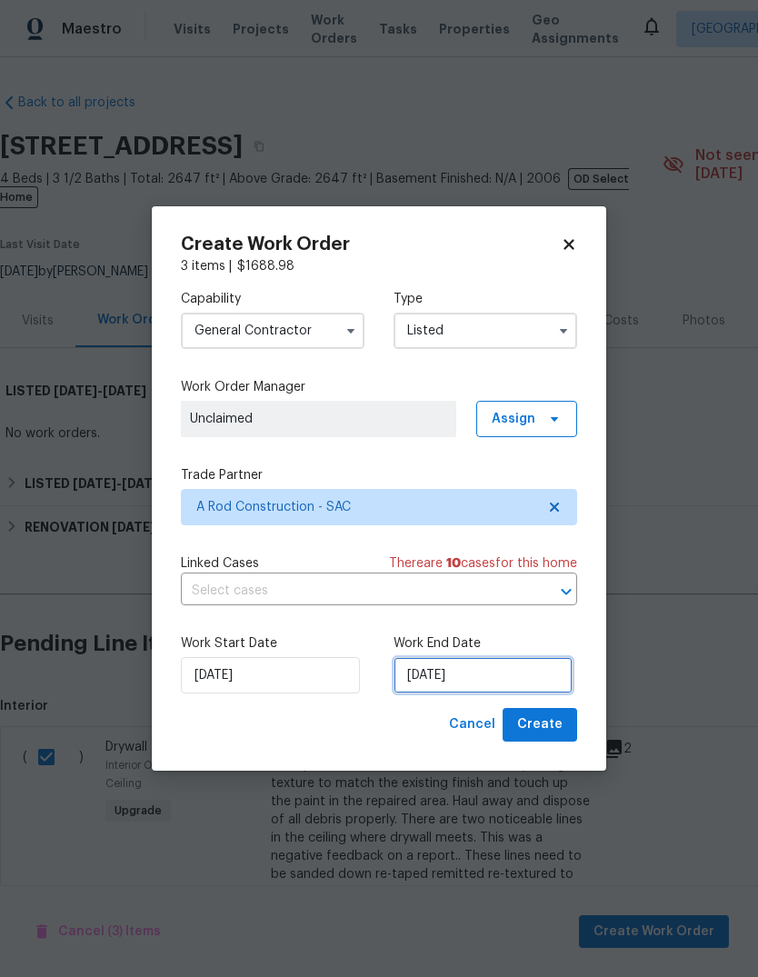
click at [499, 694] on input "[DATE]" at bounding box center [483, 675] width 179 height 36
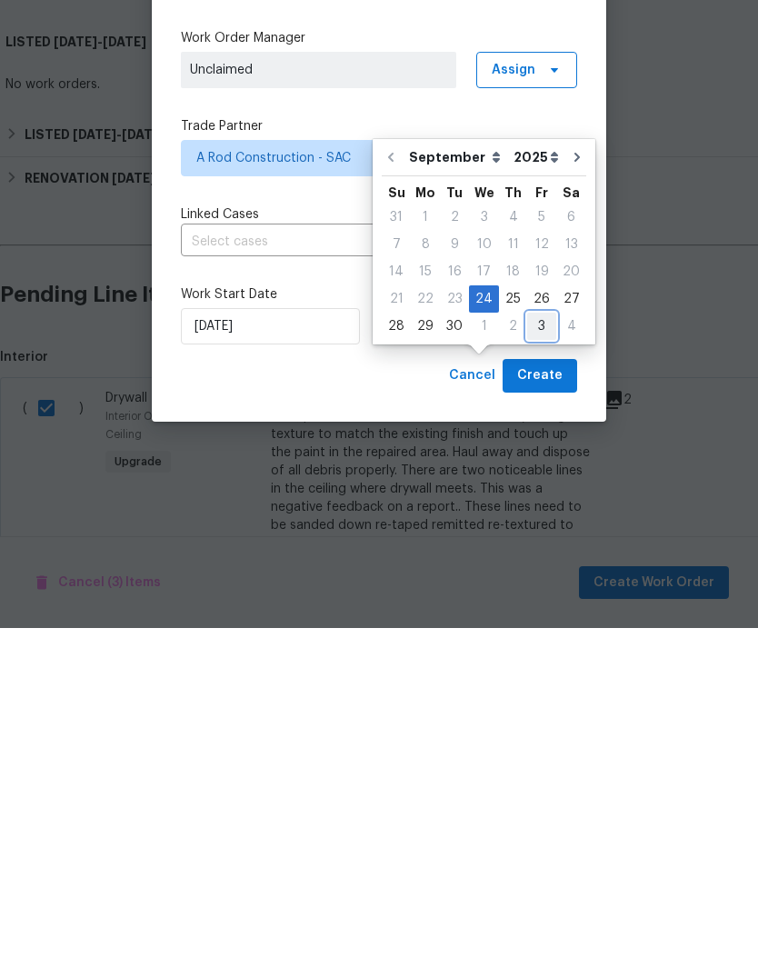
click at [527, 663] on div "3" at bounding box center [541, 675] width 29 height 25
type input "[DATE]"
select select "9"
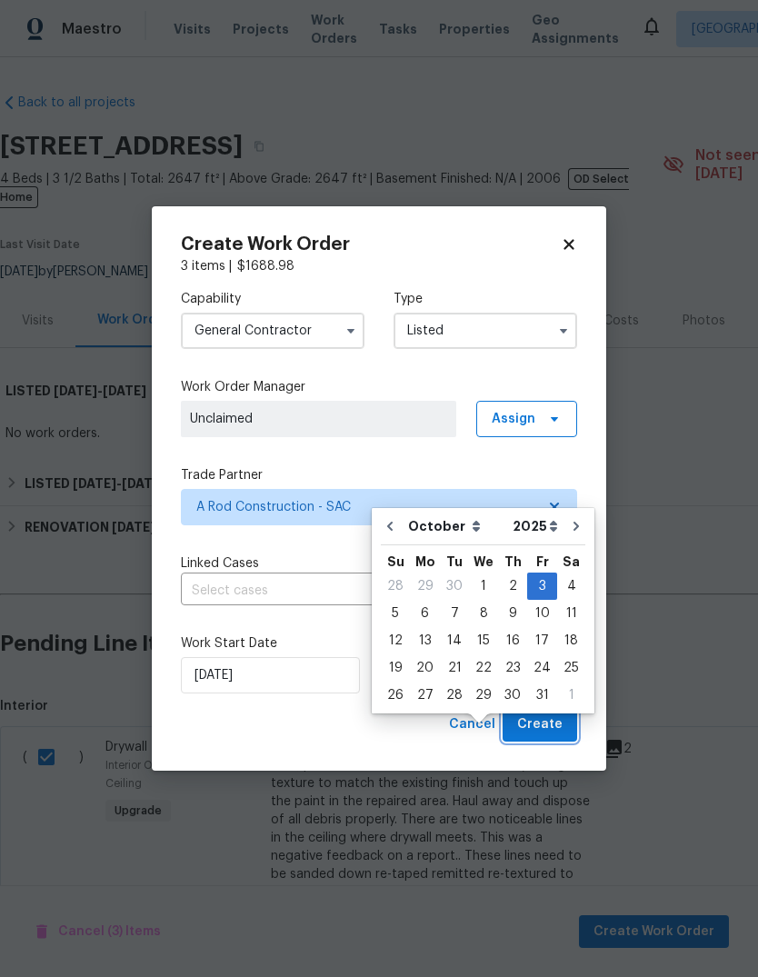
click at [545, 730] on span "Create" at bounding box center [539, 725] width 45 height 23
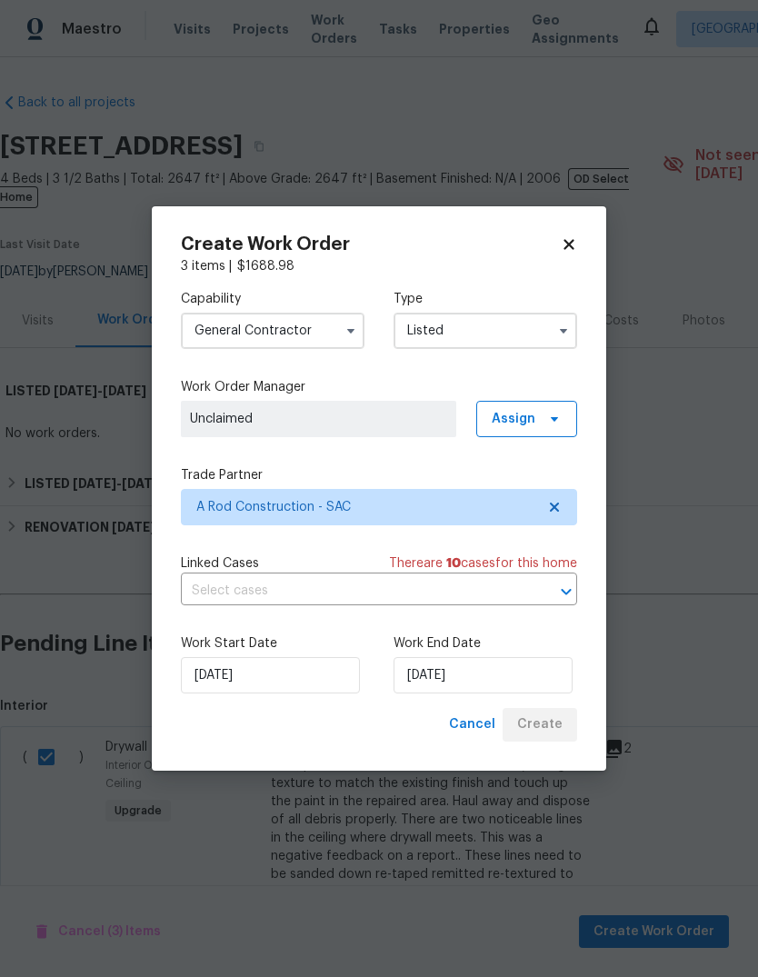
checkbox input "false"
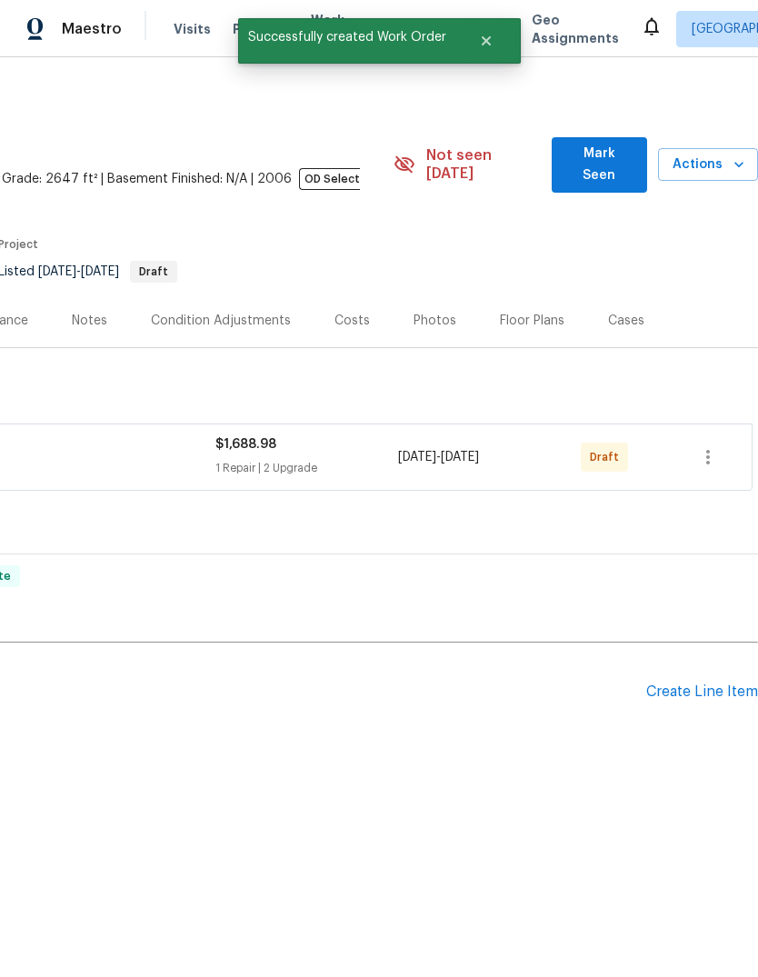
scroll to position [0, 269]
click at [709, 448] on icon "button" at bounding box center [708, 457] width 22 height 22
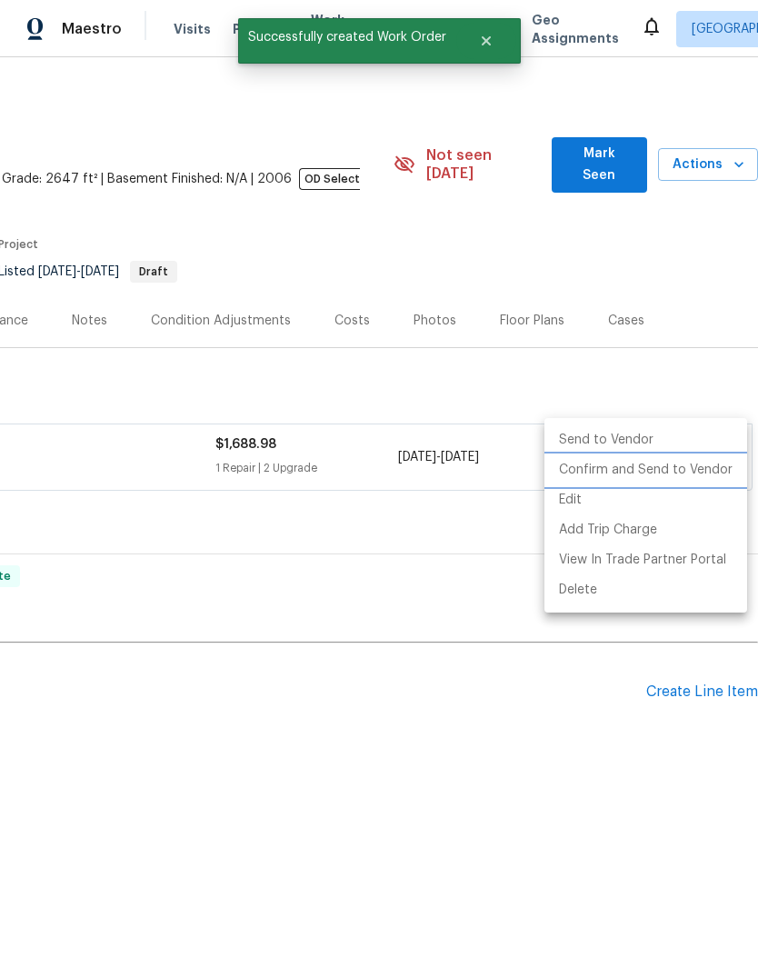
click at [674, 478] on li "Confirm and Send to Vendor" at bounding box center [646, 470] width 203 height 30
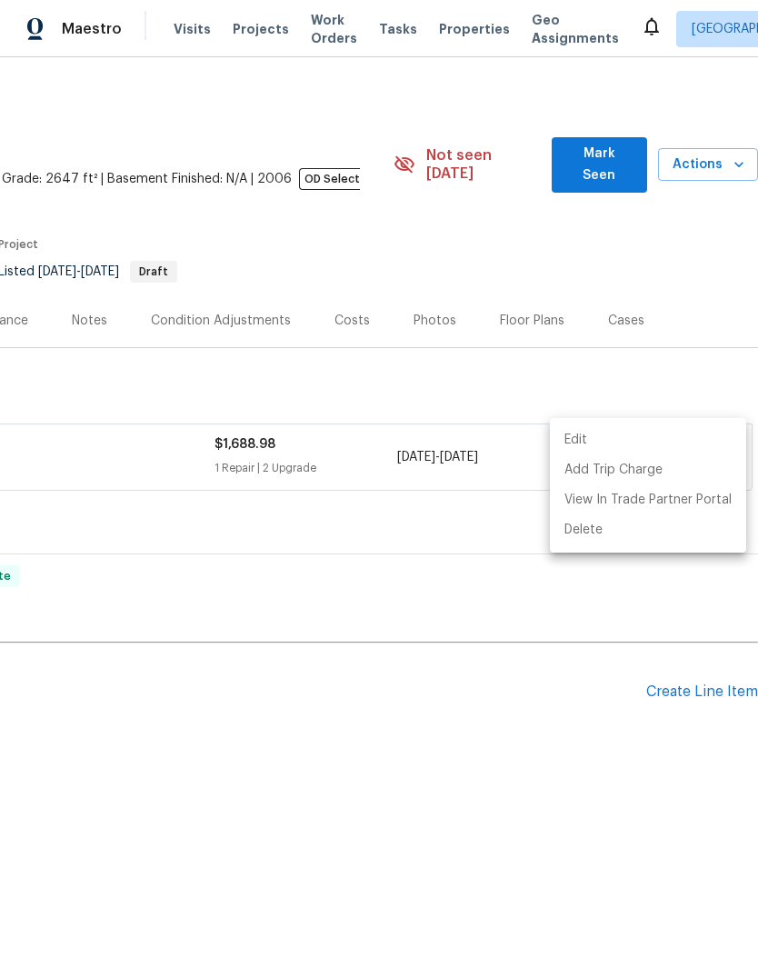
click at [510, 766] on div at bounding box center [379, 488] width 758 height 977
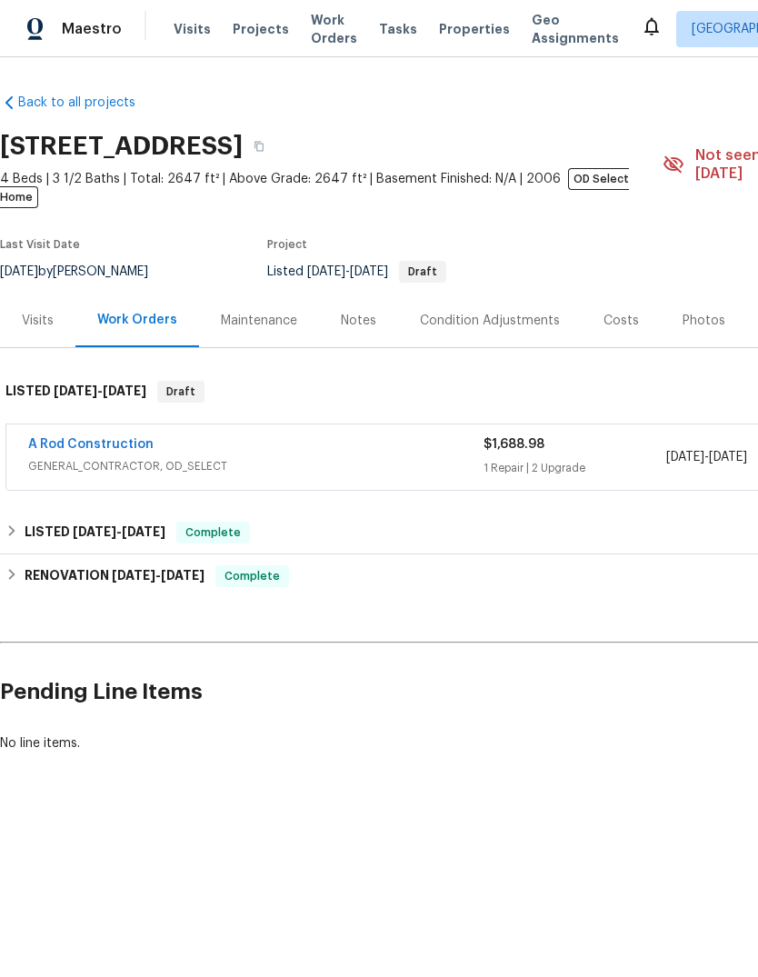
scroll to position [0, 0]
click at [76, 438] on link "A Rod Construction" at bounding box center [90, 444] width 125 height 13
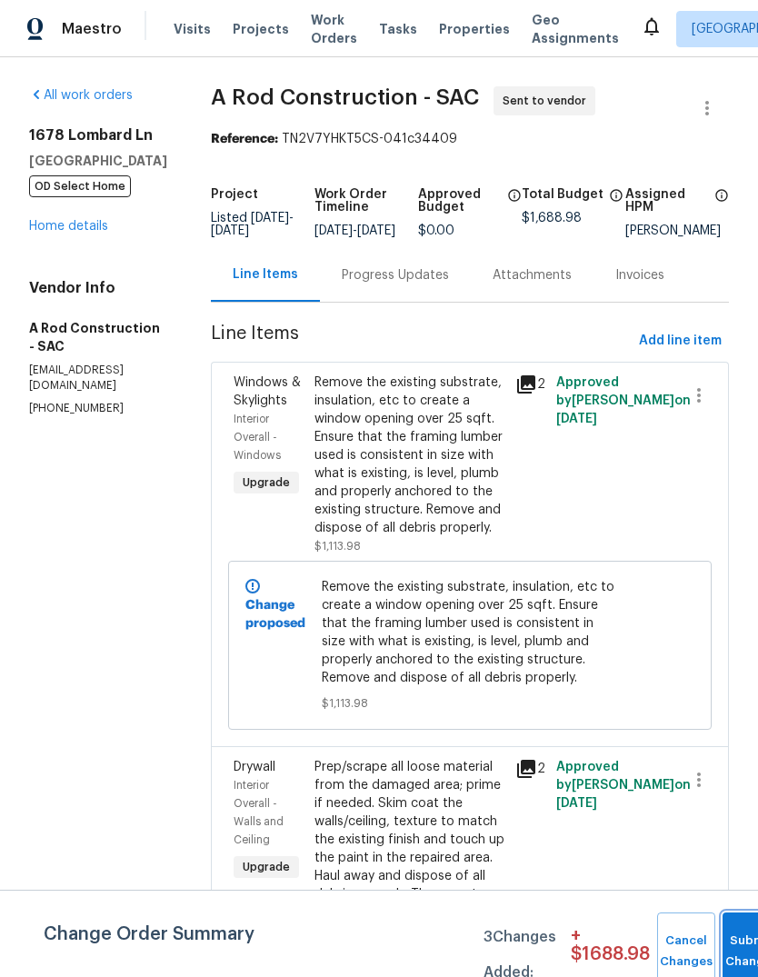
click at [731, 940] on button "Submit Changes" at bounding box center [752, 952] width 58 height 78
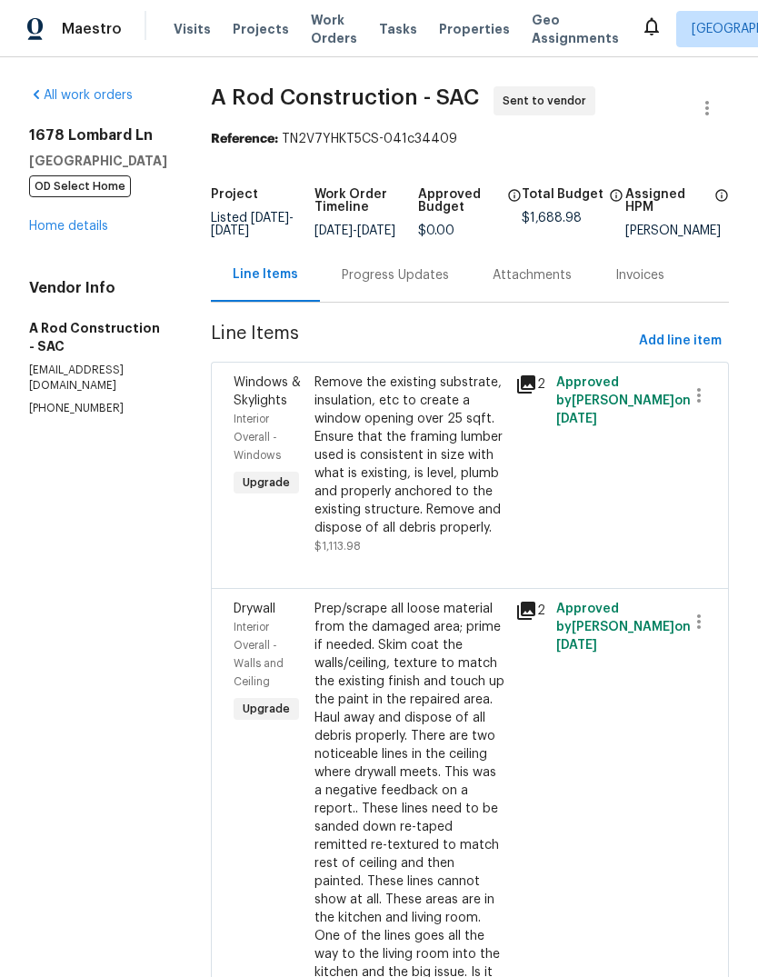
click at [436, 281] on div "Progress Updates" at bounding box center [395, 275] width 107 height 18
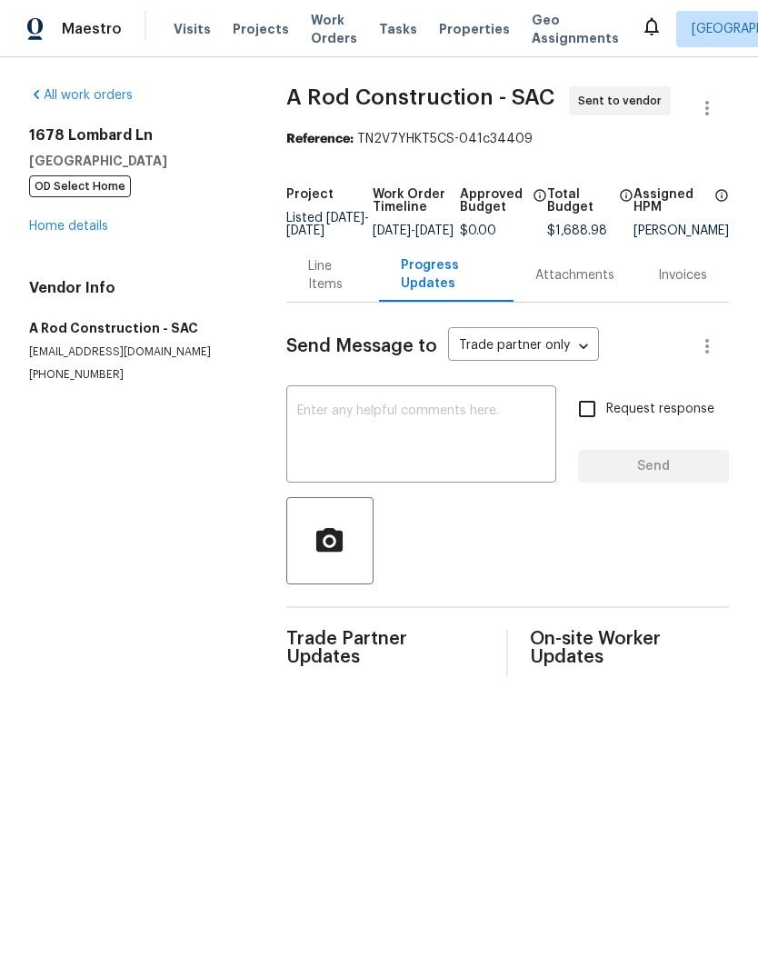
click at [369, 425] on textarea at bounding box center [421, 437] width 248 height 64
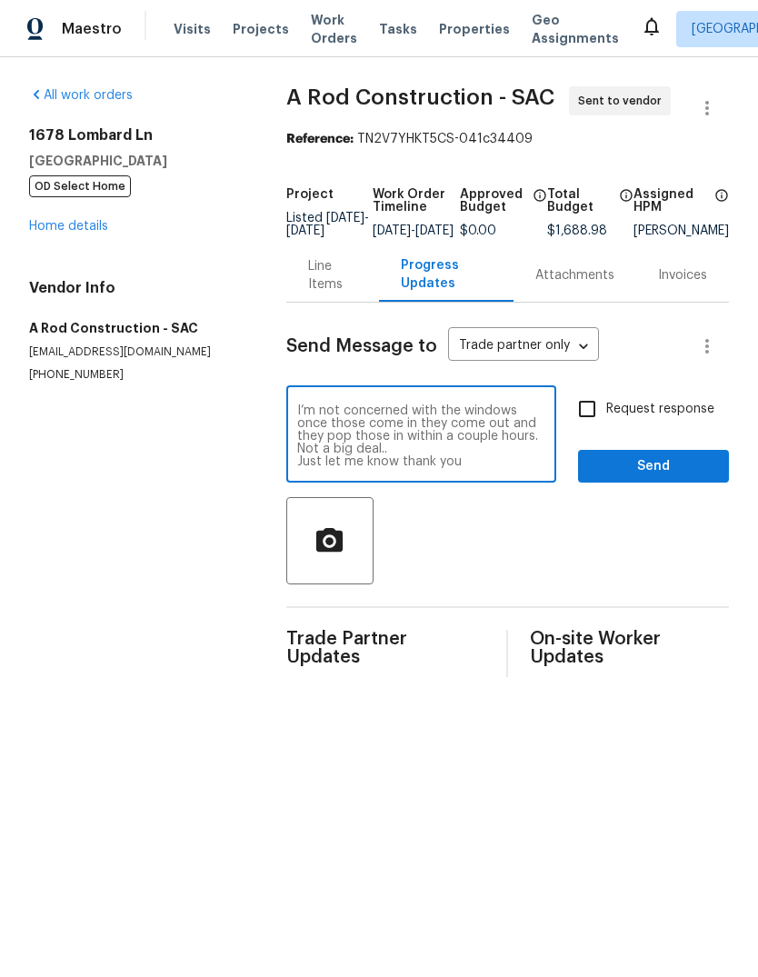
scroll to position [51, 0]
type textarea "Alex, let me know what days you’re gonna be working out of this property so I c…"
click at [595, 416] on input "Request response" at bounding box center [587, 409] width 38 height 38
checkbox input "true"
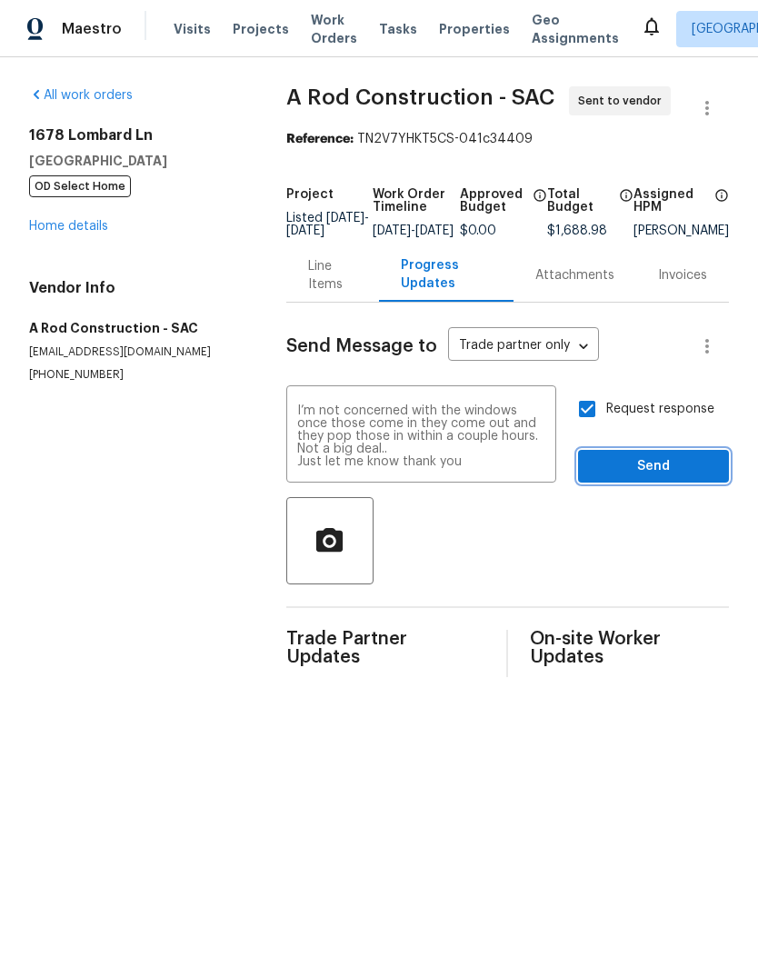
click at [642, 464] on button "Send" at bounding box center [653, 467] width 151 height 34
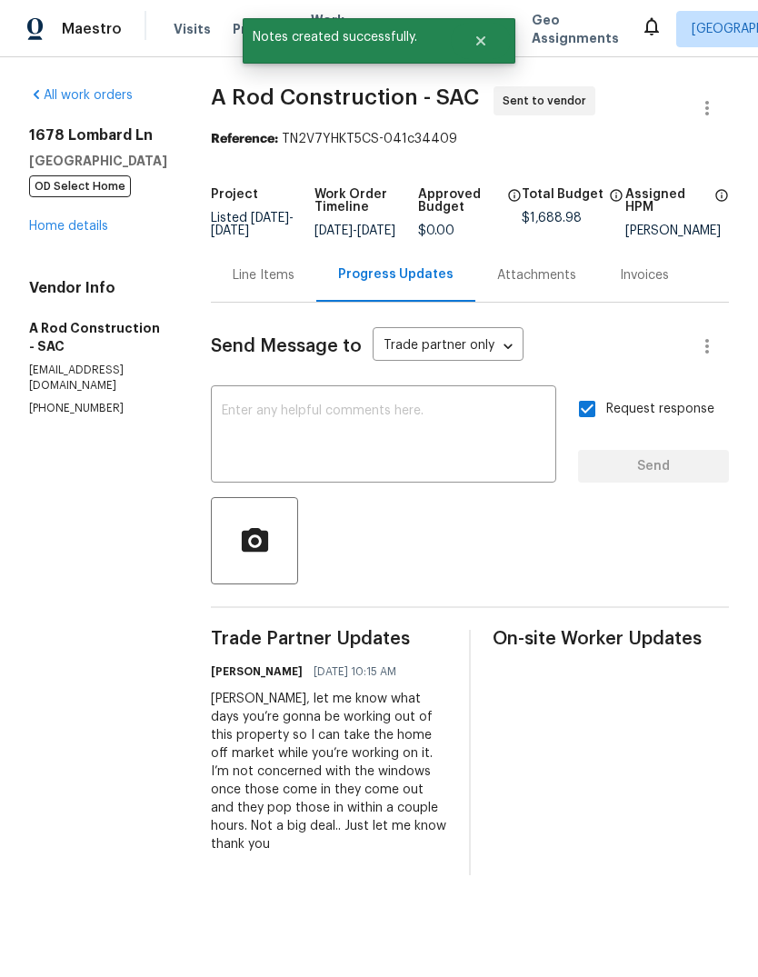
scroll to position [0, 0]
click at [63, 232] on link "Home details" at bounding box center [68, 226] width 79 height 13
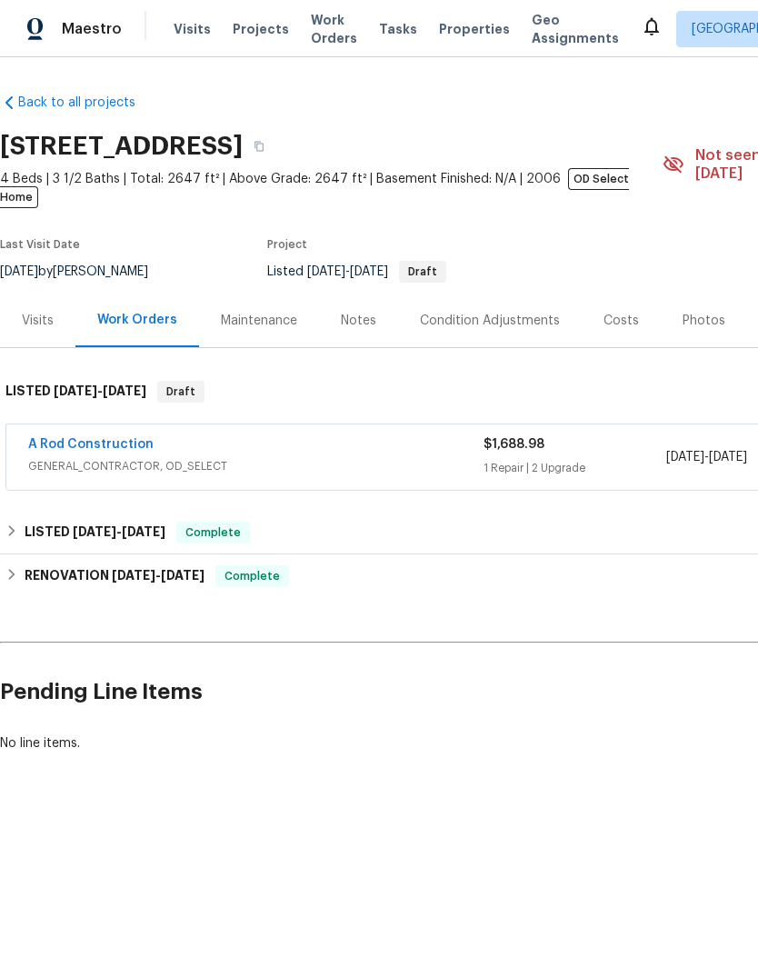
click at [372, 312] on div "Notes" at bounding box center [358, 321] width 35 height 18
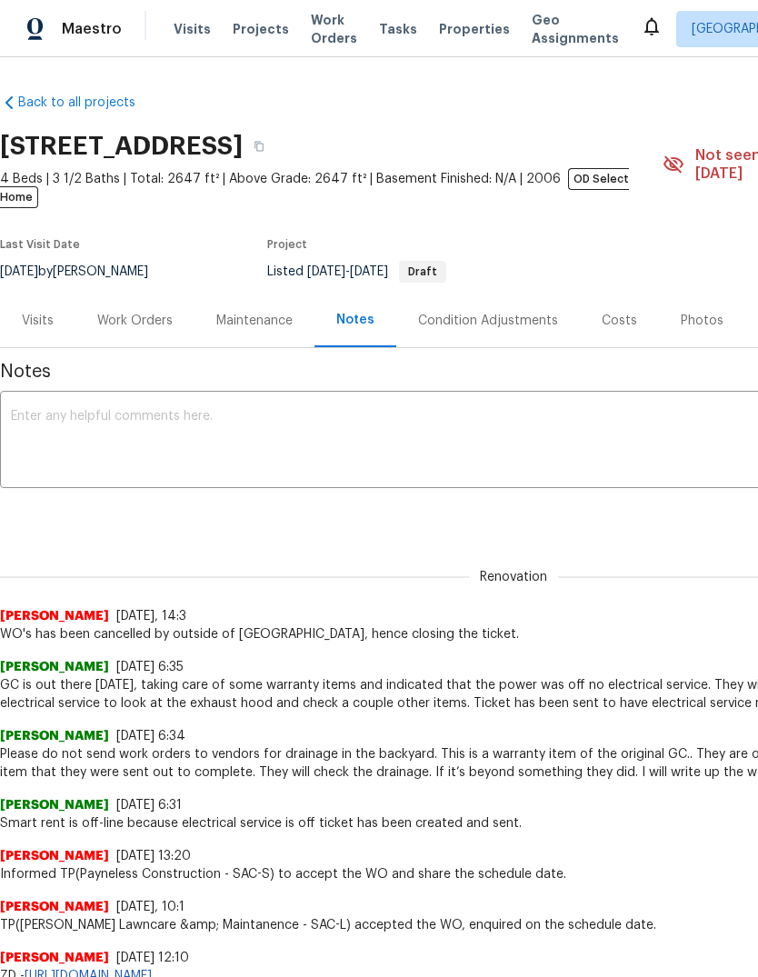
click at [56, 426] on textarea at bounding box center [513, 442] width 1005 height 64
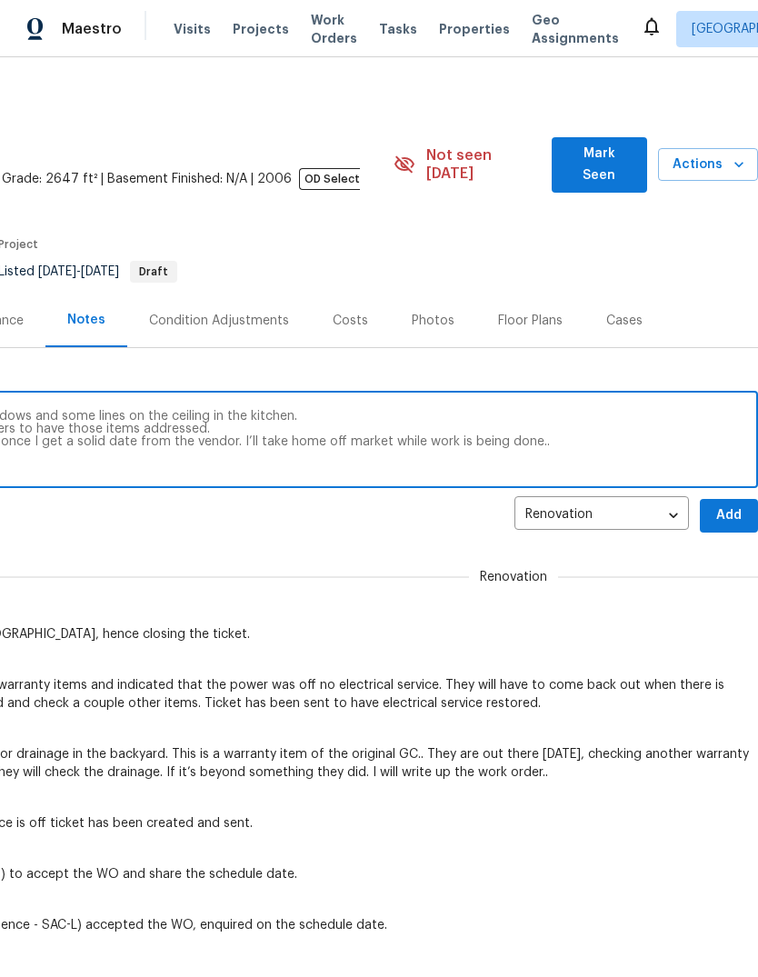
scroll to position [0, 11]
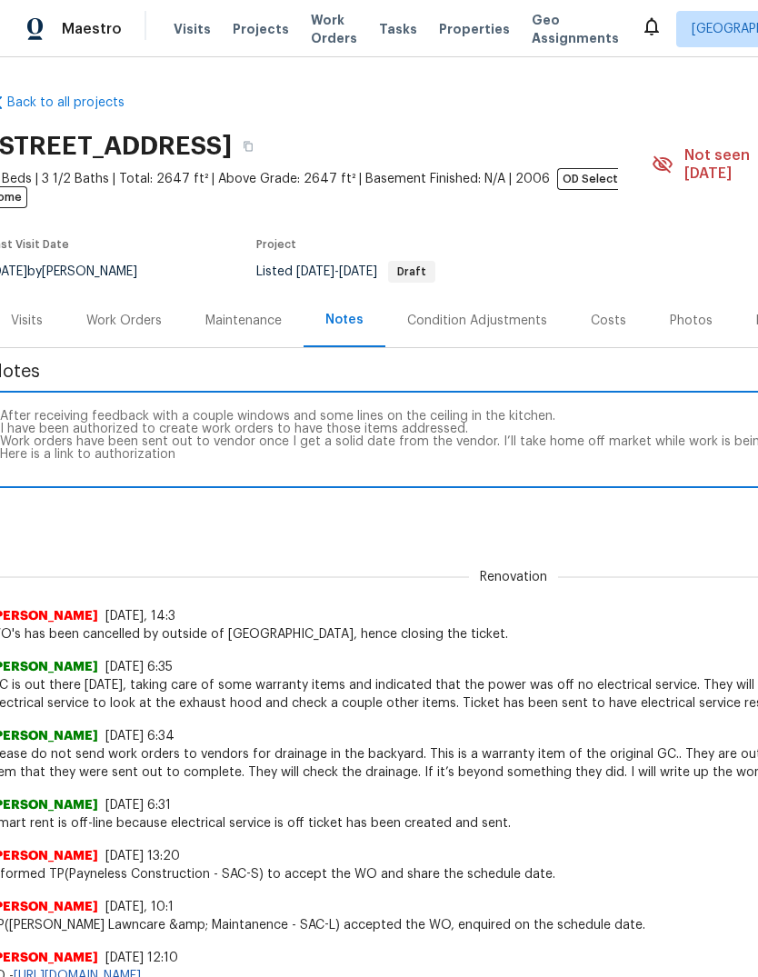
click at [143, 454] on textarea "After receiving feedback with a couple windows and some lines on the ceiling in…" at bounding box center [502, 442] width 1005 height 64
paste textarea "https://opendoor.enterprise.slack.com/archives/C02JDRL69GE/p1758731915694819"
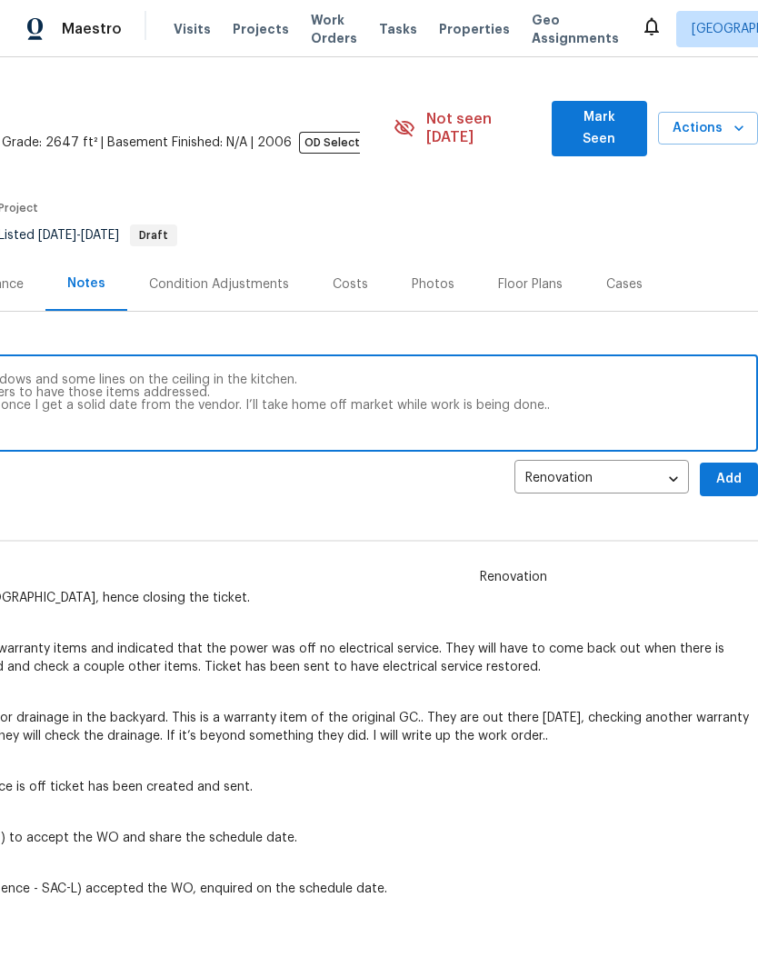
scroll to position [38, 269]
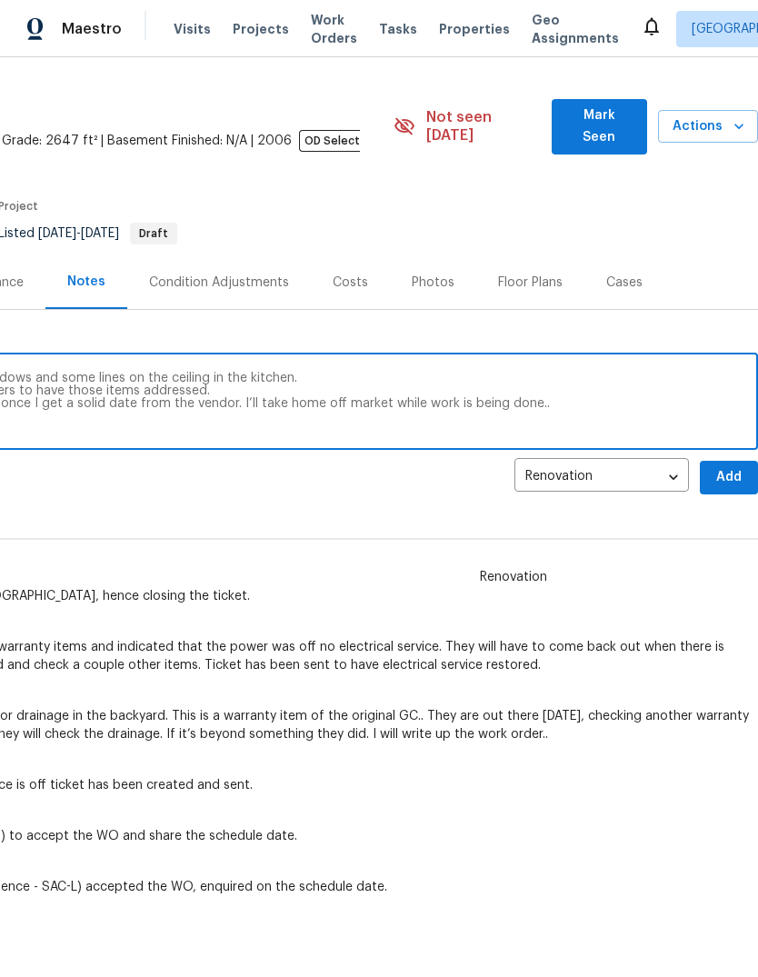
type textarea "After receiving feedback with a couple windows and some lines on the ceiling in…"
click at [723, 466] on span "Add" at bounding box center [729, 477] width 29 height 23
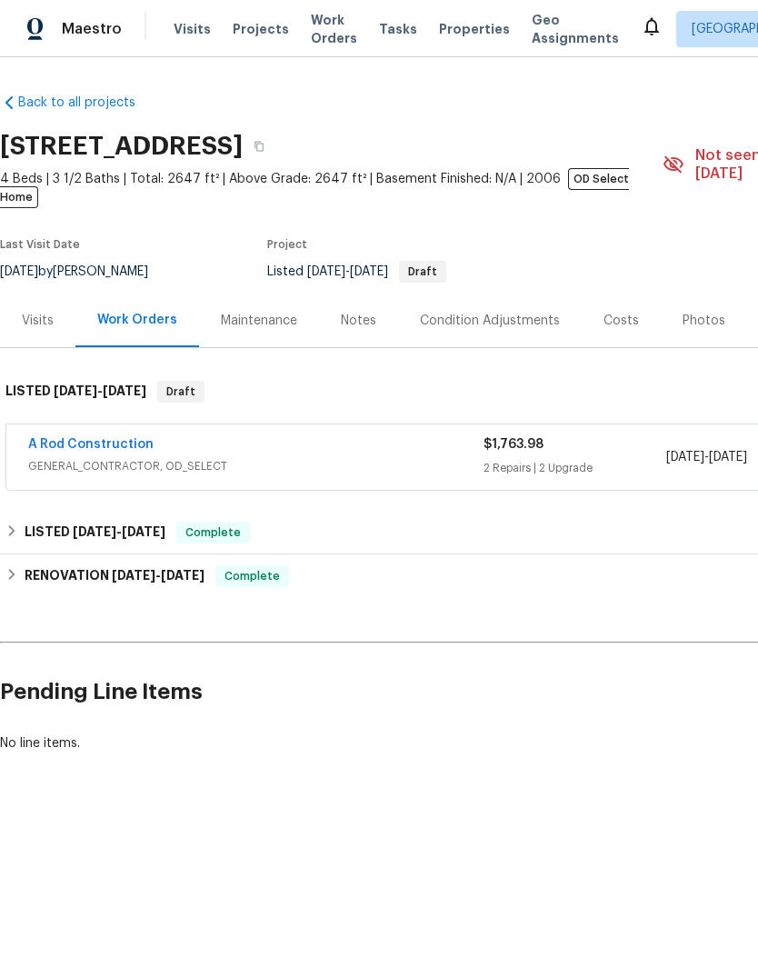
click at [89, 438] on link "A Rod Construction" at bounding box center [90, 444] width 125 height 13
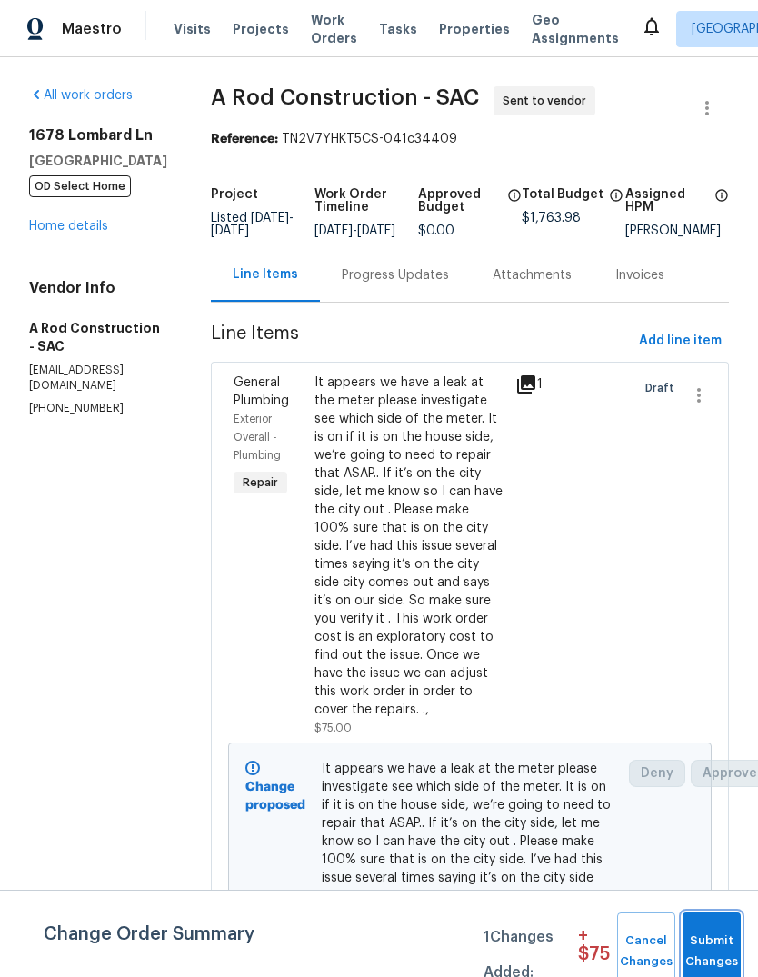
click at [714, 945] on span "Submit Changes" at bounding box center [712, 952] width 40 height 42
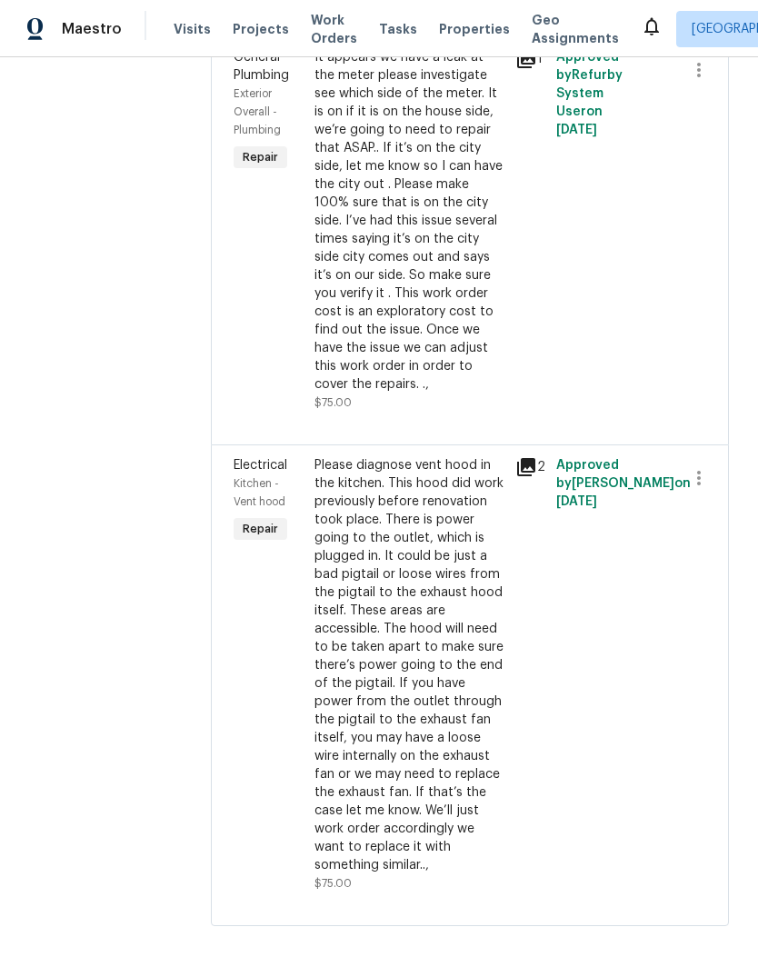
scroll to position [1126, 0]
click at [414, 705] on div "Please diagnose vent hood in the kitchen. This hood did work previously before …" at bounding box center [410, 665] width 191 height 418
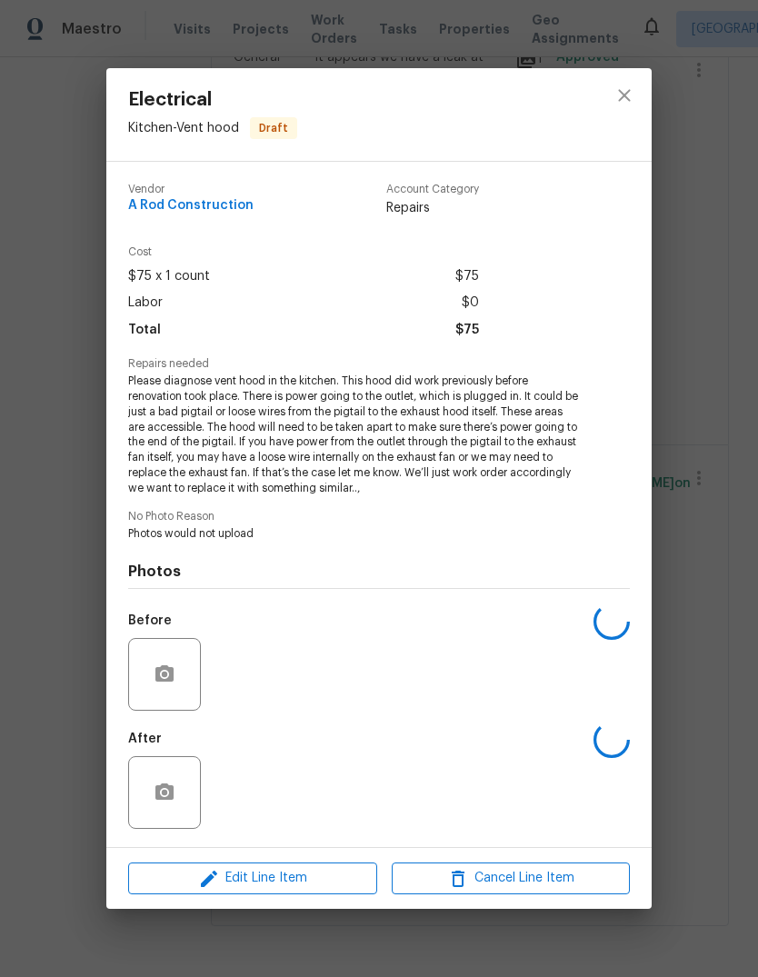
click at [634, 91] on icon "close" at bounding box center [625, 96] width 22 height 22
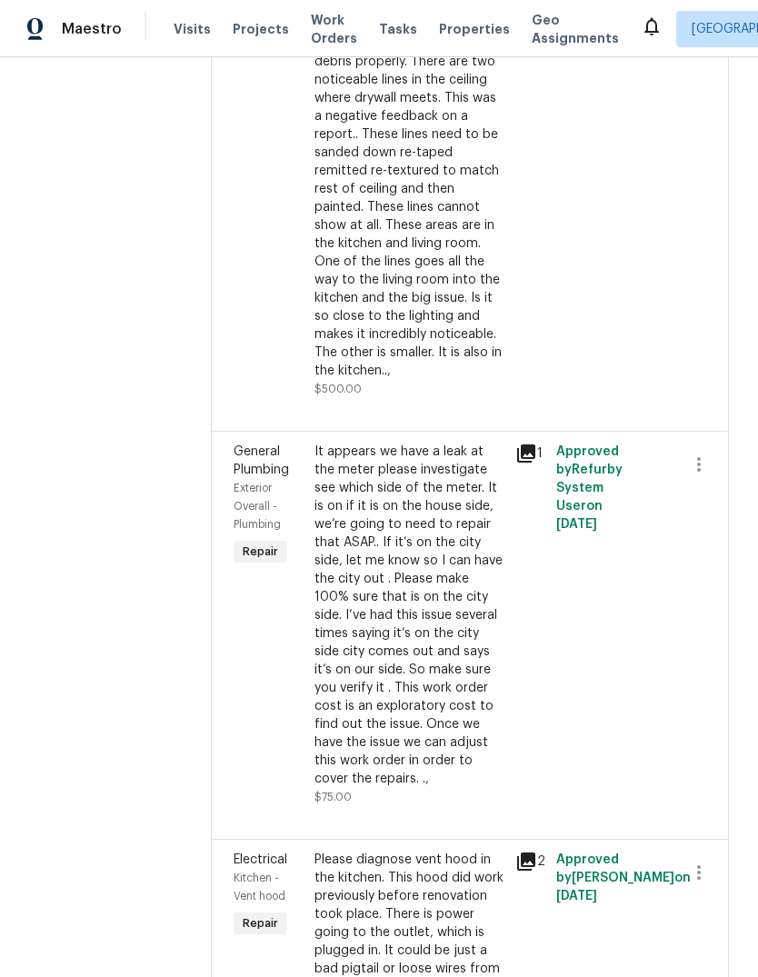
scroll to position [671, 0]
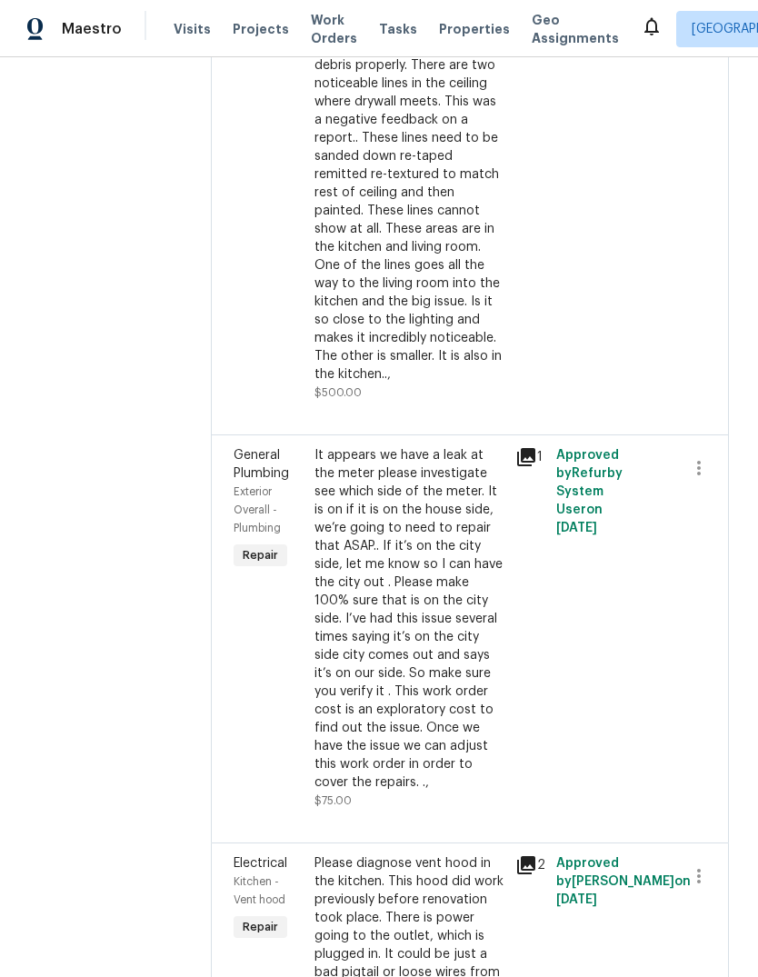
click at [438, 717] on div "It appears we have a leak at the meter please investigate see which side of the…" at bounding box center [410, 618] width 191 height 345
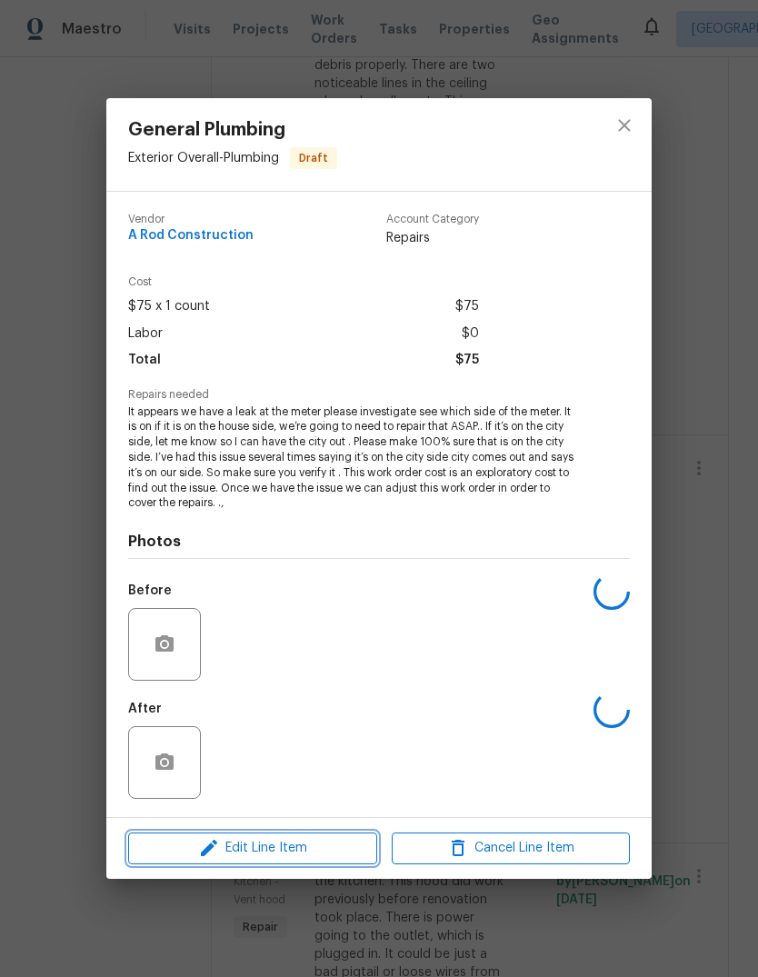
click at [315, 844] on span "Edit Line Item" at bounding box center [253, 848] width 238 height 23
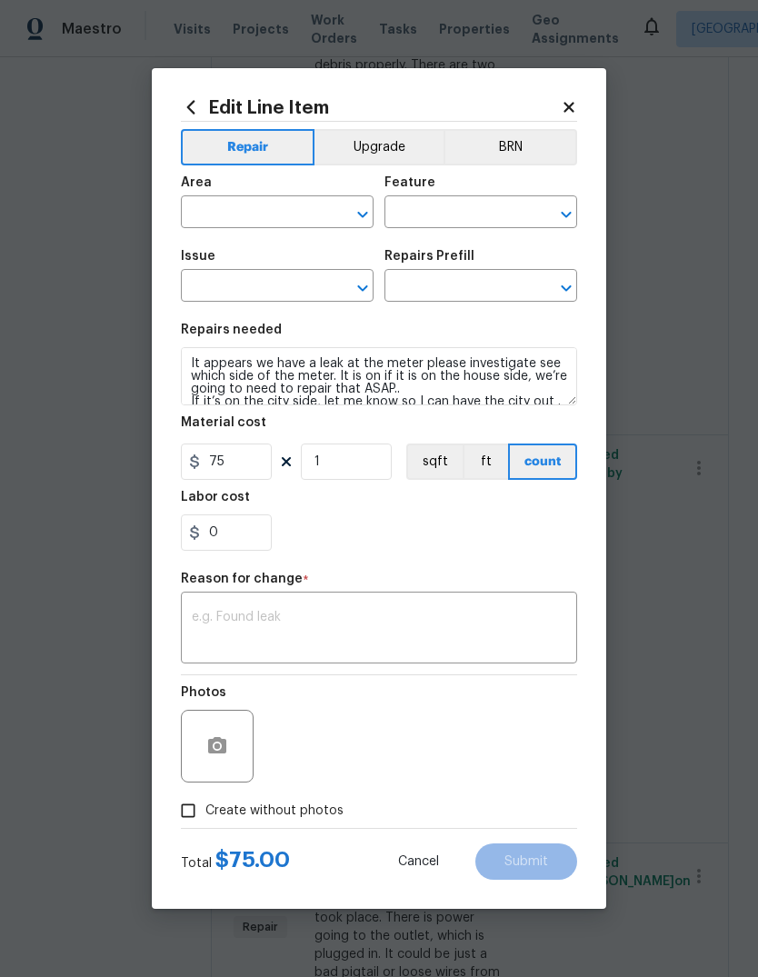
type input "Exterior Overall"
type input "Plumbing"
type input "General Plumbing"
type input "Add a Task $1.00"
click at [252, 649] on textarea at bounding box center [379, 630] width 375 height 38
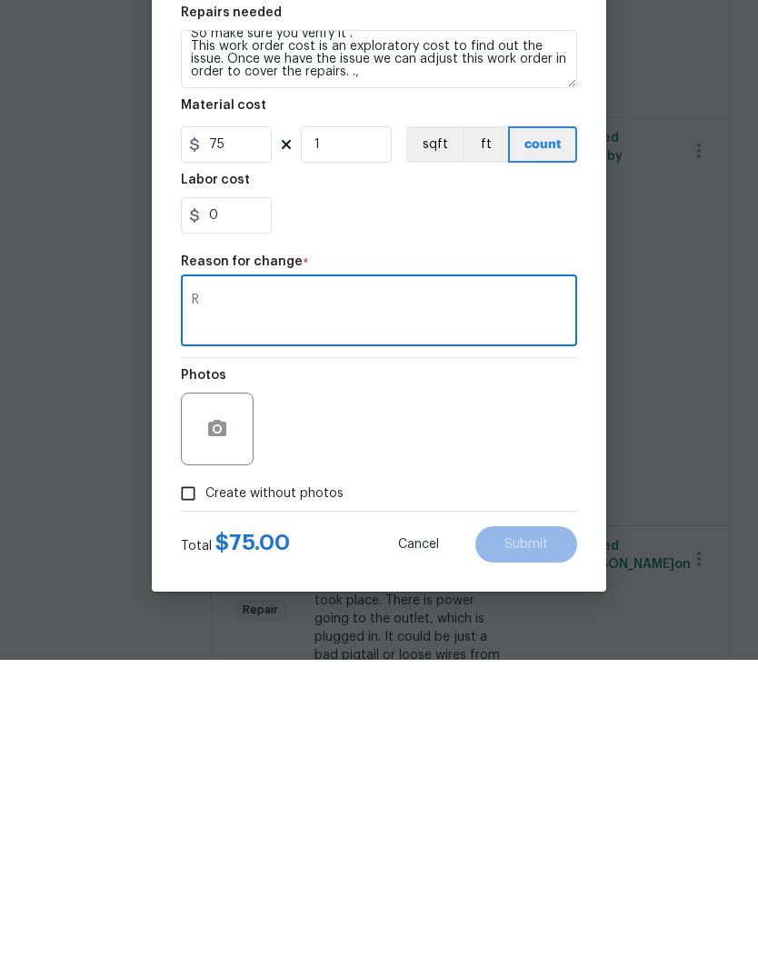
scroll to position [102, 0]
type textarea "R"
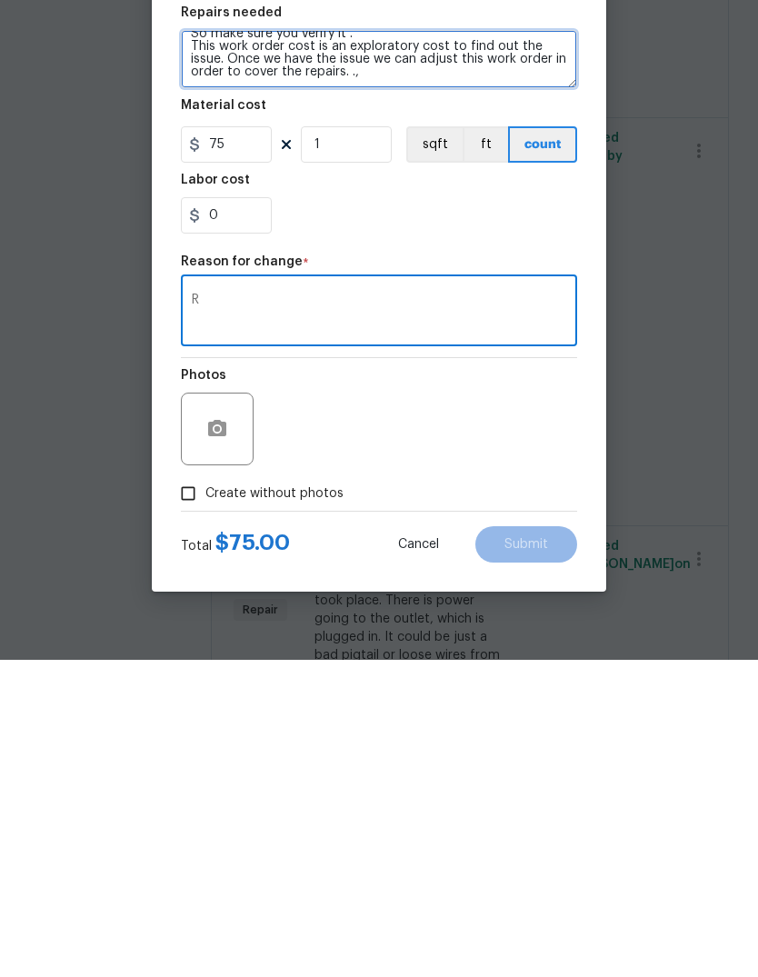
click at [405, 347] on textarea "It appears we have a leak at the meter please investigate see which side of the…" at bounding box center [379, 376] width 396 height 58
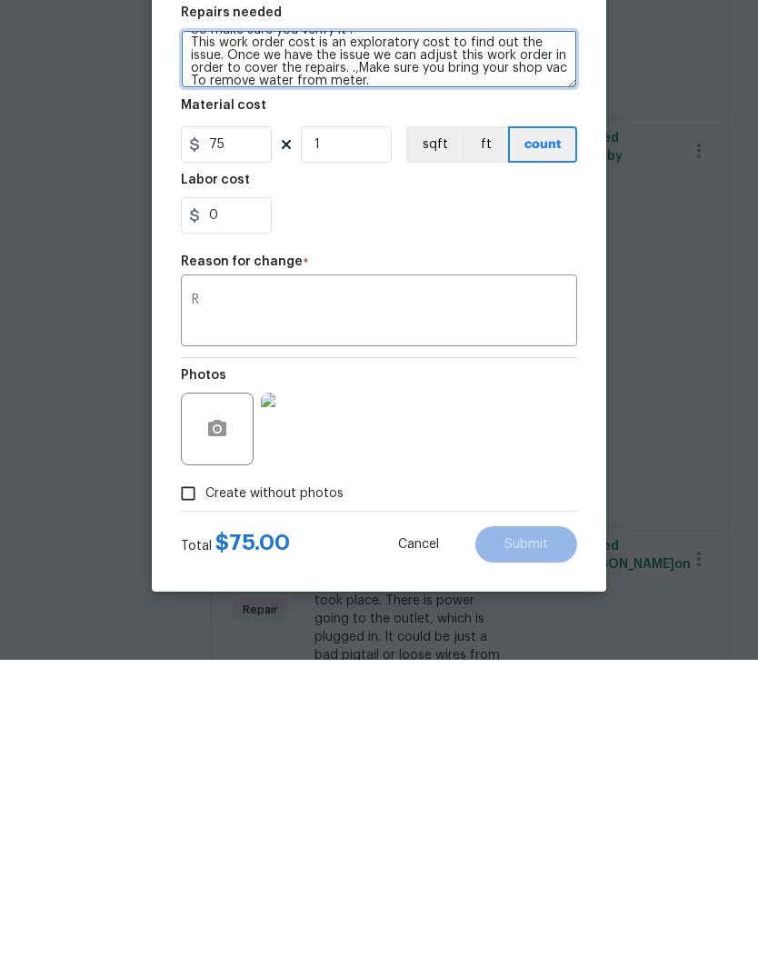
scroll to position [105, 0]
type textarea "It appears we have a leak at the meter please investigate see which side of the…"
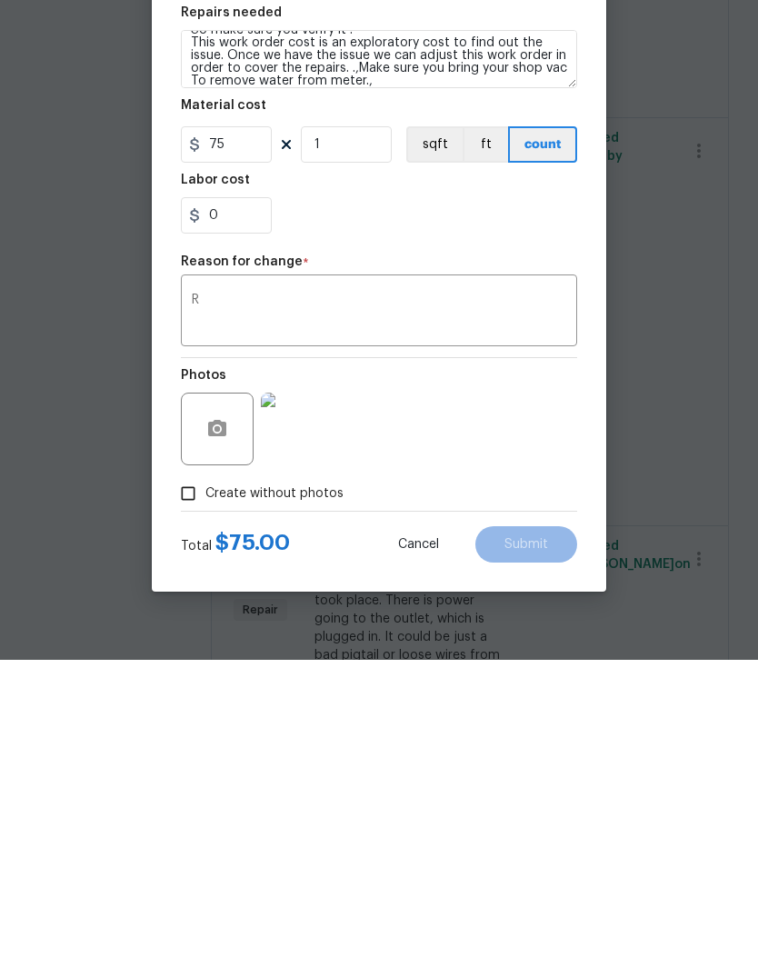
click at [519, 675] on div "Photos" at bounding box center [379, 734] width 396 height 118
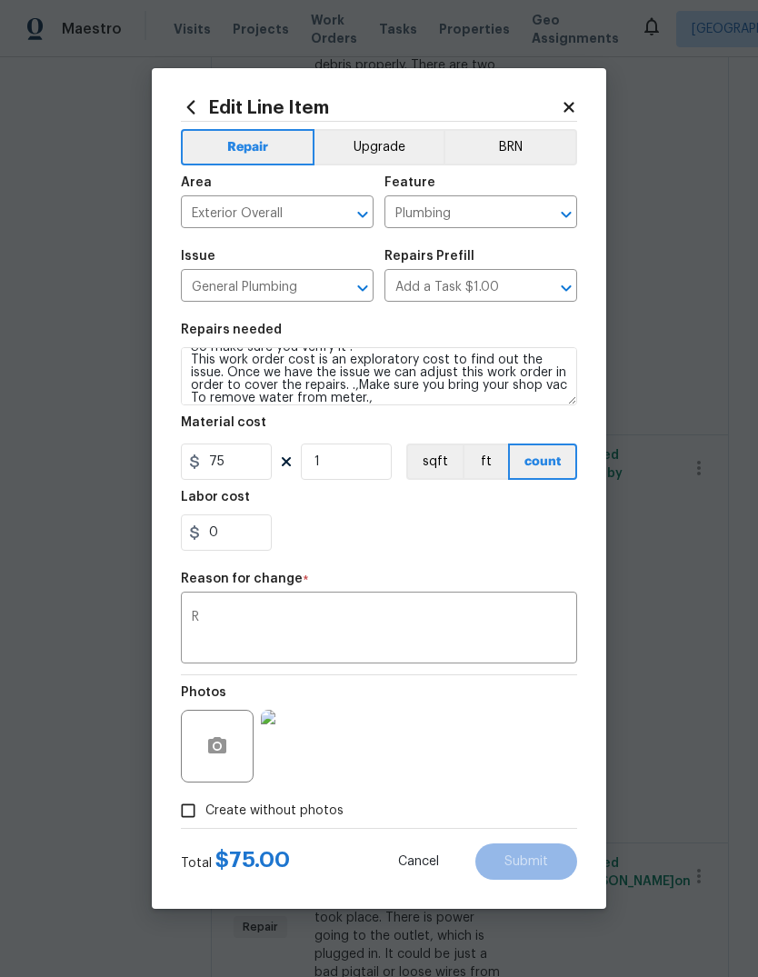
click at [488, 633] on textarea "R" at bounding box center [379, 630] width 375 height 38
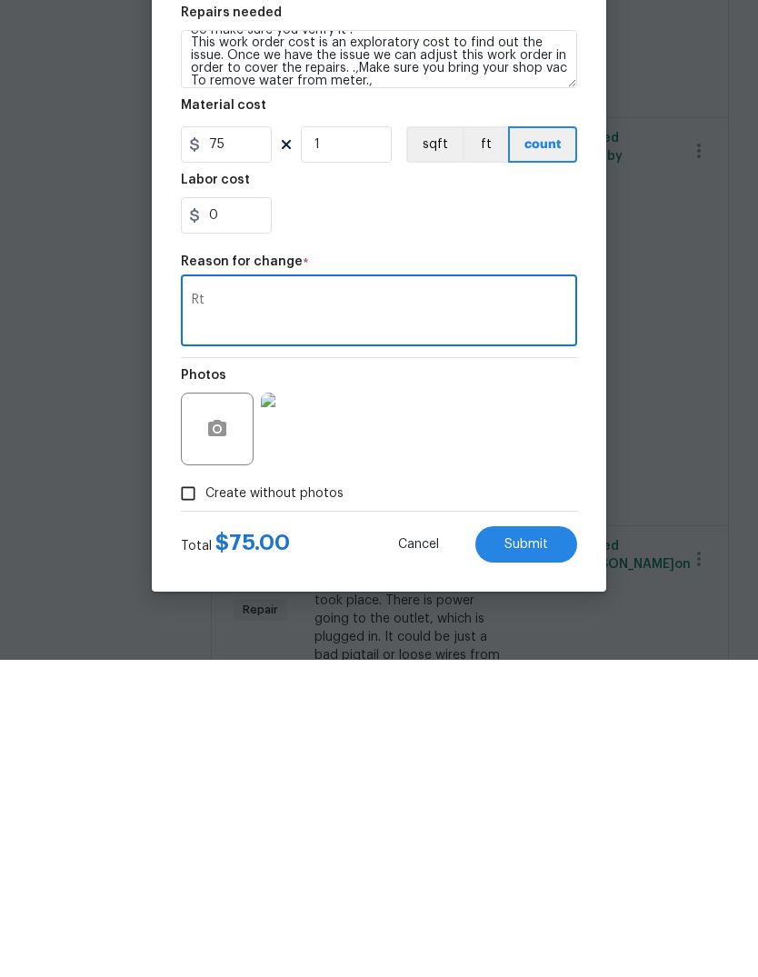
type textarea "Rt"
click at [545, 855] on span "Submit" at bounding box center [527, 862] width 44 height 14
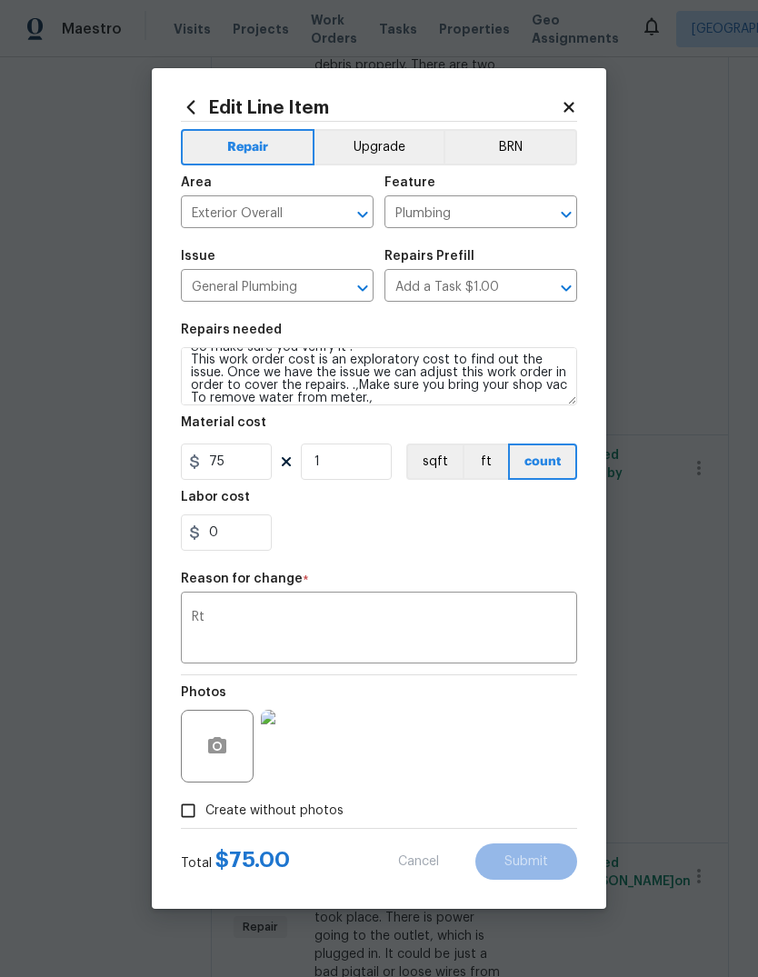
type textarea "It appears we have a leak at the meter please investigate see which side of the…"
